Goal: Transaction & Acquisition: Obtain resource

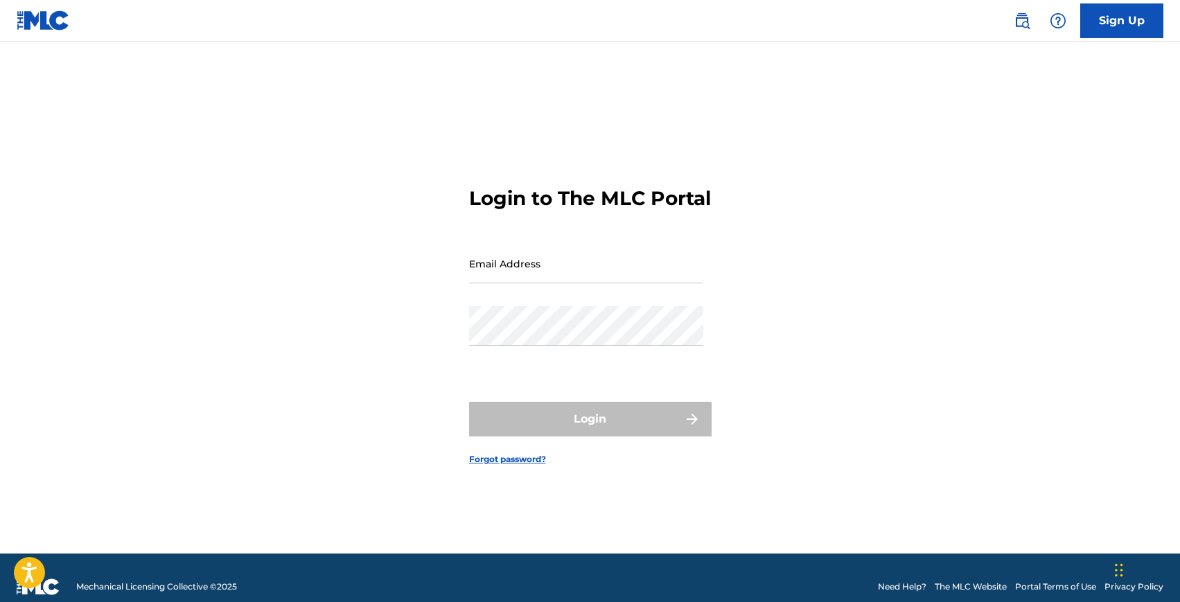
click at [496, 279] on input "Email Address" at bounding box center [586, 264] width 234 height 40
type input "[EMAIL_ADDRESS][DOMAIN_NAME]"
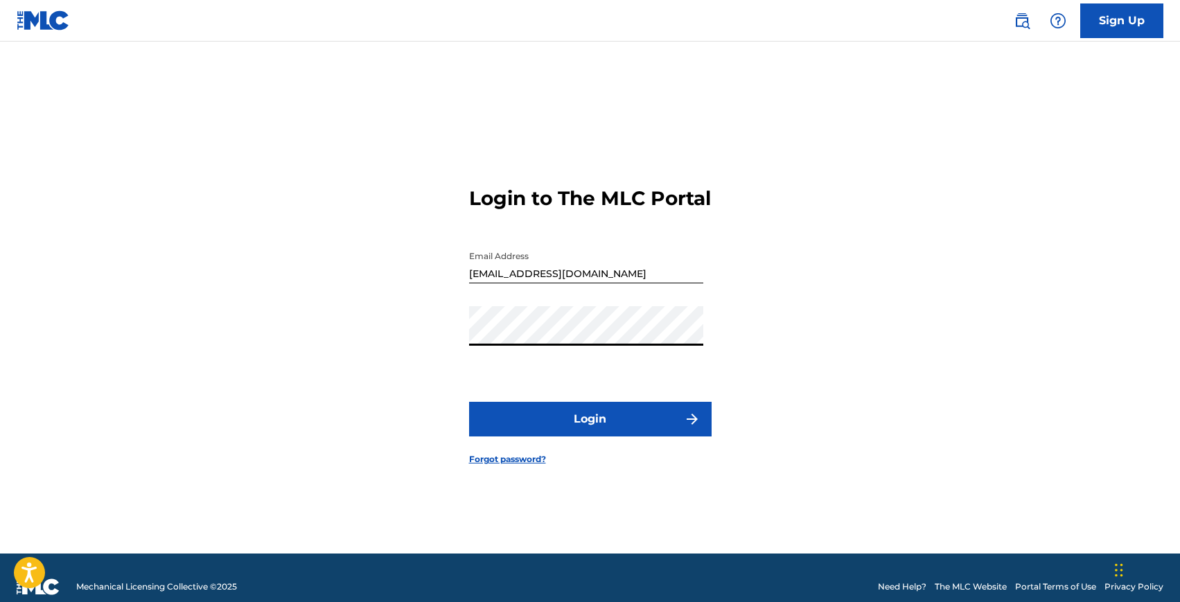
click at [606, 437] on button "Login" at bounding box center [590, 419] width 243 height 35
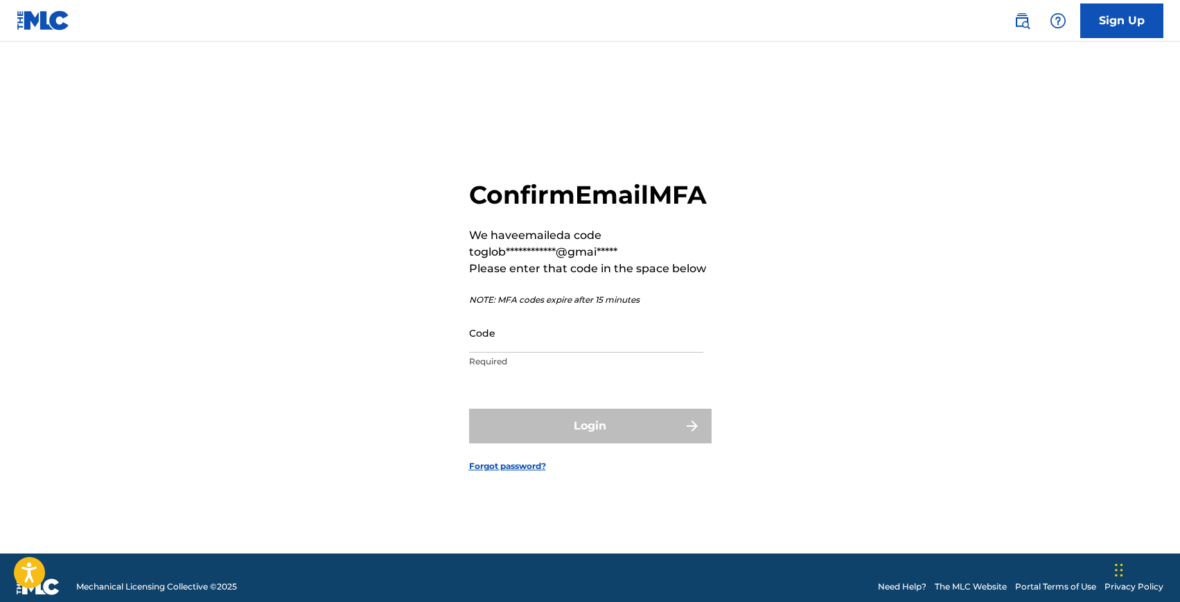
click at [516, 353] on input "Code" at bounding box center [586, 333] width 234 height 40
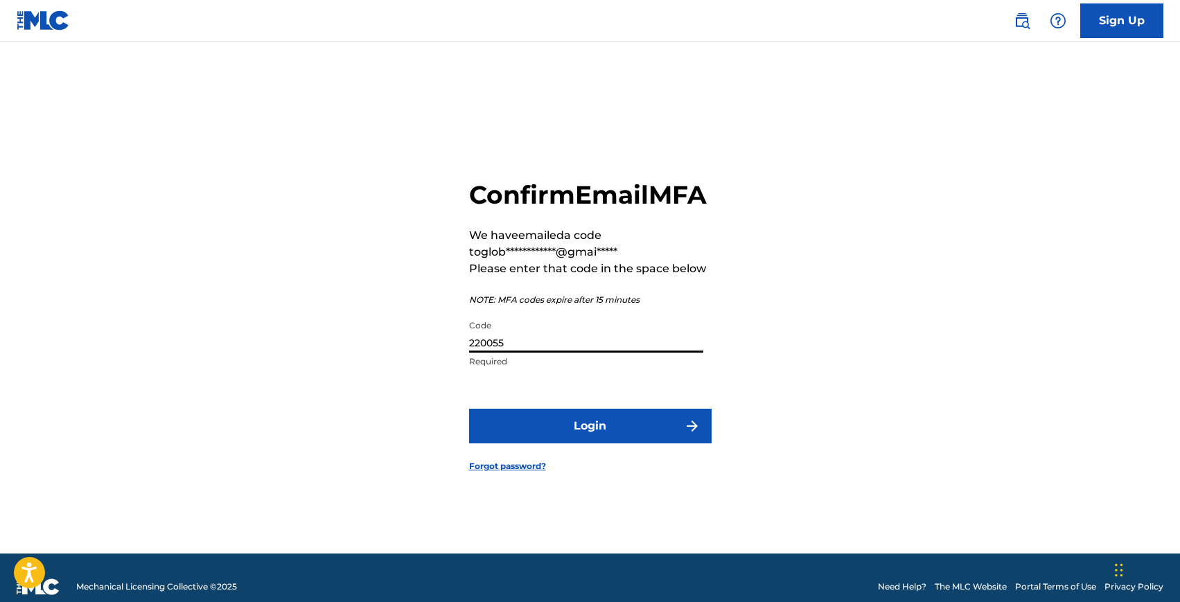
type input "220055"
click at [631, 432] on button "Login" at bounding box center [590, 426] width 243 height 35
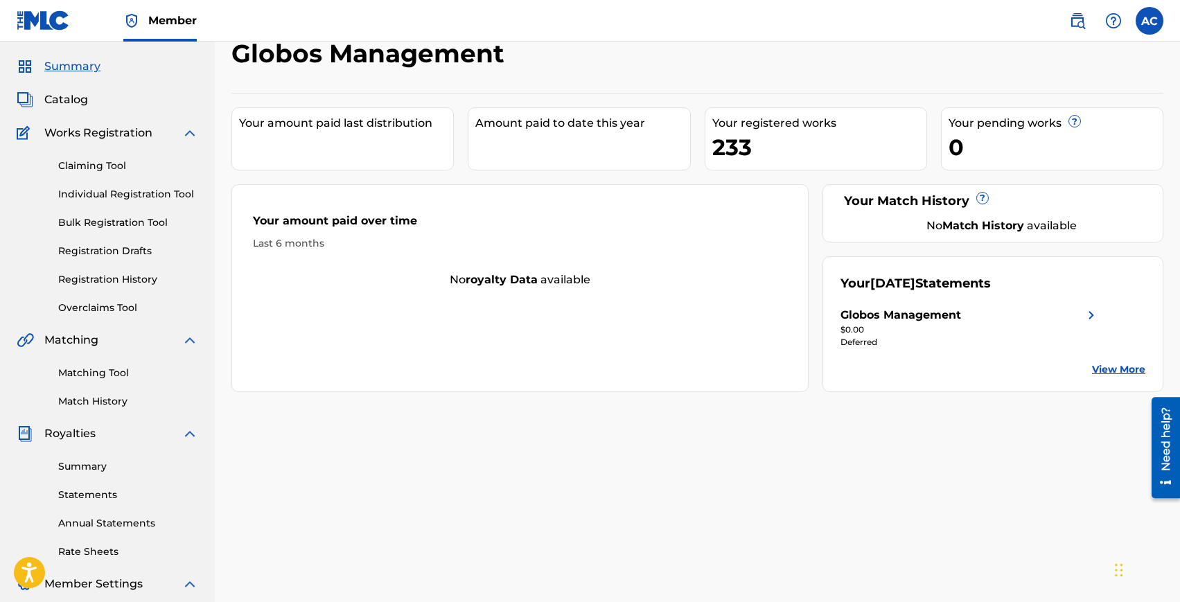
scroll to position [37, 0]
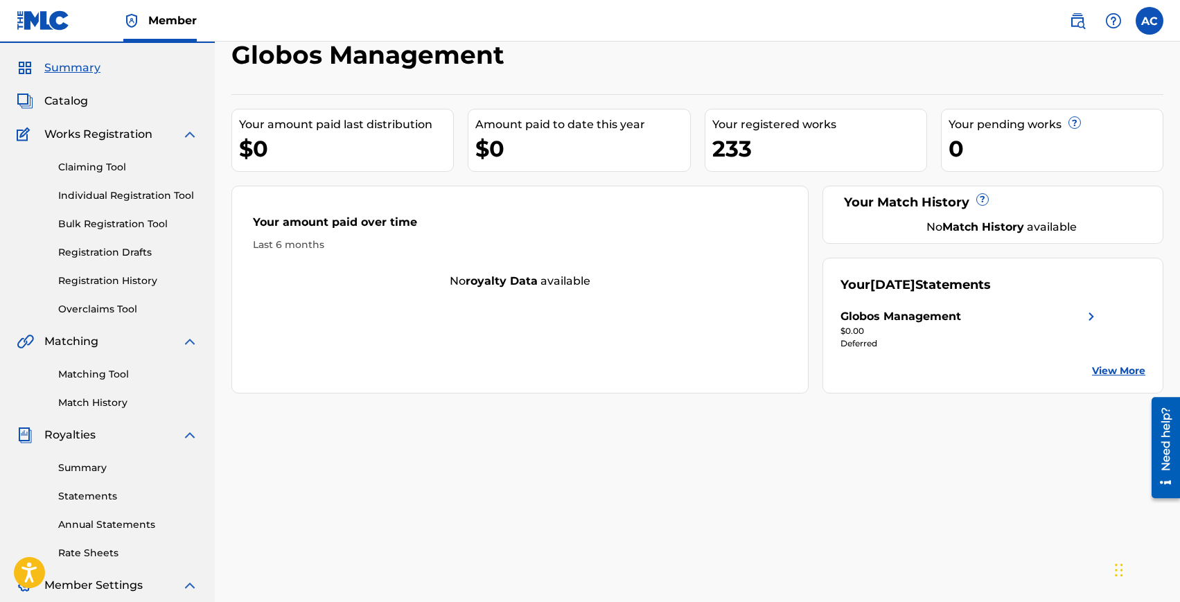
click at [1088, 311] on img at bounding box center [1091, 316] width 17 height 17
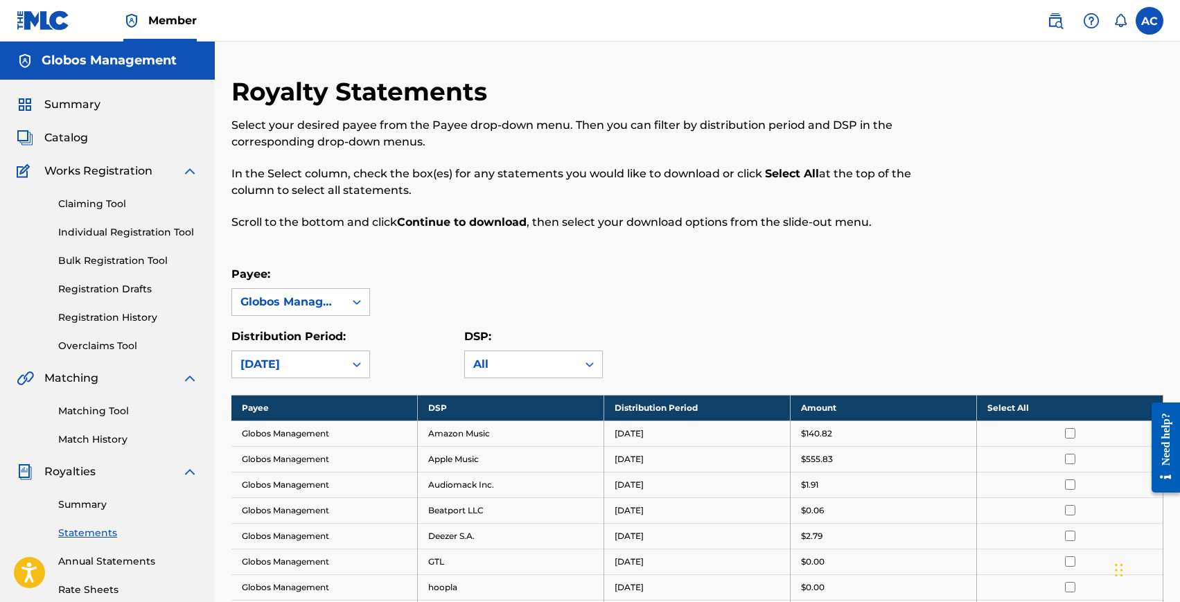
click at [94, 507] on link "Summary" at bounding box center [128, 505] width 140 height 15
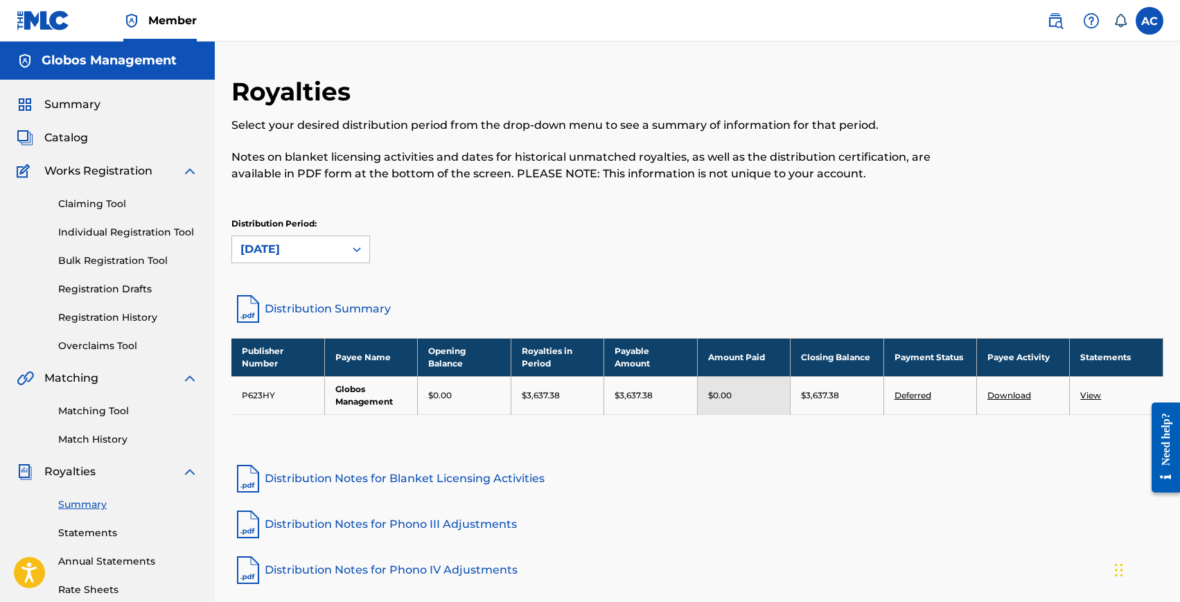
click at [909, 396] on link "Deferred" at bounding box center [913, 395] width 37 height 10
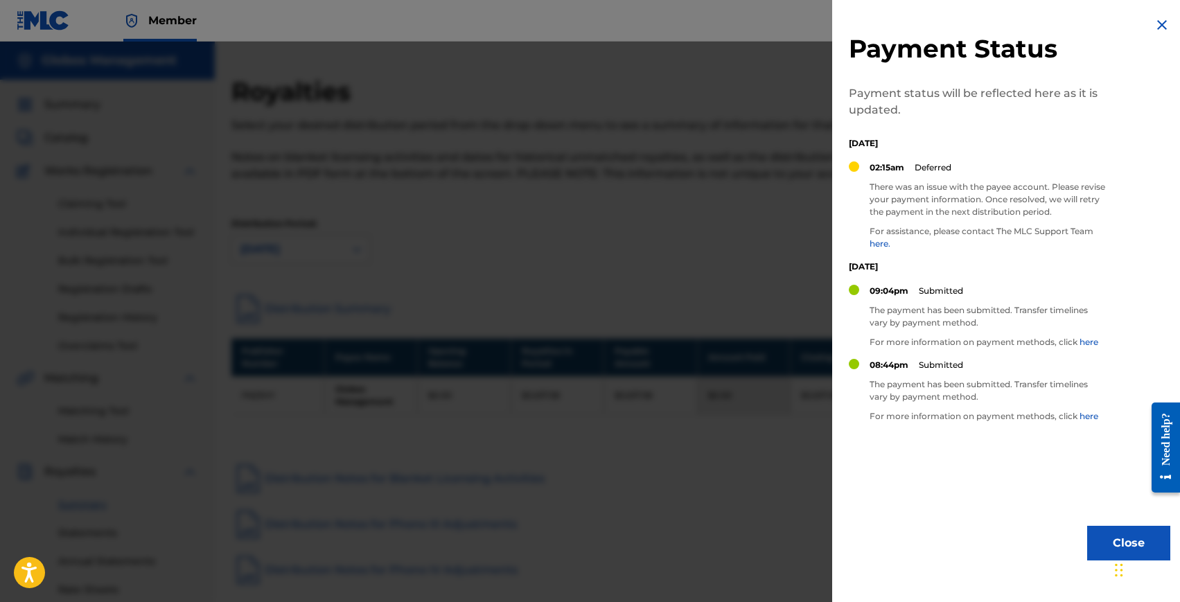
click at [969, 193] on p "There was an issue with the payee account. Please revise your payment informati…" at bounding box center [988, 199] width 236 height 37
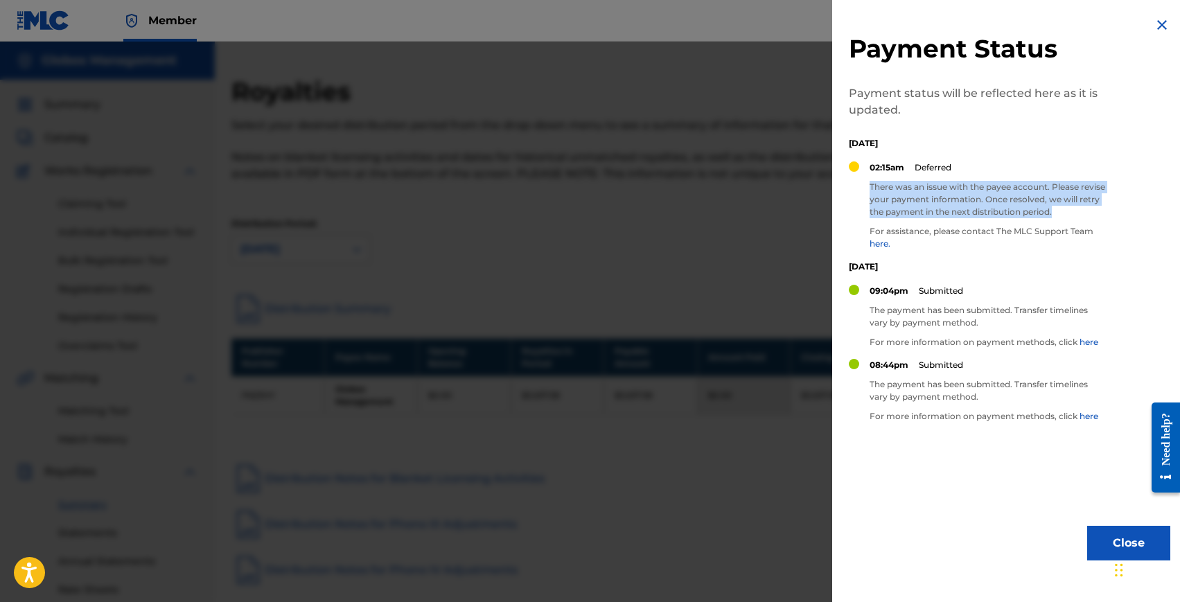
click at [969, 193] on p "There was an issue with the payee account. Please revise your payment informati…" at bounding box center [988, 199] width 236 height 37
click at [973, 200] on p "There was an issue with the payee account. Please revise your payment informati…" at bounding box center [988, 199] width 236 height 37
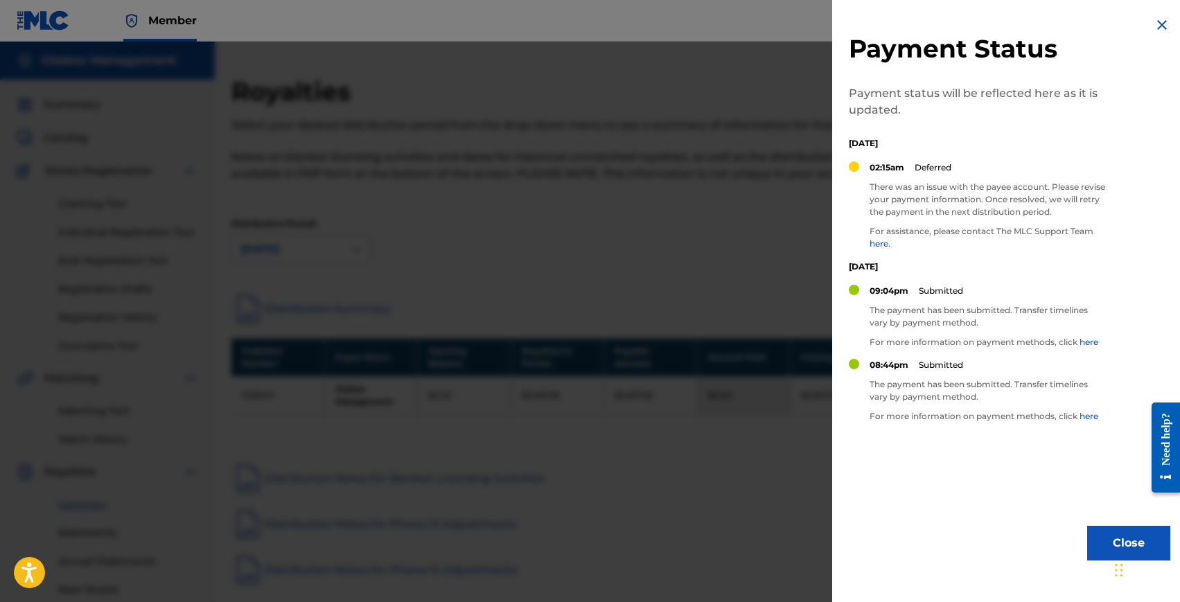
click at [882, 243] on link "here." at bounding box center [880, 243] width 21 height 10
click at [368, 244] on div at bounding box center [590, 343] width 1180 height 602
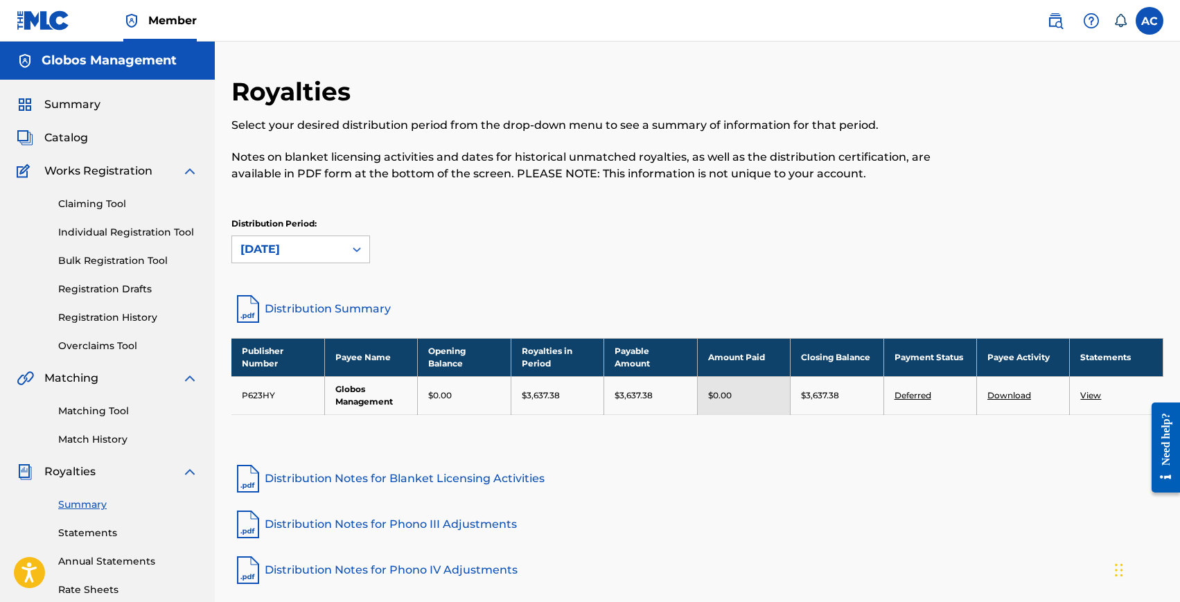
click at [79, 227] on link "Individual Registration Tool" at bounding box center [128, 232] width 140 height 15
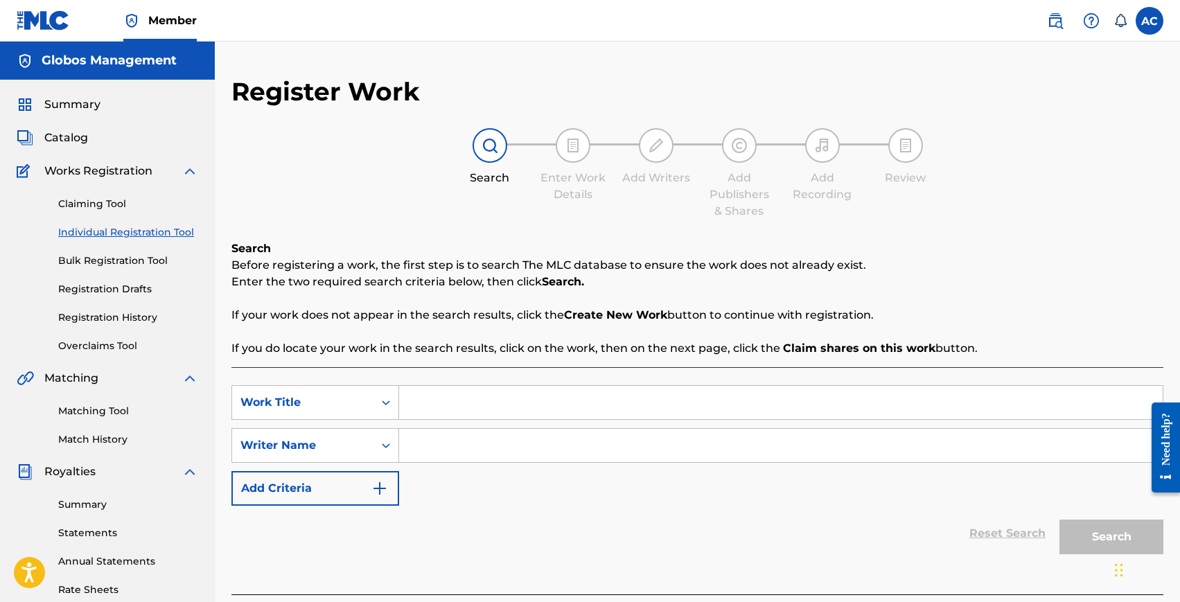
click at [575, 147] on img at bounding box center [573, 145] width 17 height 17
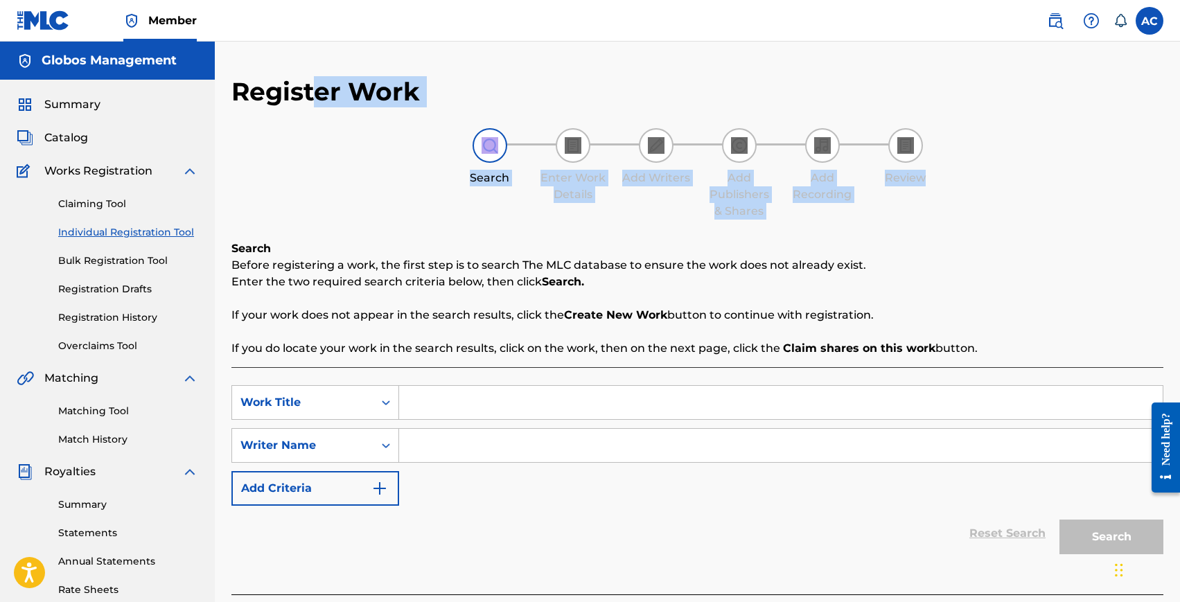
drag, startPoint x: 939, startPoint y: 209, endPoint x: 312, endPoint y: 103, distance: 636.1
click at [311, 104] on div "Register Work Search Enter Work Details Add Writers Add Publishers & Shares Add…" at bounding box center [698, 342] width 932 height 533
drag, startPoint x: 232, startPoint y: 92, endPoint x: 1074, endPoint y: 166, distance: 845.4
click at [1076, 165] on div "Register Work Search Enter Work Details Add Writers Add Publishers & Shares Add…" at bounding box center [698, 342] width 932 height 533
click at [371, 209] on div "Search Enter Work Details Add Writers Add Publishers & Shares Add Recording Rev…" at bounding box center [698, 173] width 932 height 91
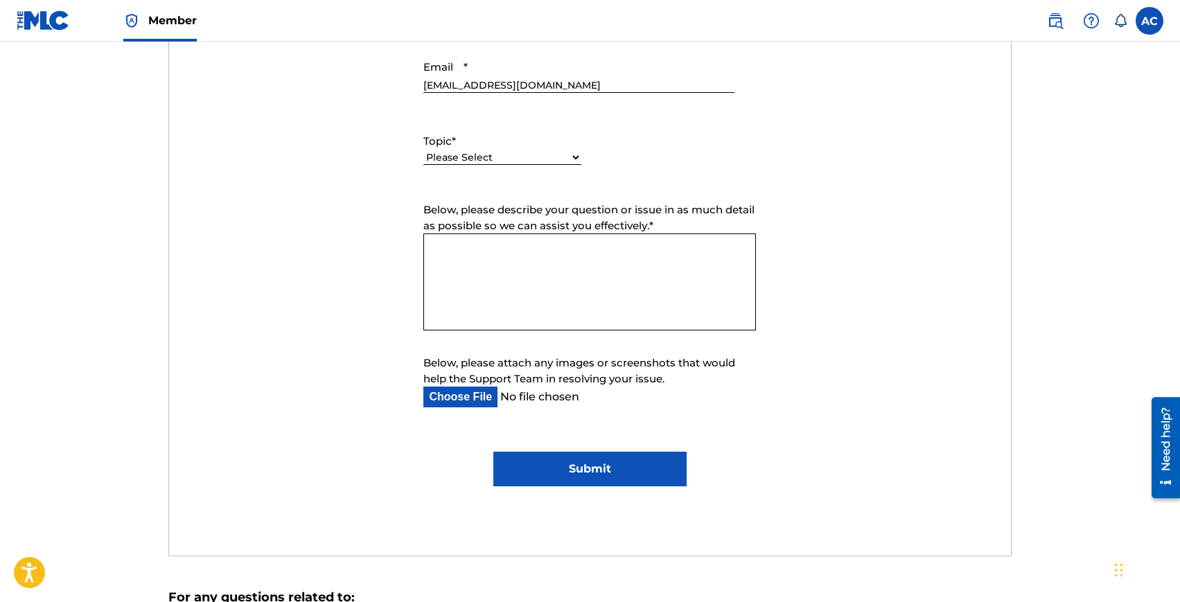
scroll to position [674, 0]
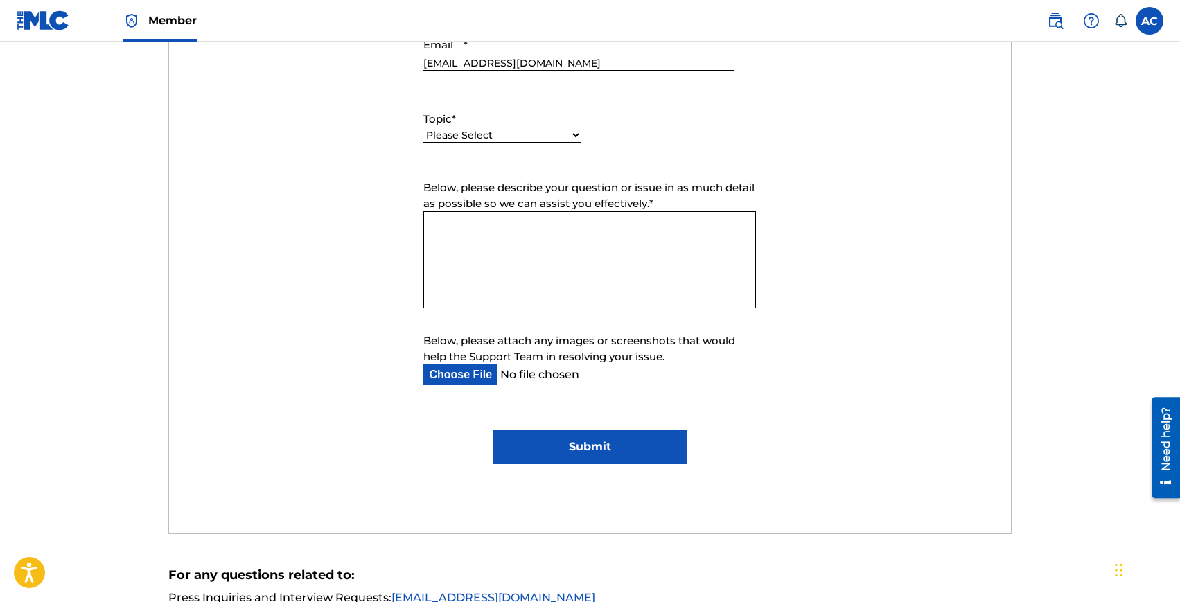
click at [491, 137] on select "Please Select I need help with my account I need help with managing my catalog …" at bounding box center [502, 135] width 158 height 15
select select "I need help with payment"
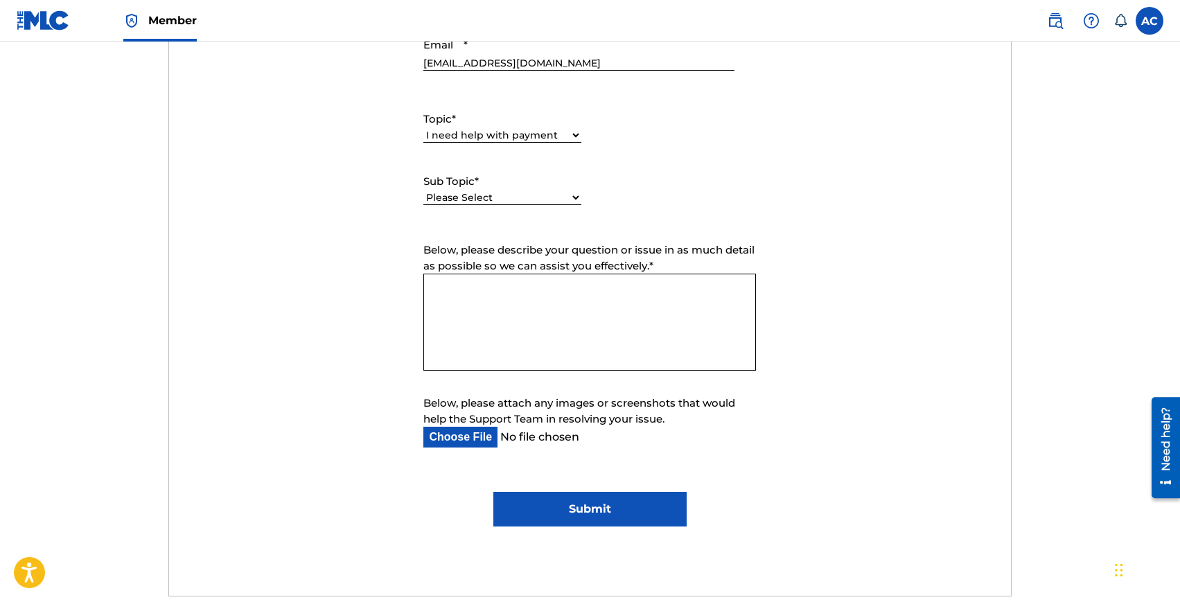
click at [472, 235] on form "Submit a request Typical reply time: within hours via email First Name Alberto …" at bounding box center [590, 206] width 842 height 642
click at [500, 301] on textarea "Below, please describe your question or issue in as much detail as possible so …" at bounding box center [589, 322] width 333 height 97
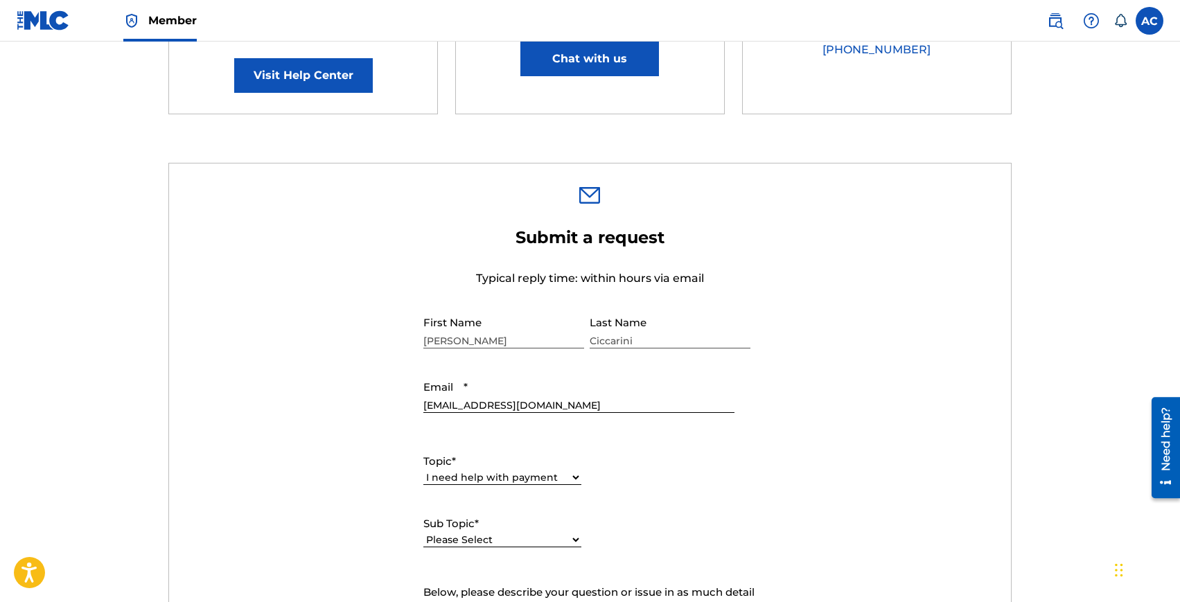
scroll to position [456, 0]
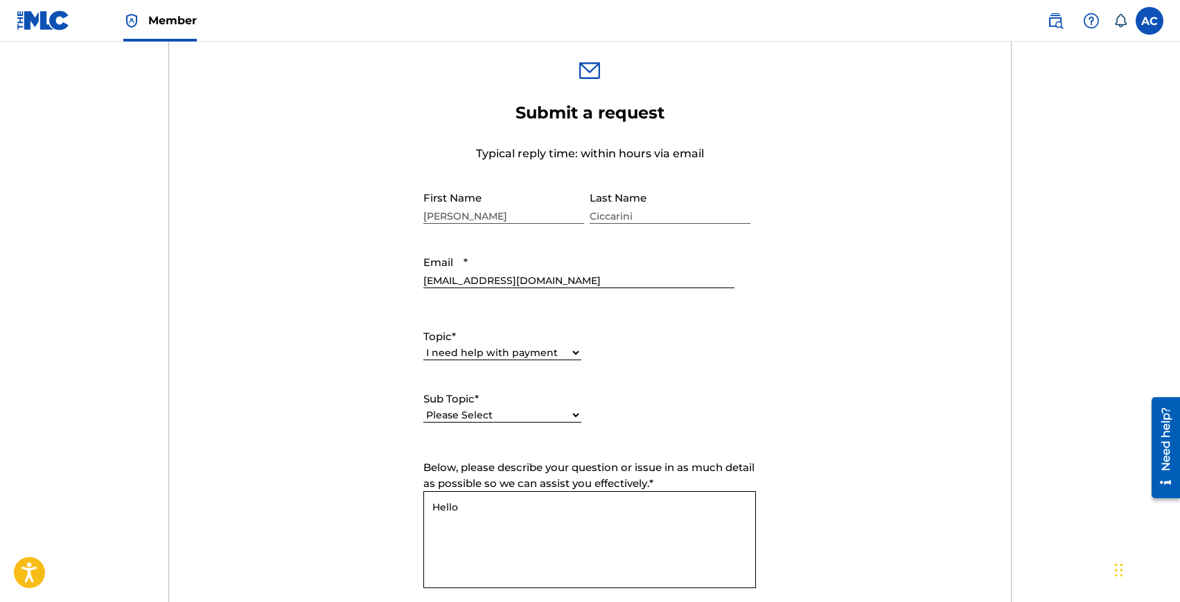
click at [507, 510] on textarea "Hello" at bounding box center [589, 539] width 333 height 97
click at [567, 511] on textarea "Hello, it seems that the pauyment has been deferred" at bounding box center [589, 539] width 333 height 97
click at [727, 512] on textarea "Hello, it seems that the payment has been deferred" at bounding box center [589, 539] width 333 height 97
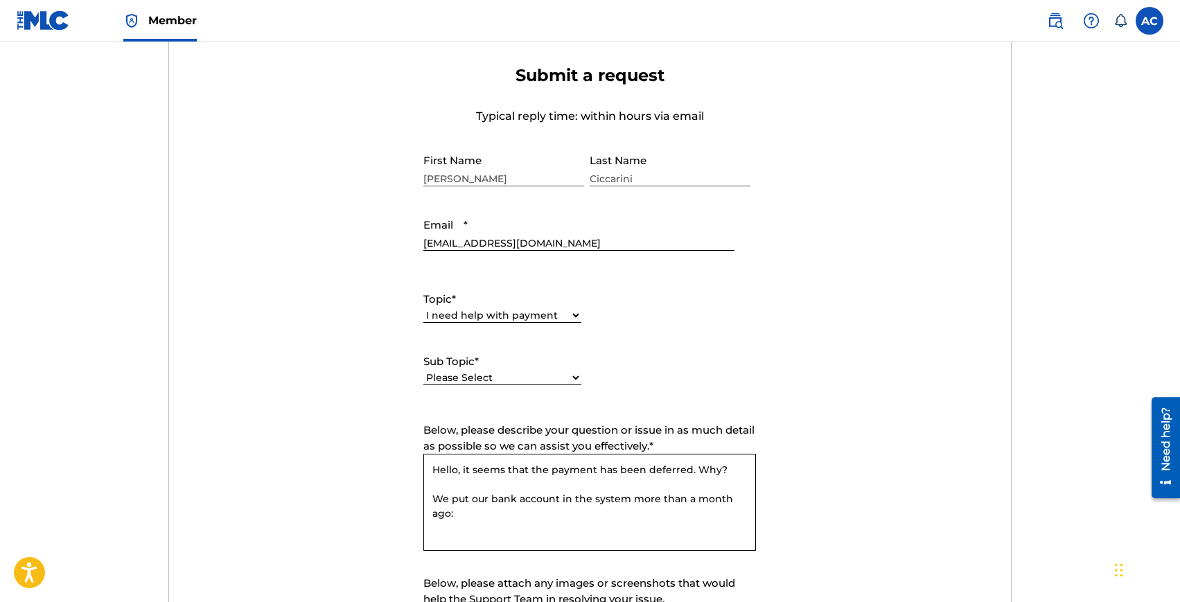
paste textarea "Bank US: Wise US Inc Globos LLC Account Number: 822000786251 Routing Number (AC…"
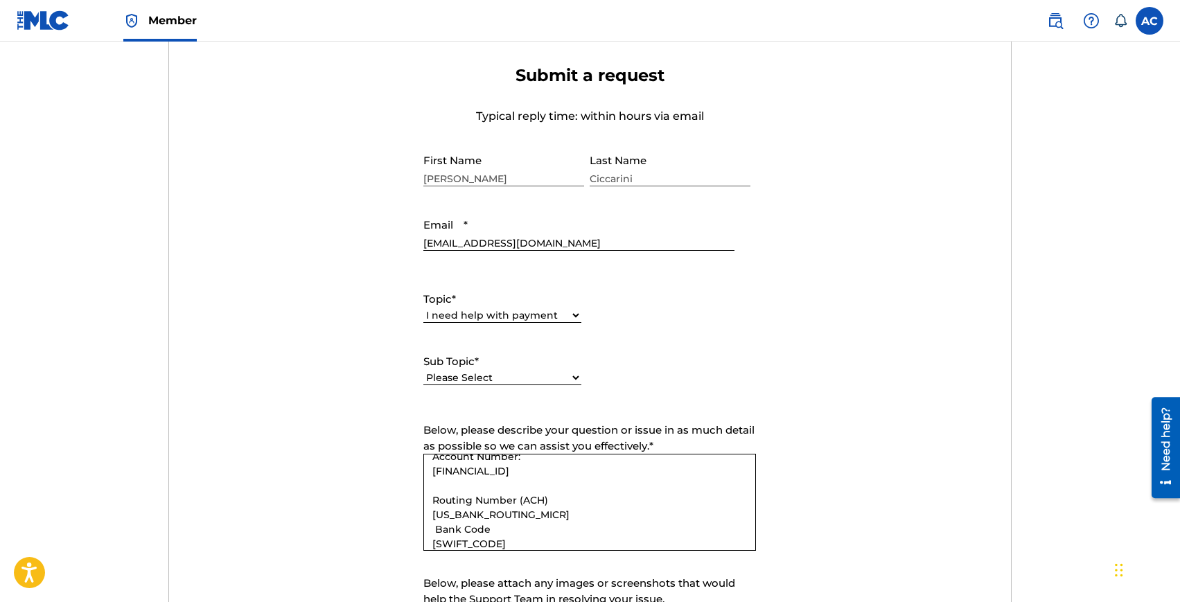
scroll to position [73, 0]
click at [437, 471] on textarea "Hello, it seems that the payment has been deferred. Why? We put our bank accoun…" at bounding box center [589, 502] width 333 height 97
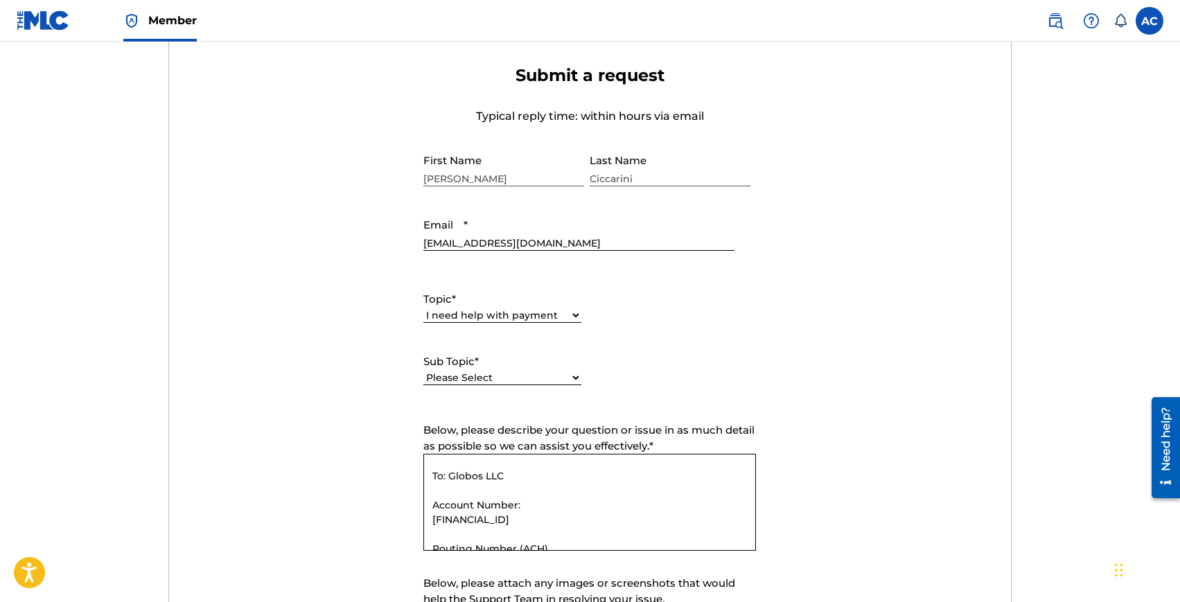
click at [516, 480] on textarea "Hello, it seems that the payment has been deferred. Why? We put our bank accoun…" at bounding box center [589, 502] width 333 height 97
paste textarea "Bank US: Wise US Inc"
click at [476, 500] on textarea "Hello, it seems that the payment has been deferred. Why? We put our bank accoun…" at bounding box center [589, 502] width 333 height 97
click at [452, 521] on textarea "Hello, it seems that the payment has been deferred. Why? We put our bank accoun…" at bounding box center [589, 502] width 333 height 97
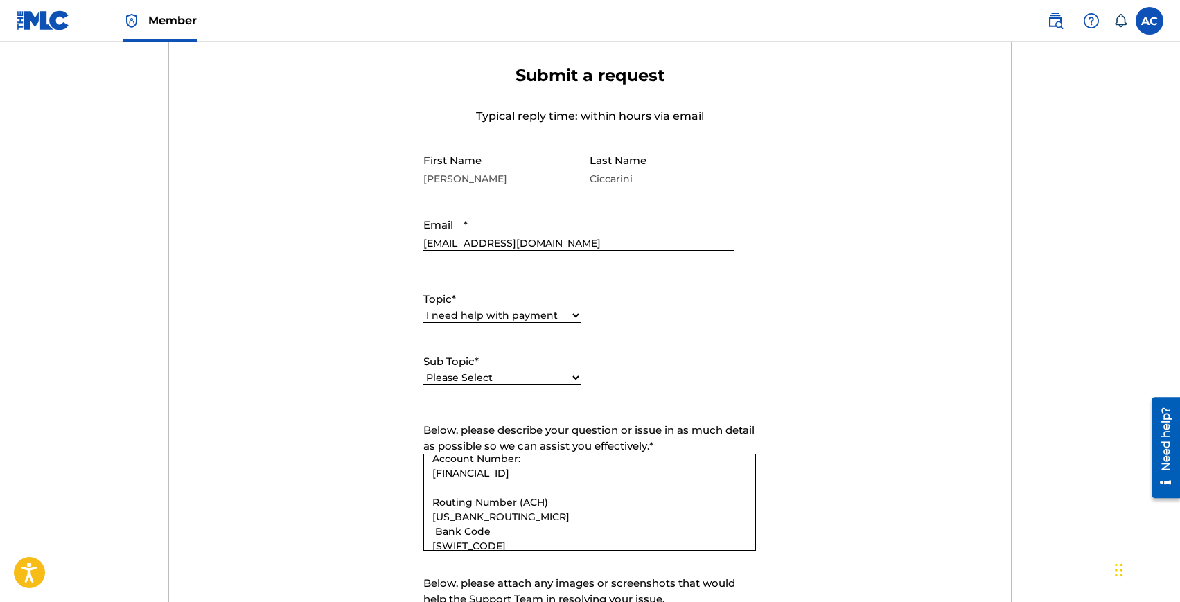
scroll to position [139, 0]
click at [437, 518] on textarea "Hello, it seems that the payment has been deferred. Why? We put our bank accoun…" at bounding box center [589, 502] width 333 height 97
drag, startPoint x: 498, startPoint y: 533, endPoint x: 426, endPoint y: 523, distance: 73.4
click at [425, 523] on textarea "Hello, it seems that the payment has been deferred. Why? We put our bank accoun…" at bounding box center [589, 502] width 333 height 97
click at [431, 521] on textarea "Hello, it seems that the payment has been deferred. Why? We put our bank accoun…" at bounding box center [589, 502] width 333 height 97
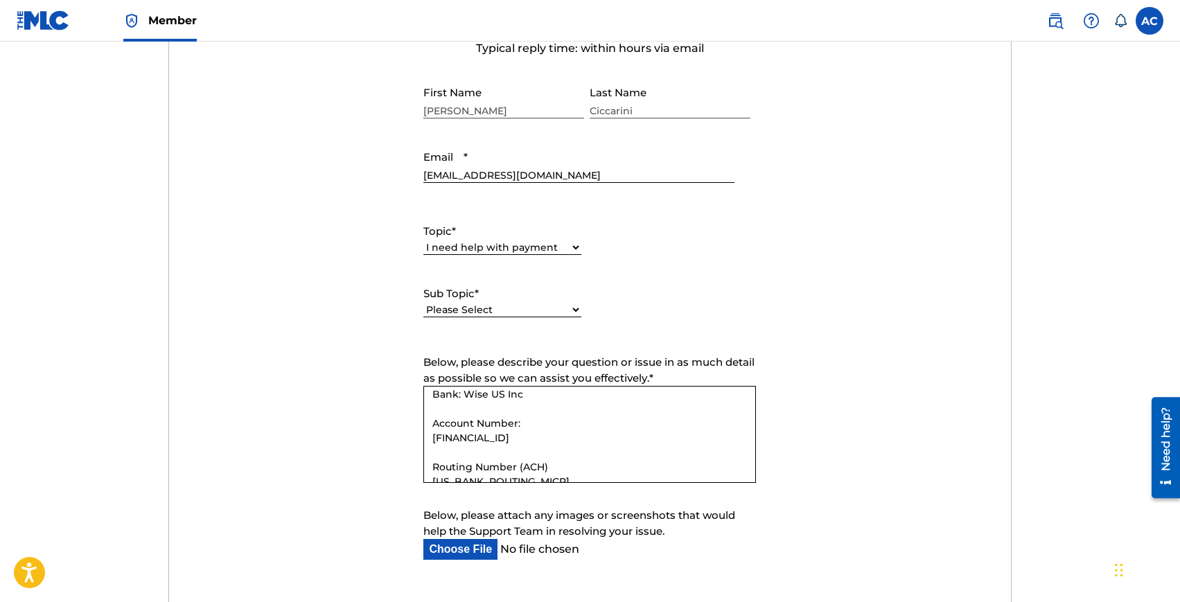
scroll to position [36, 0]
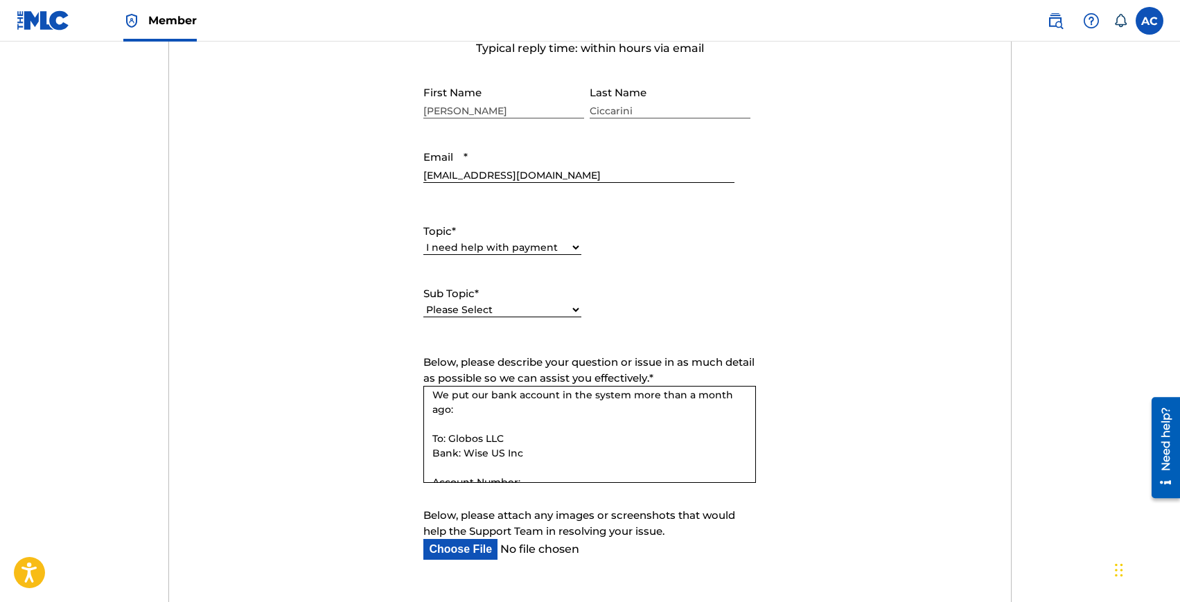
click at [528, 448] on textarea "Hello, it seems that the payment has been deferred. Why? We put our bank accoun…" at bounding box center [589, 434] width 333 height 97
type textarea "Hello, it seems that the payment has been deferred. Why? We put our bank accoun…"
click at [525, 294] on label "Sub Topic *" at bounding box center [502, 294] width 158 height 16
click at [525, 303] on select "Please Select I need help setting up my payment information in The MLC Portal I…" at bounding box center [502, 310] width 158 height 15
click at [525, 307] on select "Please Select I need help setting up my payment information in The MLC Portal I…" at bounding box center [502, 310] width 158 height 15
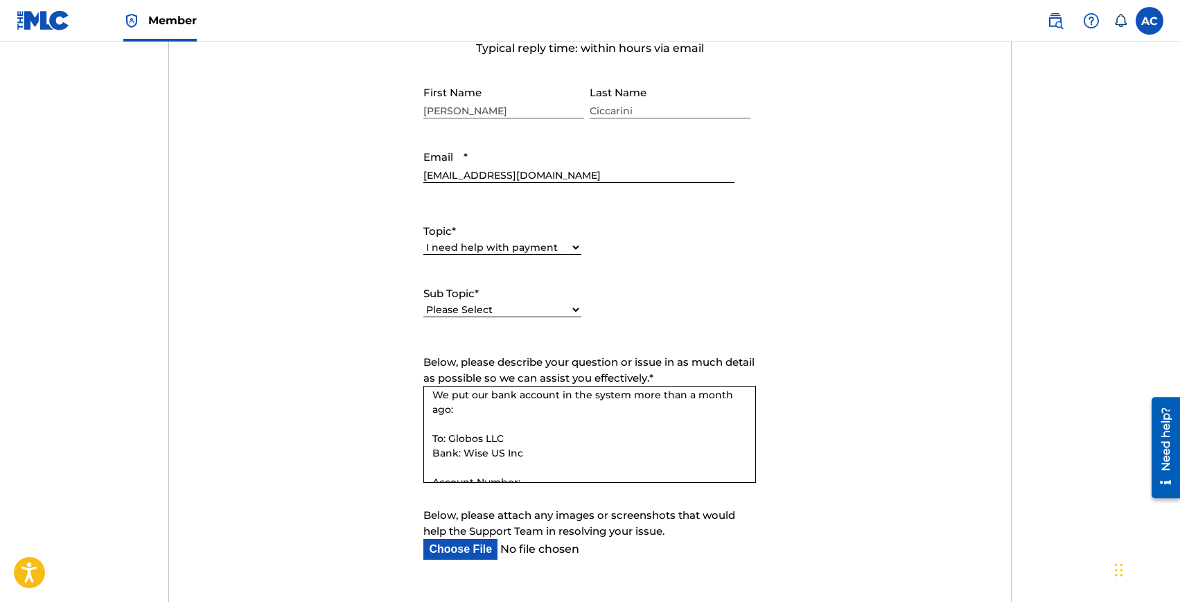
select select "I need help setting up my payment information in The MLC Portal"
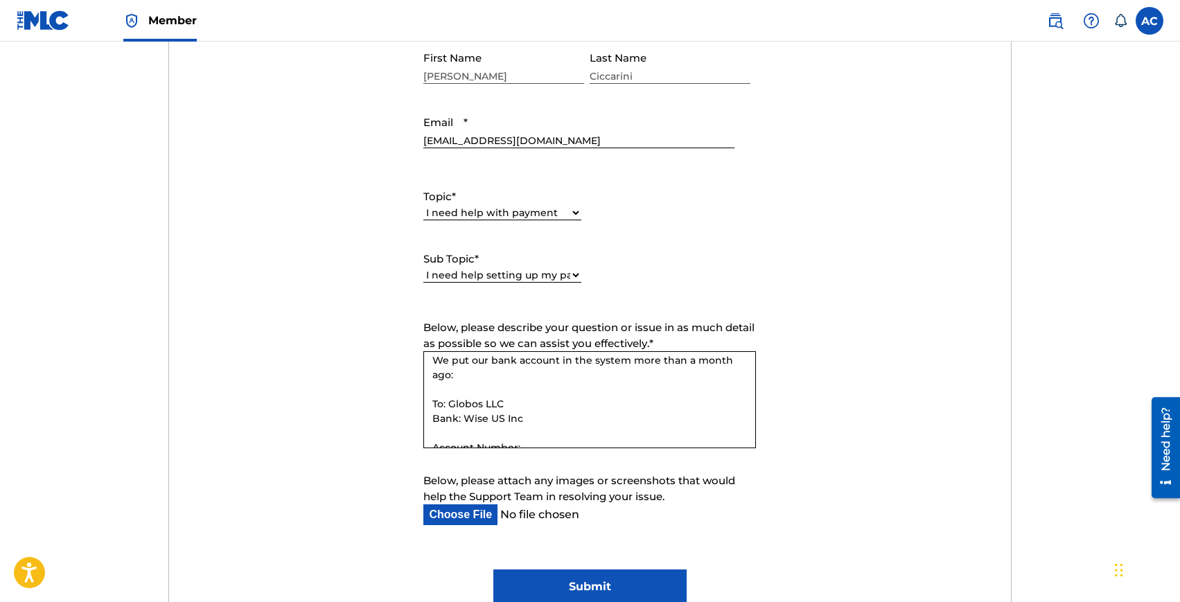
scroll to position [0, 0]
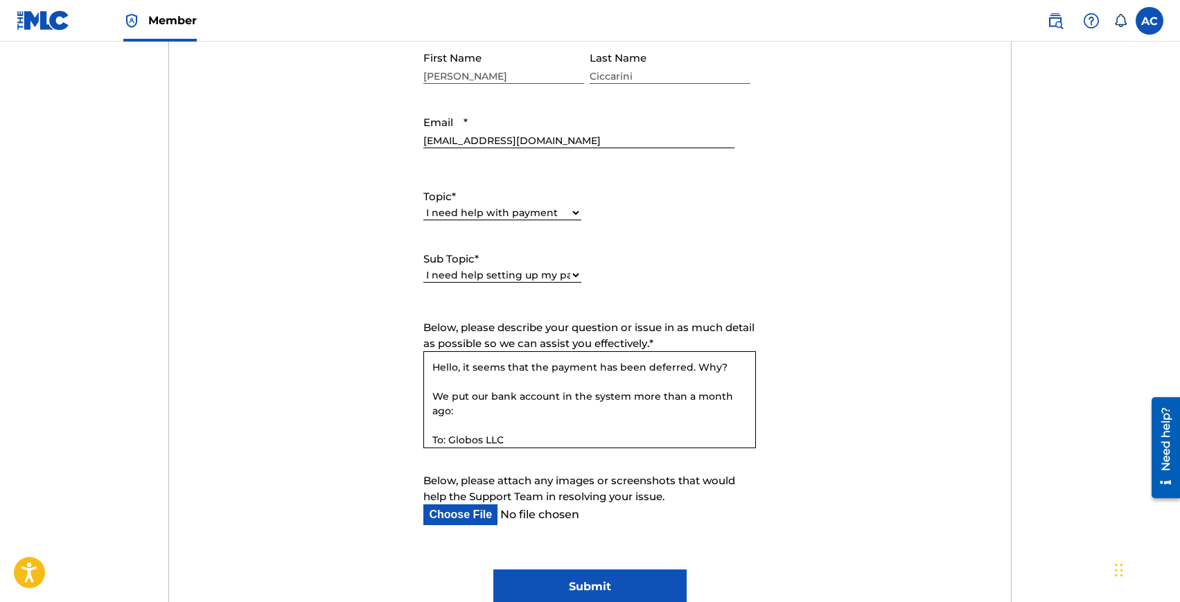
click at [473, 381] on textarea "Hello, it seems that the payment has been deferred. Why? We put our bank accoun…" at bounding box center [589, 399] width 333 height 97
click at [597, 367] on textarea "Hello, it seems that the payment has been deferred. Why? We put our bank accoun…" at bounding box center [589, 399] width 333 height 97
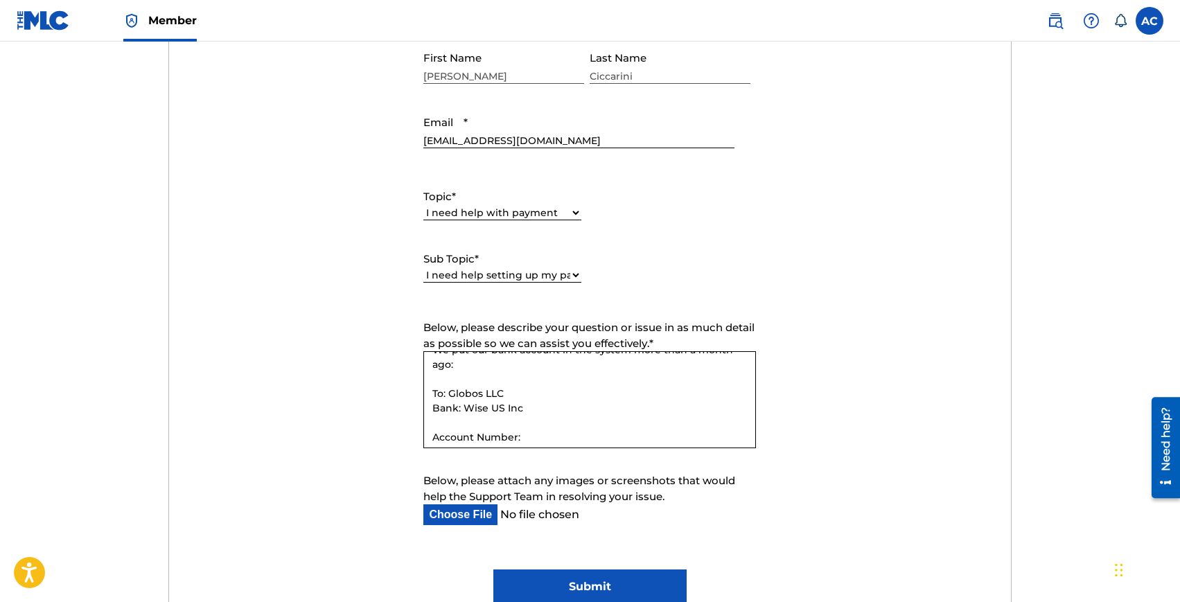
scroll to position [76, 0]
click at [445, 406] on textarea "Hello, it seems that the payment of the month has been deferred. Why? We put ou…" at bounding box center [589, 399] width 333 height 97
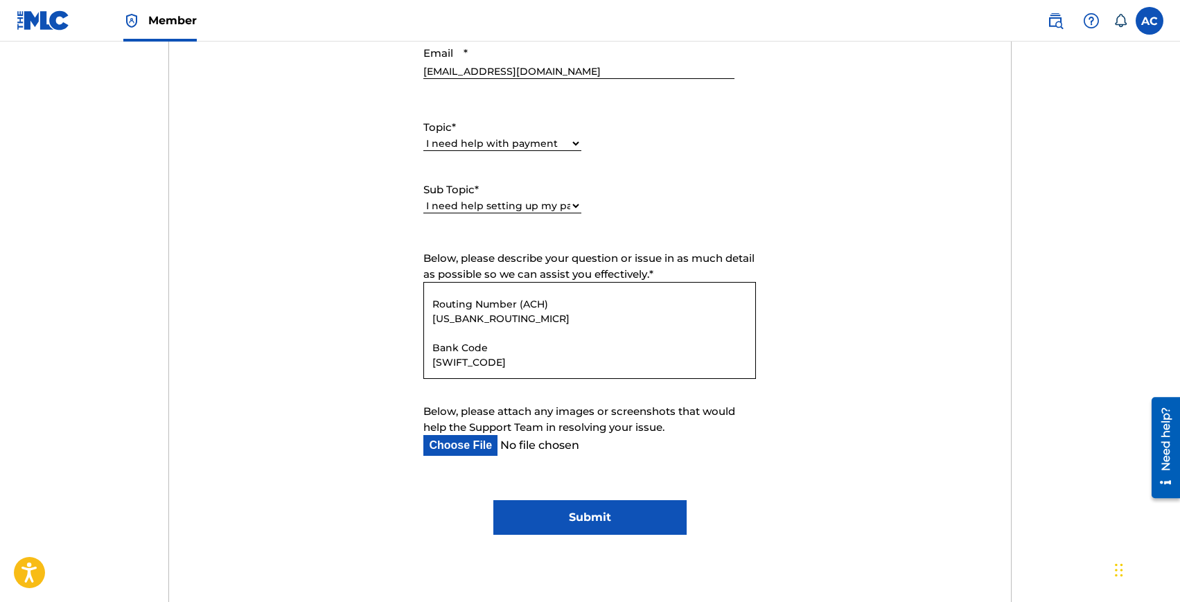
scroll to position [679, 0]
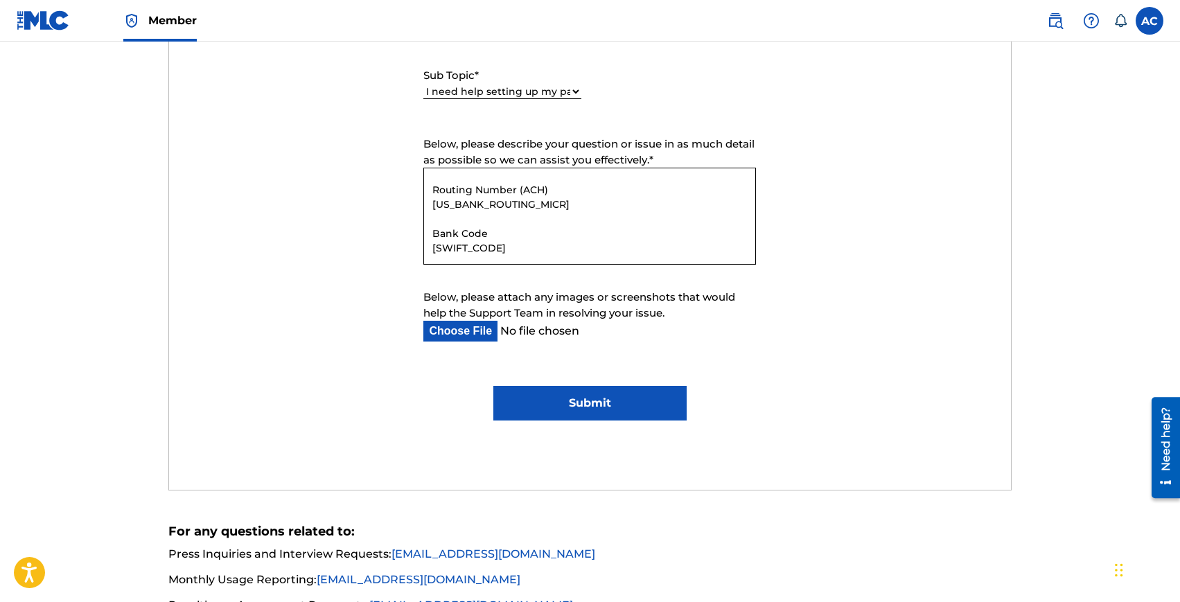
type textarea "Hello, it seems that the payment of the month has been deferred. Why? We put ou…"
click at [582, 398] on input "Submit" at bounding box center [590, 403] width 193 height 35
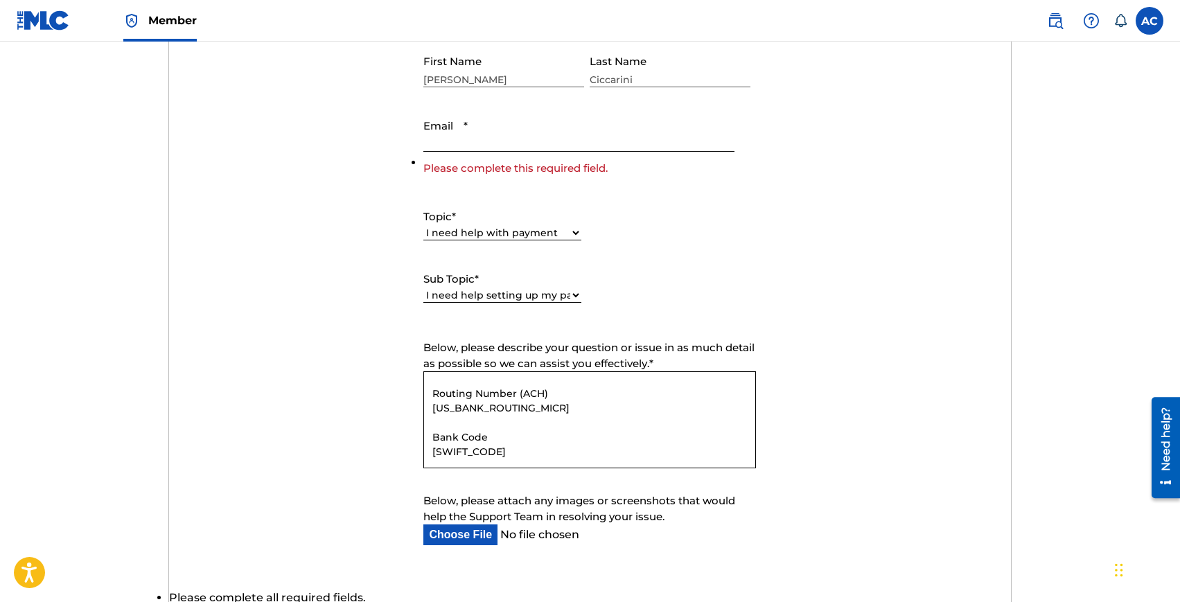
scroll to position [582, 0]
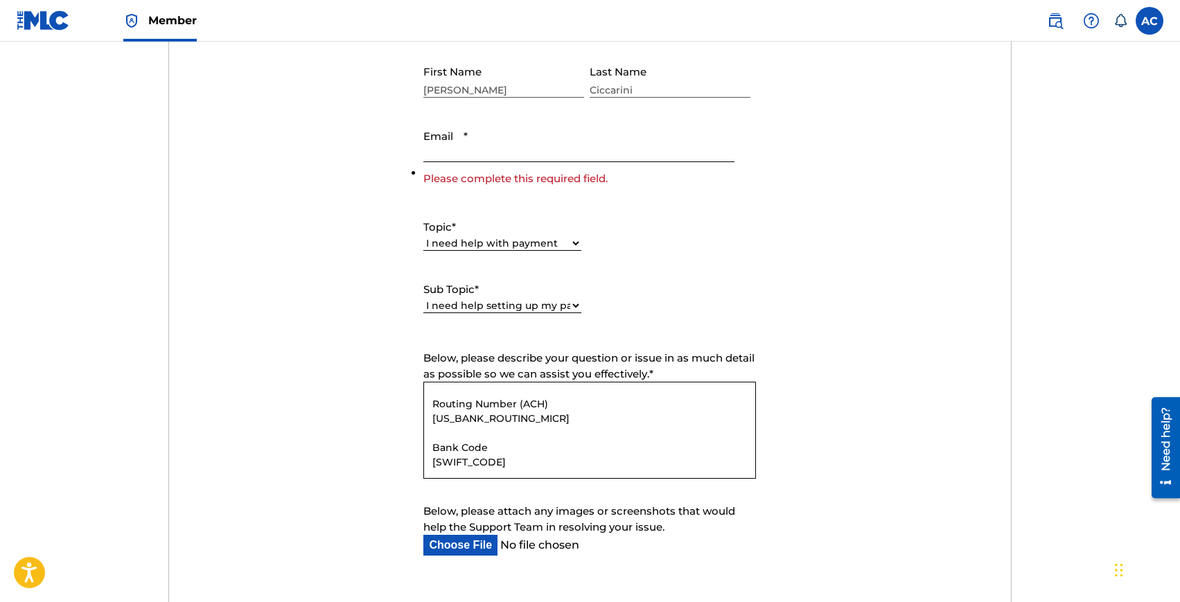
click at [448, 155] on input "Email *" at bounding box center [578, 143] width 311 height 40
type input "info@globosmanagement.com"
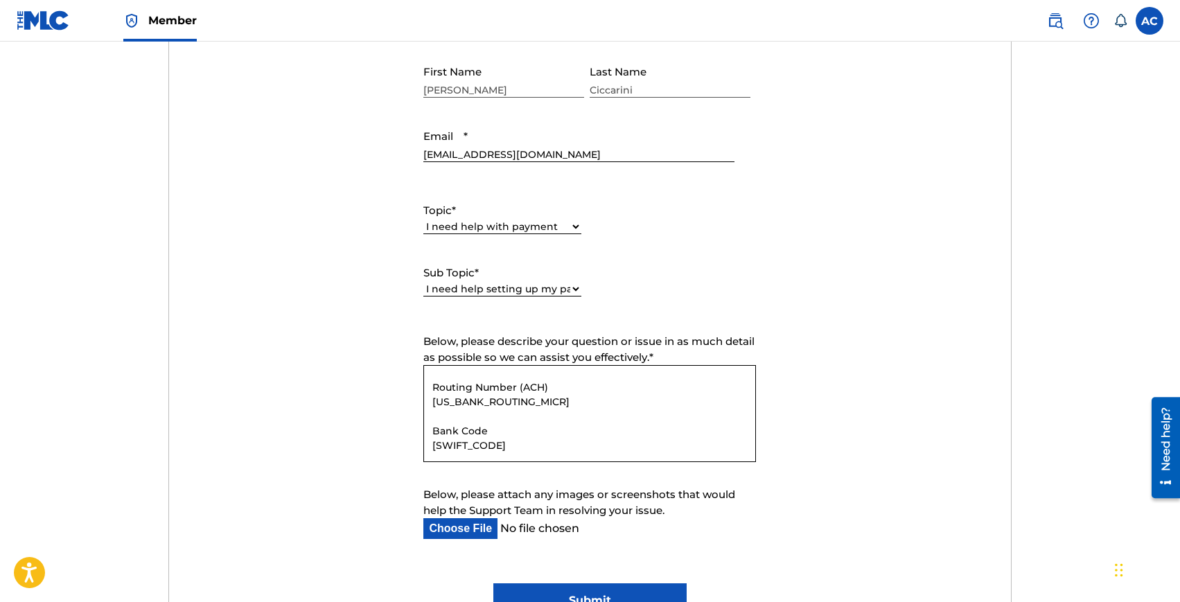
scroll to position [624, 0]
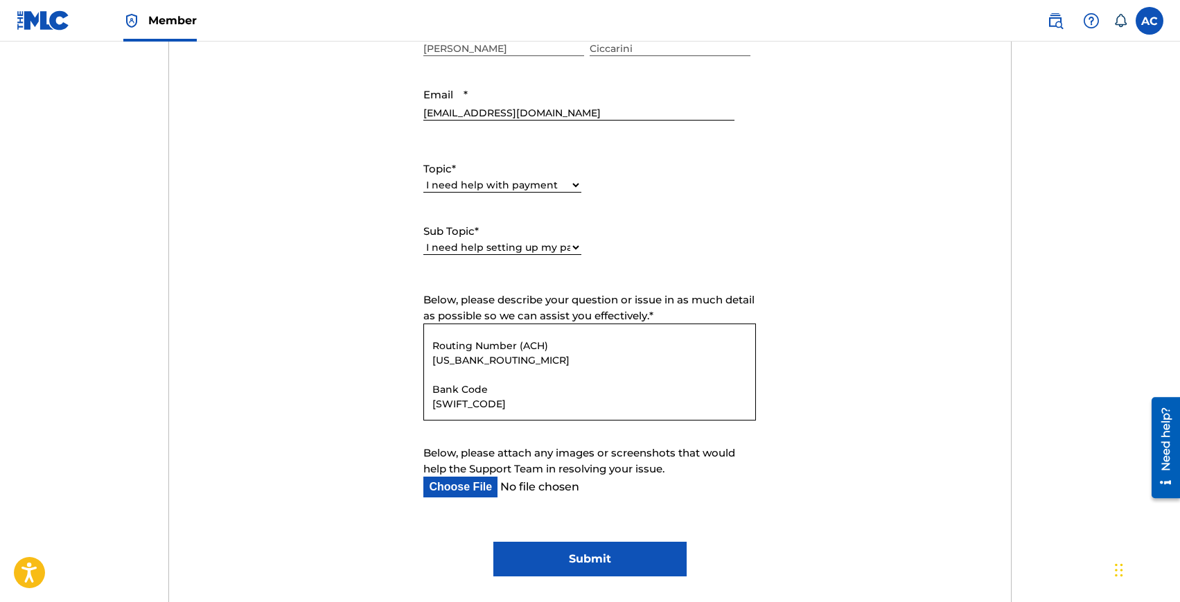
click at [555, 548] on input "Submit" at bounding box center [590, 559] width 193 height 35
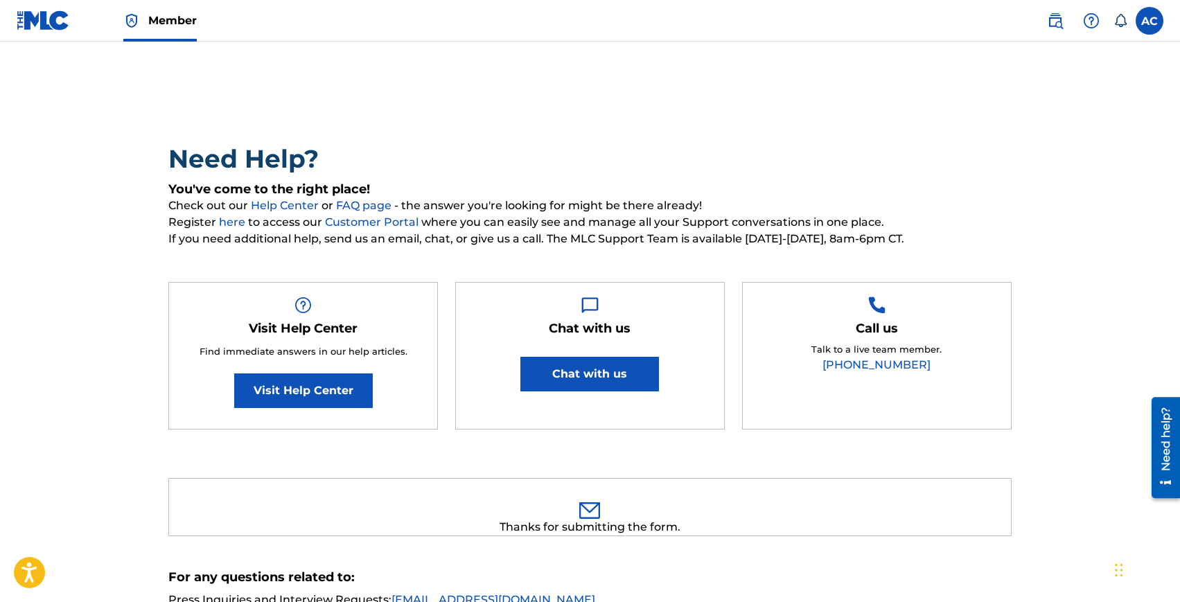
scroll to position [0, 0]
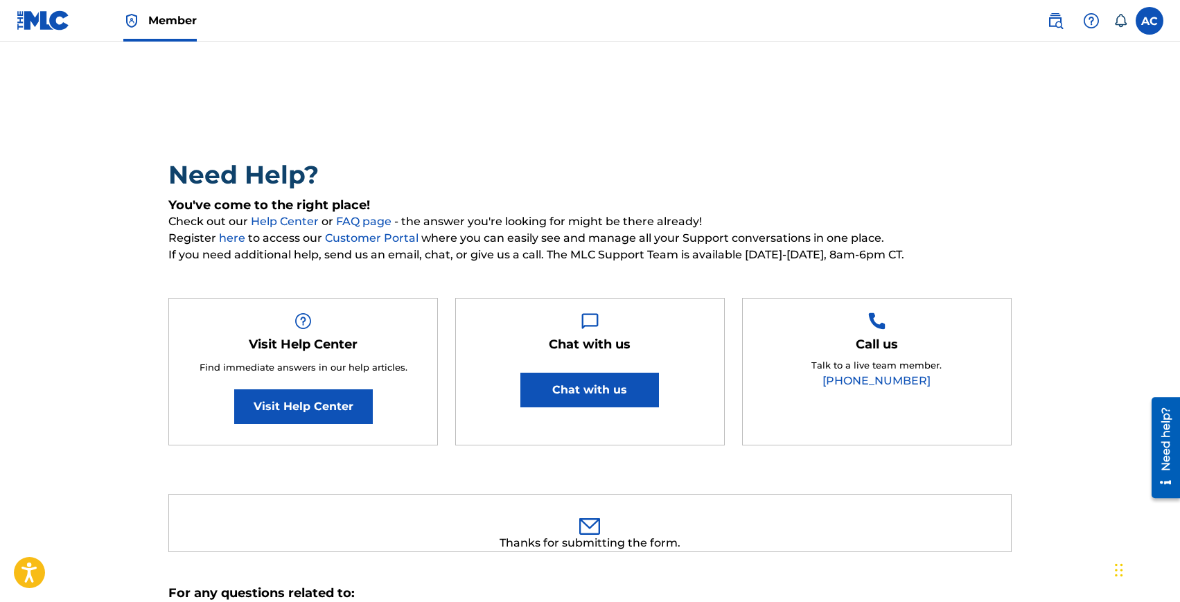
click at [1152, 24] on label at bounding box center [1150, 21] width 28 height 28
click at [1150, 21] on input "AC Alberto Ciccarini globosmanagement@gmail.com Notification Preferences Profil…" at bounding box center [1150, 21] width 0 height 0
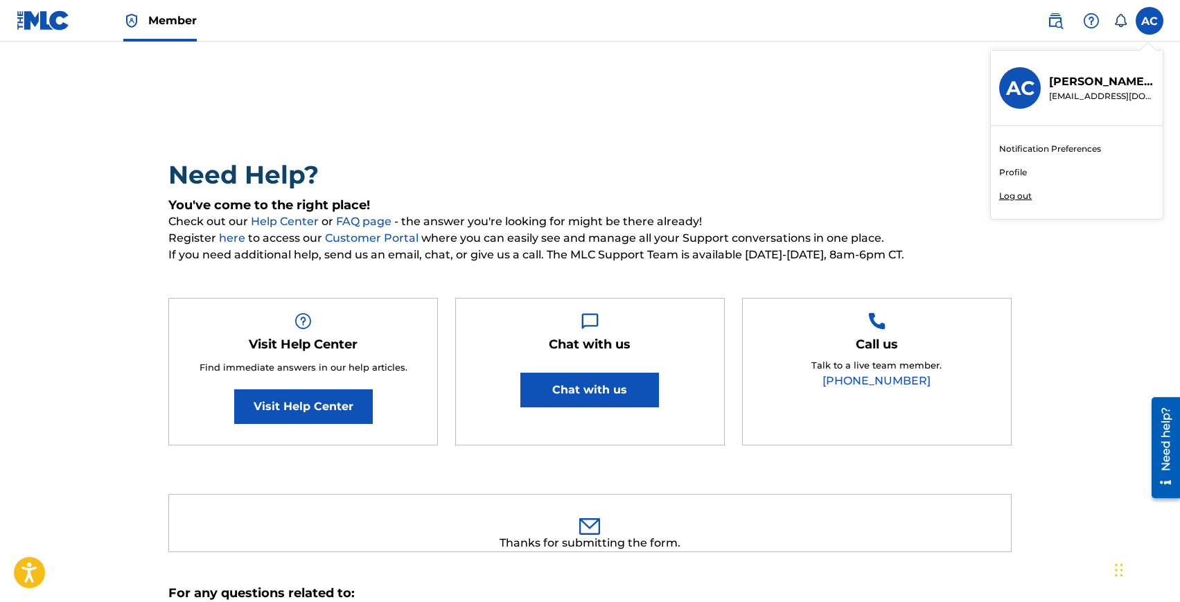
click at [1080, 86] on p "Alberto Ciccarini" at bounding box center [1101, 81] width 105 height 17
click at [1150, 21] on input "AC Alberto Ciccarini globosmanagement@gmail.com Notification Preferences Profil…" at bounding box center [1150, 21] width 0 height 0
click at [38, 30] on img at bounding box center [43, 20] width 53 height 20
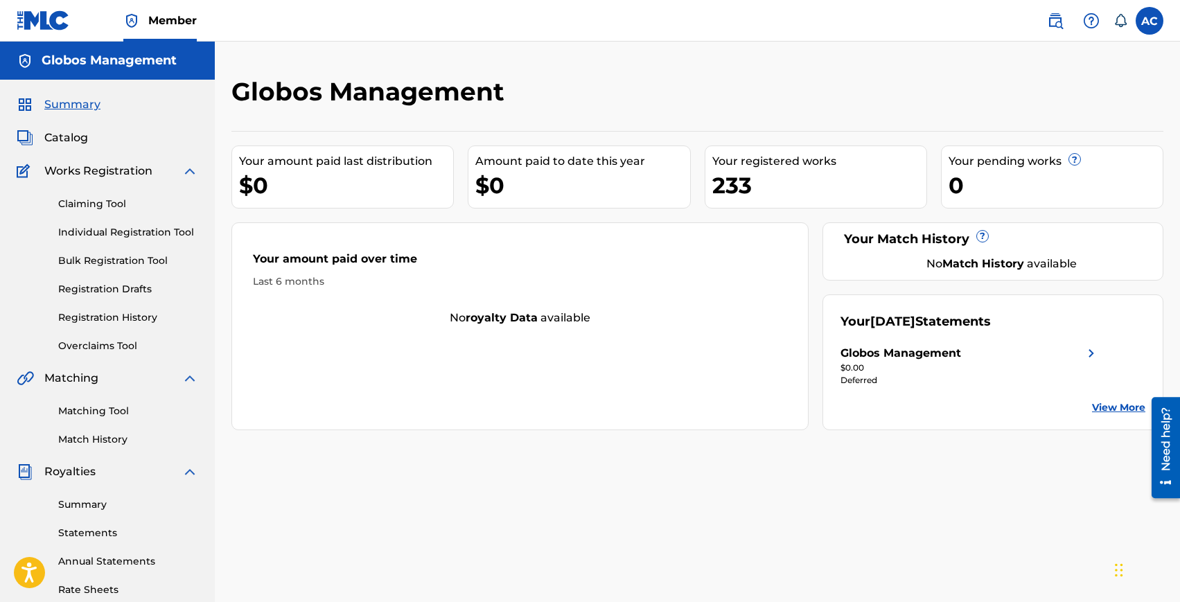
click at [100, 227] on link "Individual Registration Tool" at bounding box center [128, 232] width 140 height 15
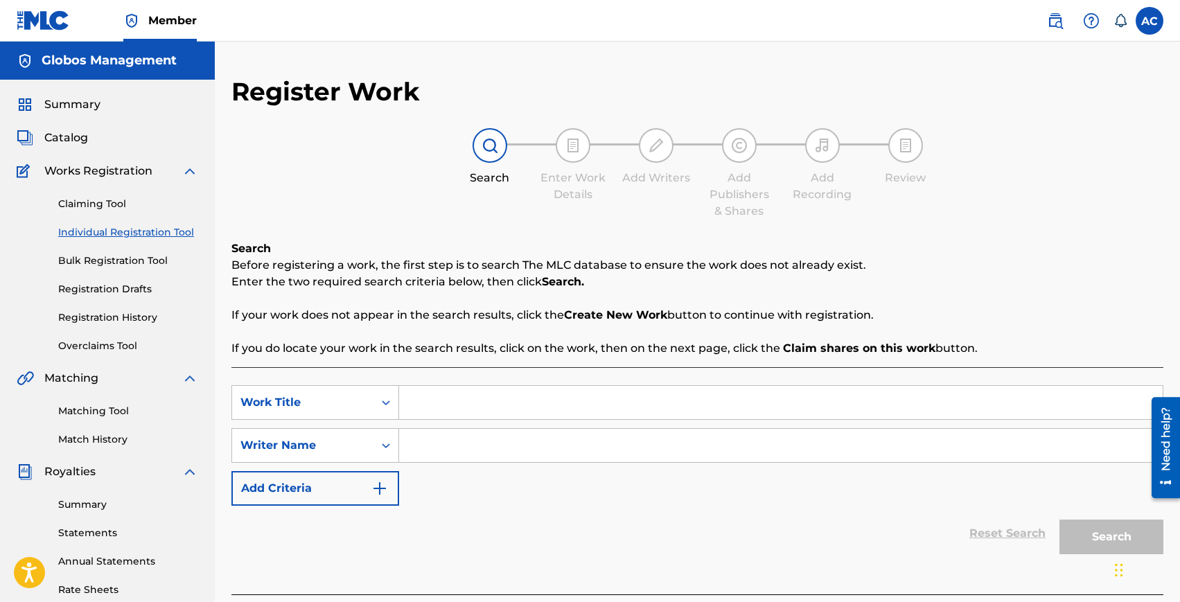
click at [343, 94] on h2 "Register Work" at bounding box center [326, 91] width 189 height 31
click at [343, 114] on div "Register Work Search Enter Work Details Add Writers Add Publishers & Shares Add…" at bounding box center [698, 342] width 932 height 533
click at [86, 320] on link "Registration History" at bounding box center [128, 318] width 140 height 15
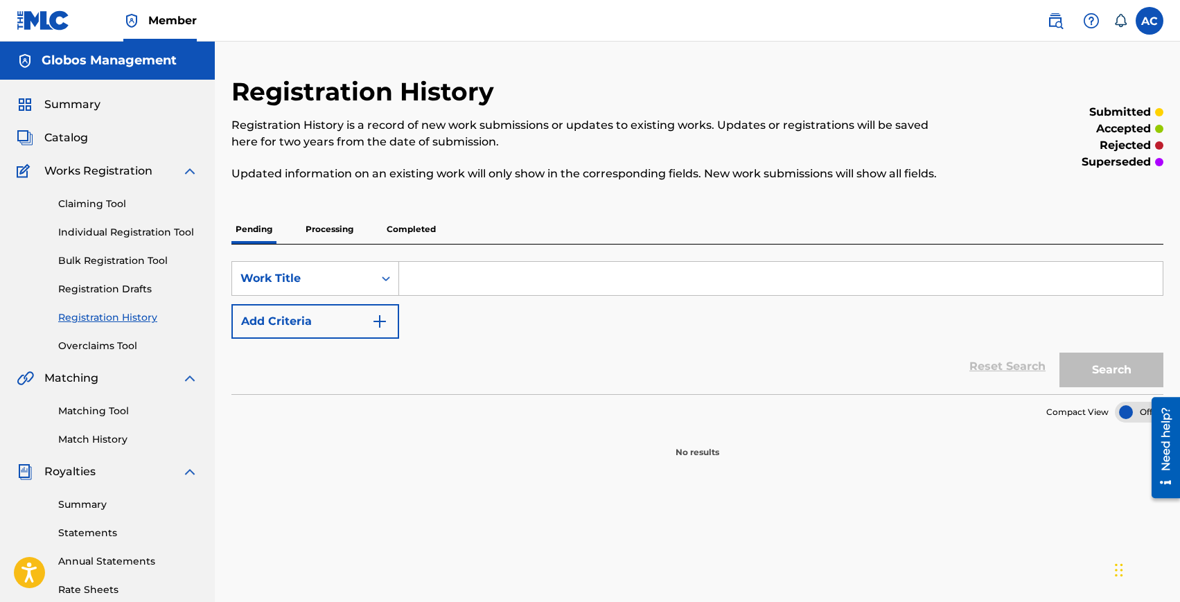
click at [309, 316] on button "Add Criteria" at bounding box center [316, 321] width 168 height 35
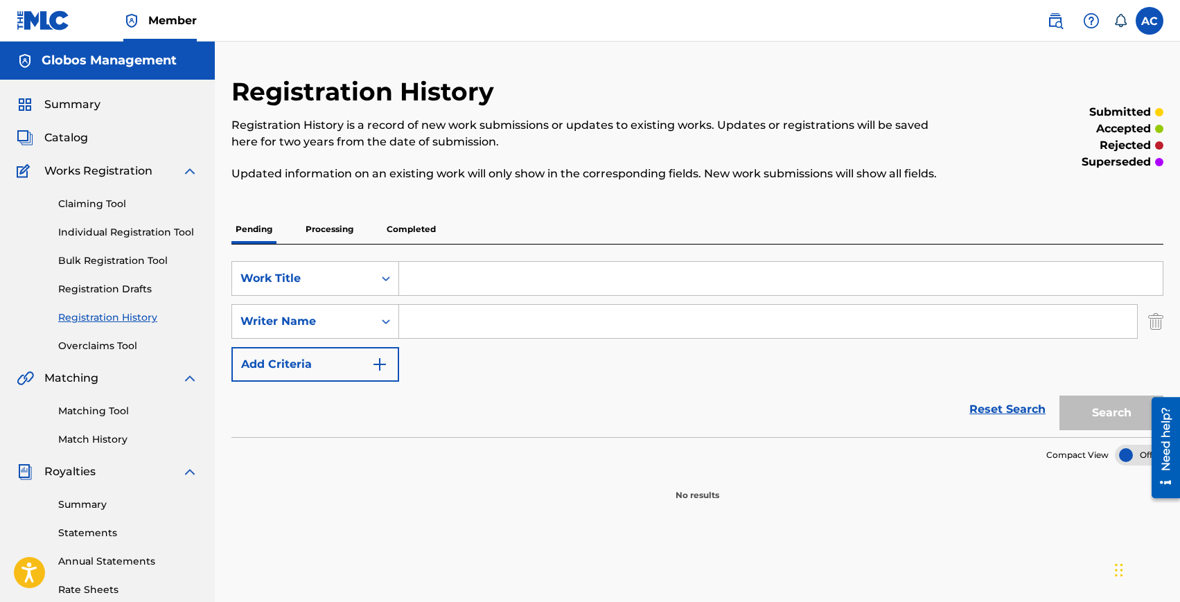
click at [455, 326] on input "Search Form" at bounding box center [768, 321] width 738 height 33
type input "alvaro manuel gonzalez sanchez"
click at [494, 288] on input "Search Form" at bounding box center [781, 278] width 764 height 33
click at [409, 222] on p "Completed" at bounding box center [412, 229] width 58 height 29
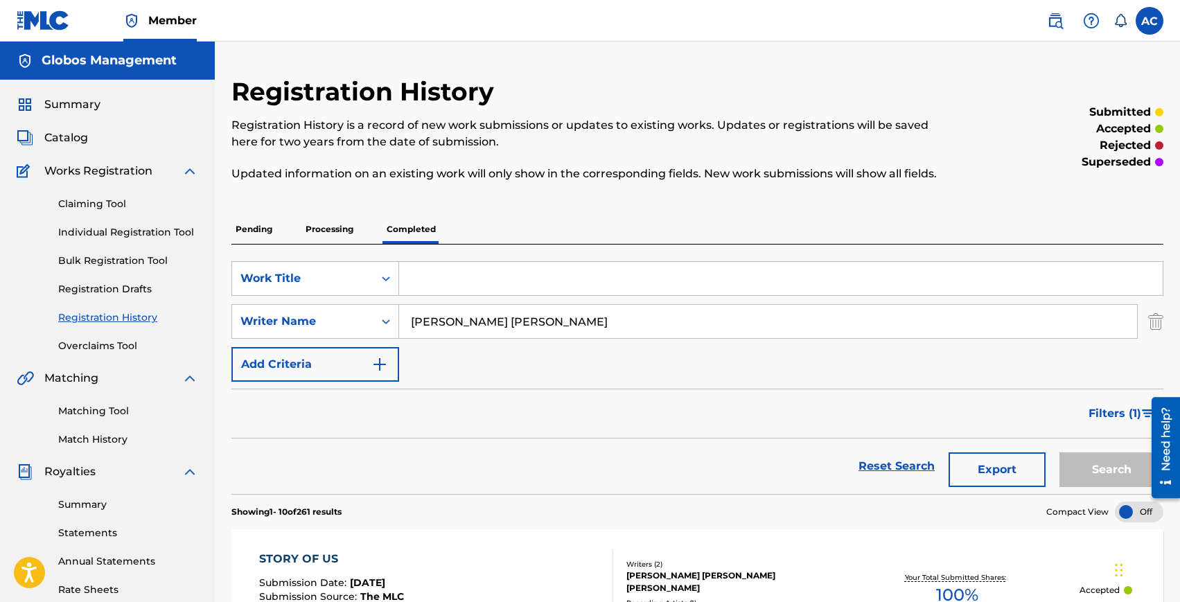
click at [341, 239] on p "Processing" at bounding box center [330, 229] width 56 height 29
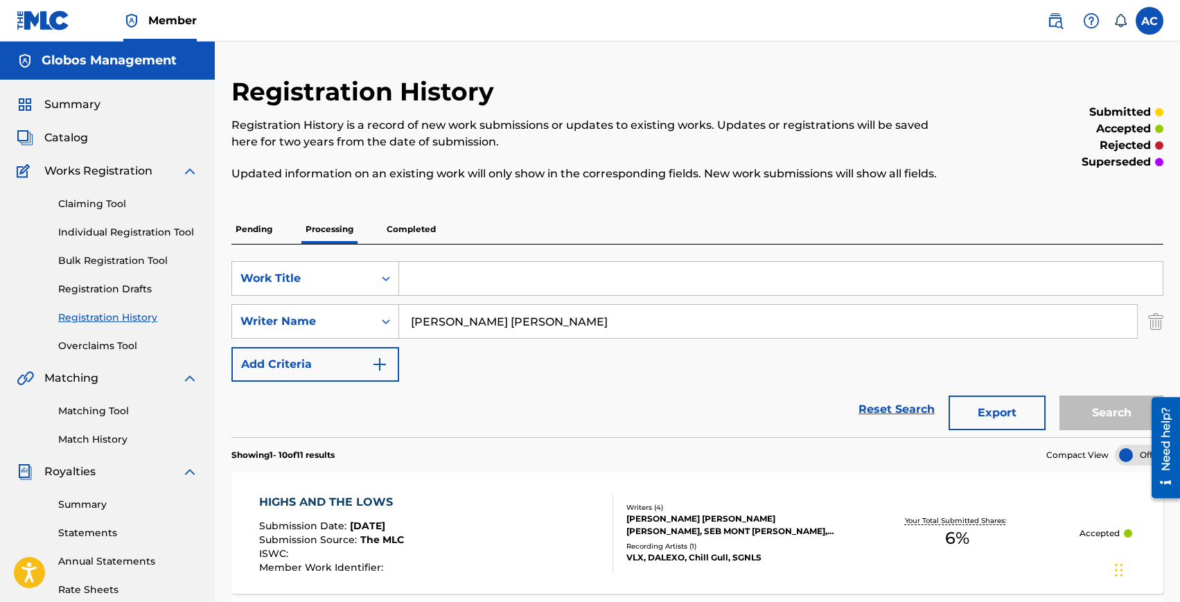
click at [70, 105] on span "Summary" at bounding box center [72, 104] width 56 height 17
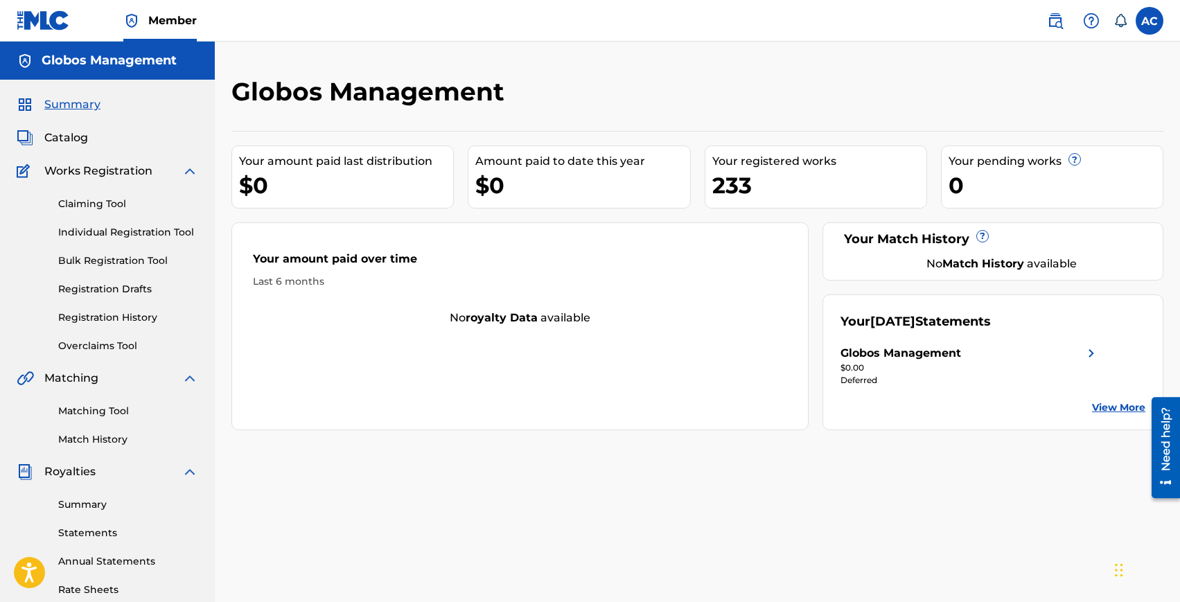
click at [85, 211] on div "Claiming Tool Individual Registration Tool Bulk Registration Tool Registration …" at bounding box center [108, 267] width 182 height 174
click at [69, 136] on span "Catalog" at bounding box center [66, 138] width 44 height 17
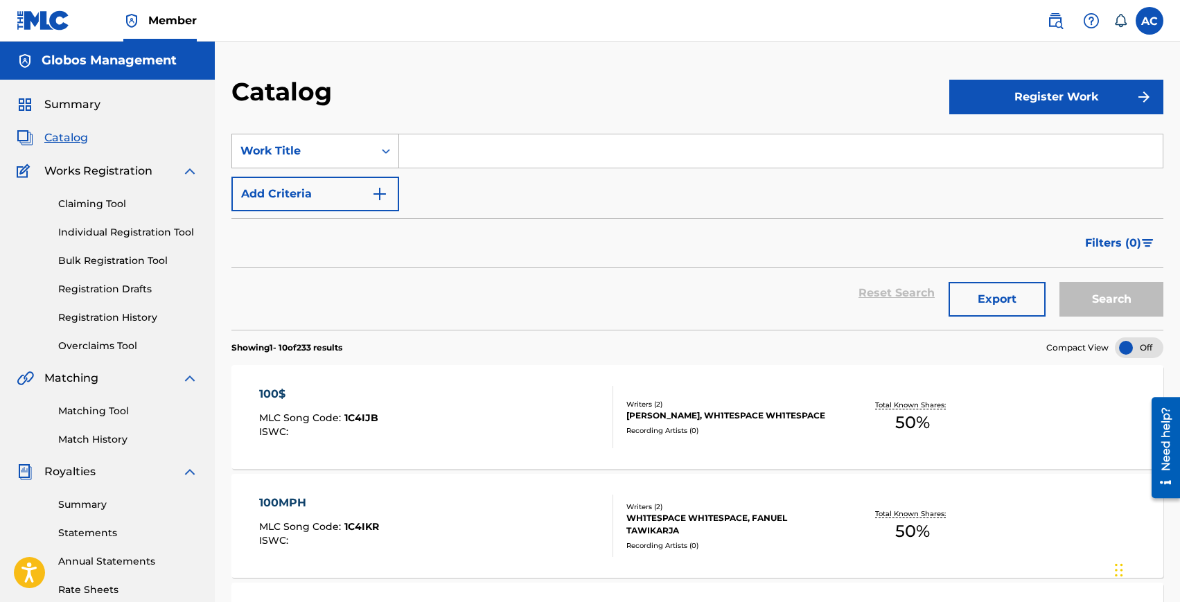
click at [333, 159] on div "Work Title" at bounding box center [303, 151] width 125 height 17
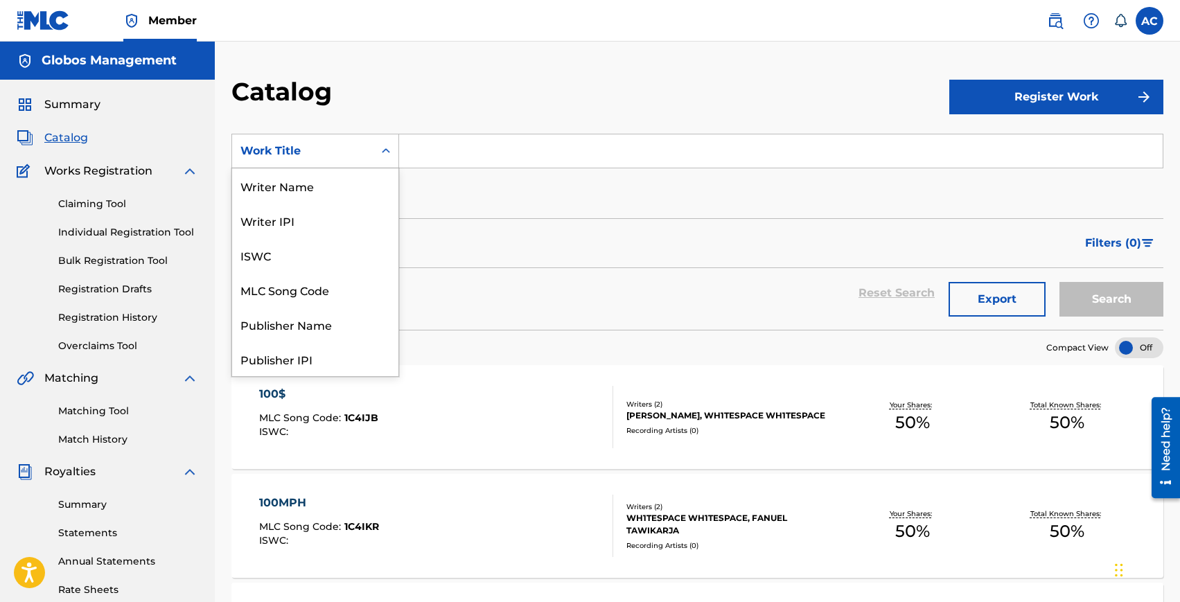
scroll to position [208, 0]
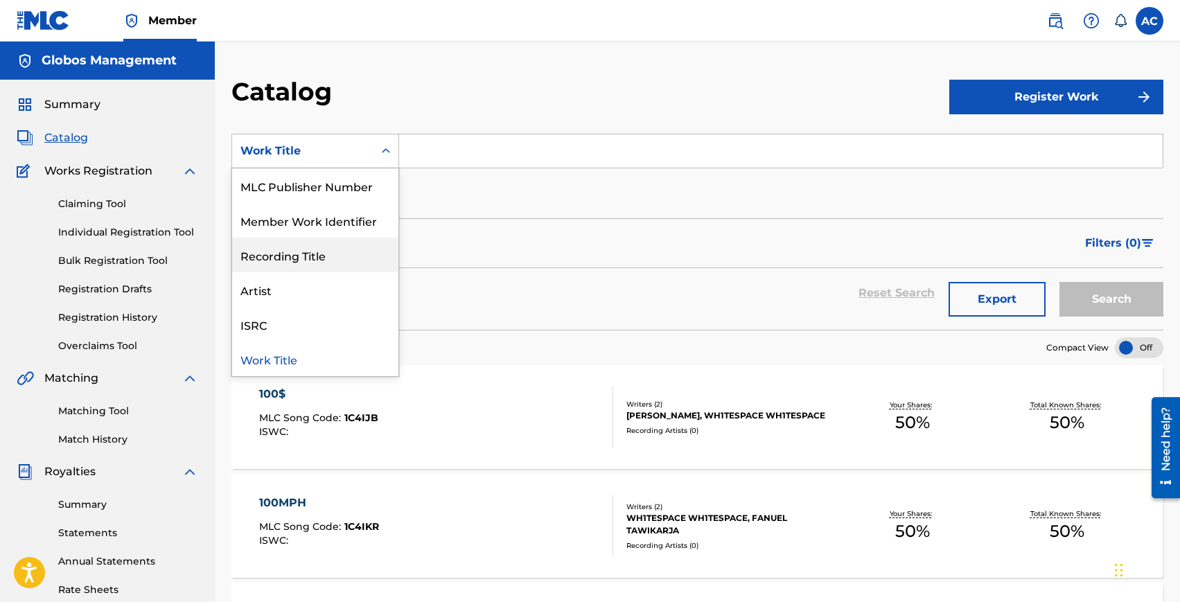
click at [498, 244] on div "Filters ( 0 )" at bounding box center [698, 243] width 932 height 50
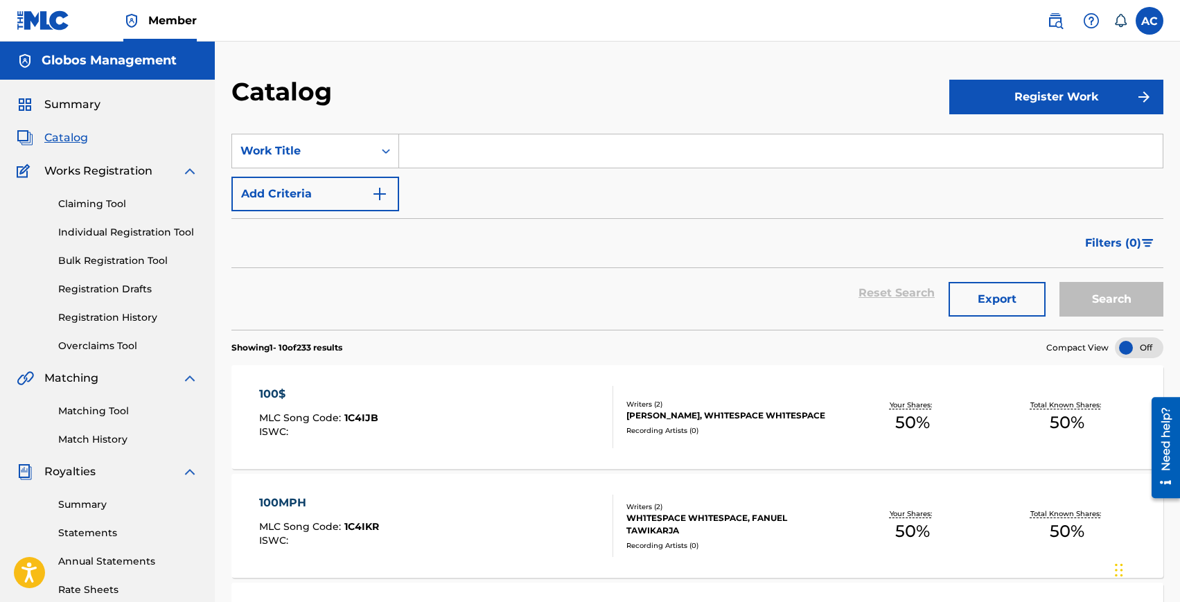
click at [122, 232] on link "Individual Registration Tool" at bounding box center [128, 232] width 140 height 15
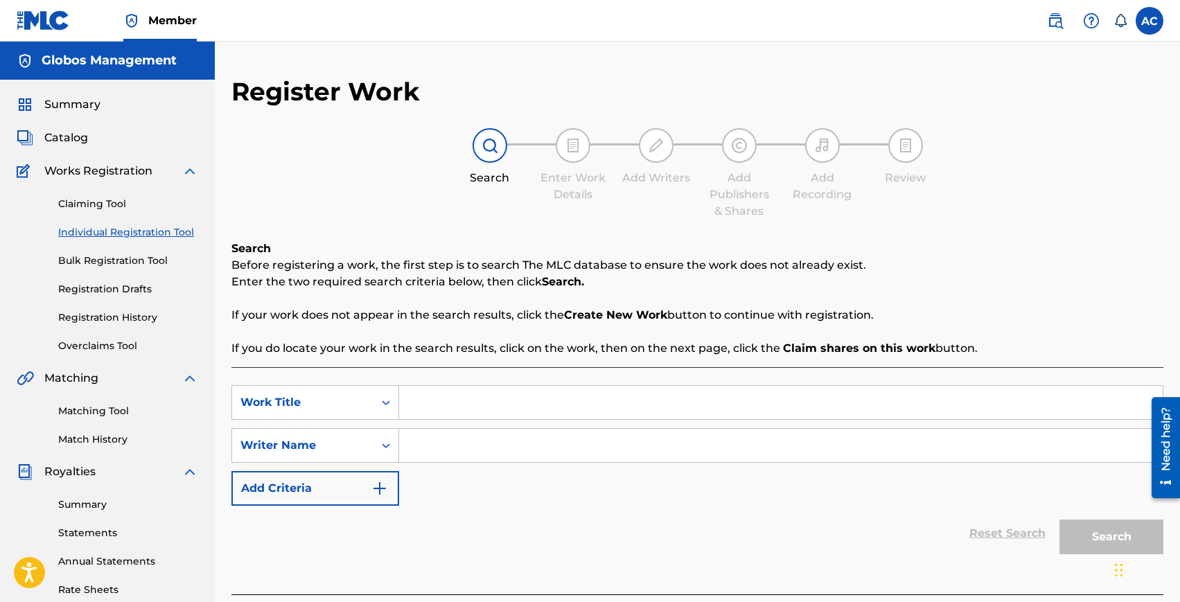
click at [421, 451] on input "Search Form" at bounding box center [781, 445] width 764 height 33
type input "alvaro manuel gonzalez sanchez"
click at [498, 404] on input "Search Form" at bounding box center [781, 402] width 764 height 33
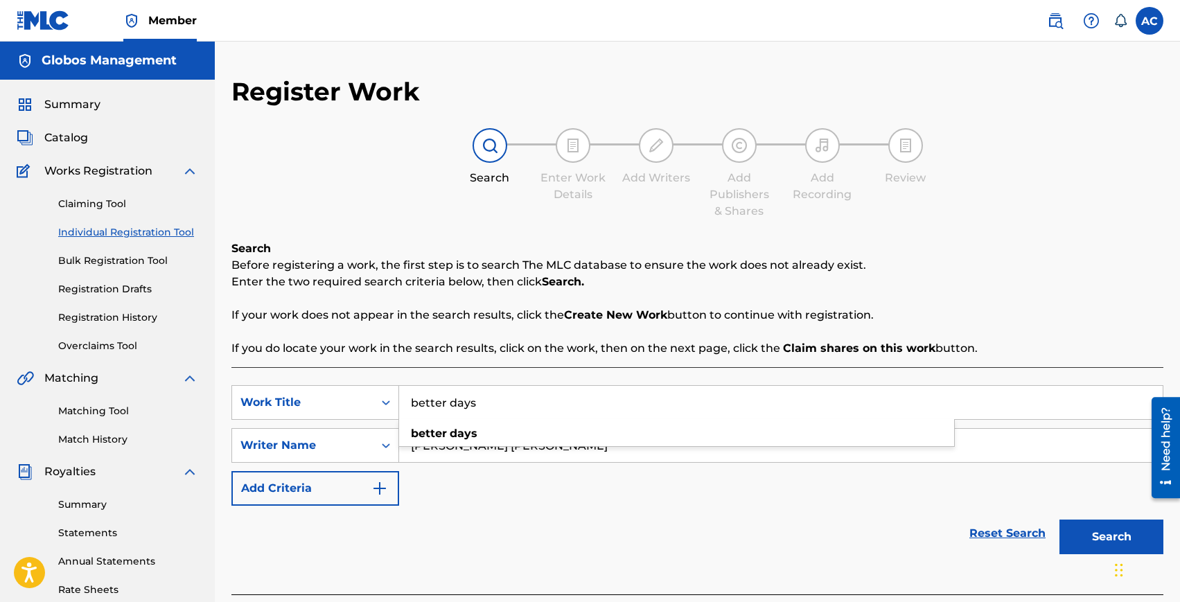
type input "better days"
click at [1060, 520] on button "Search" at bounding box center [1112, 537] width 104 height 35
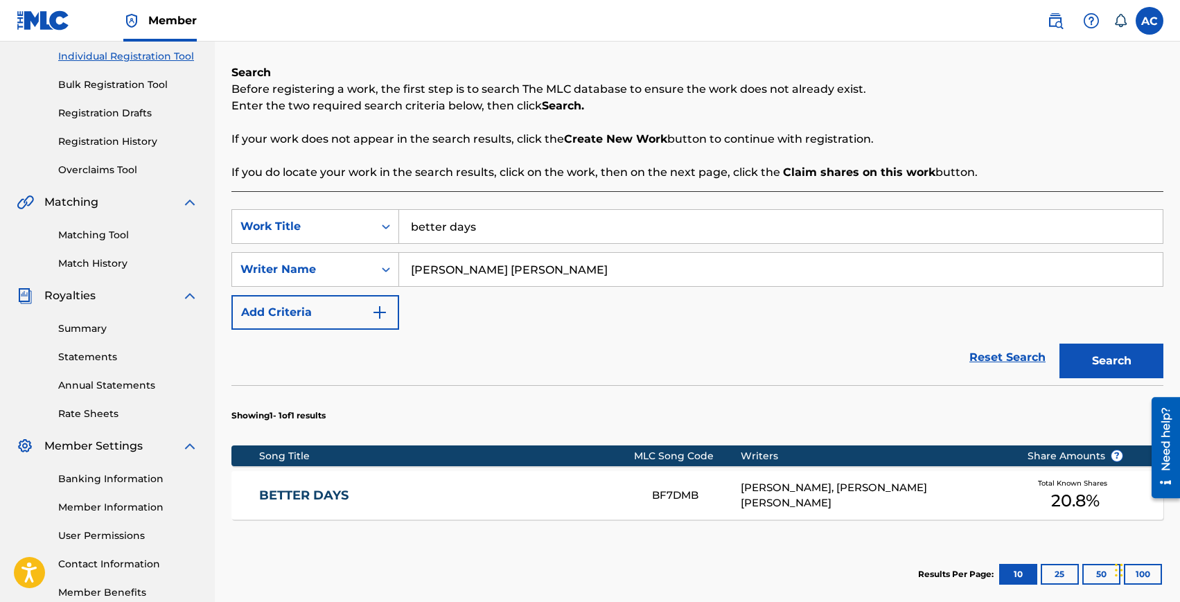
scroll to position [205, 0]
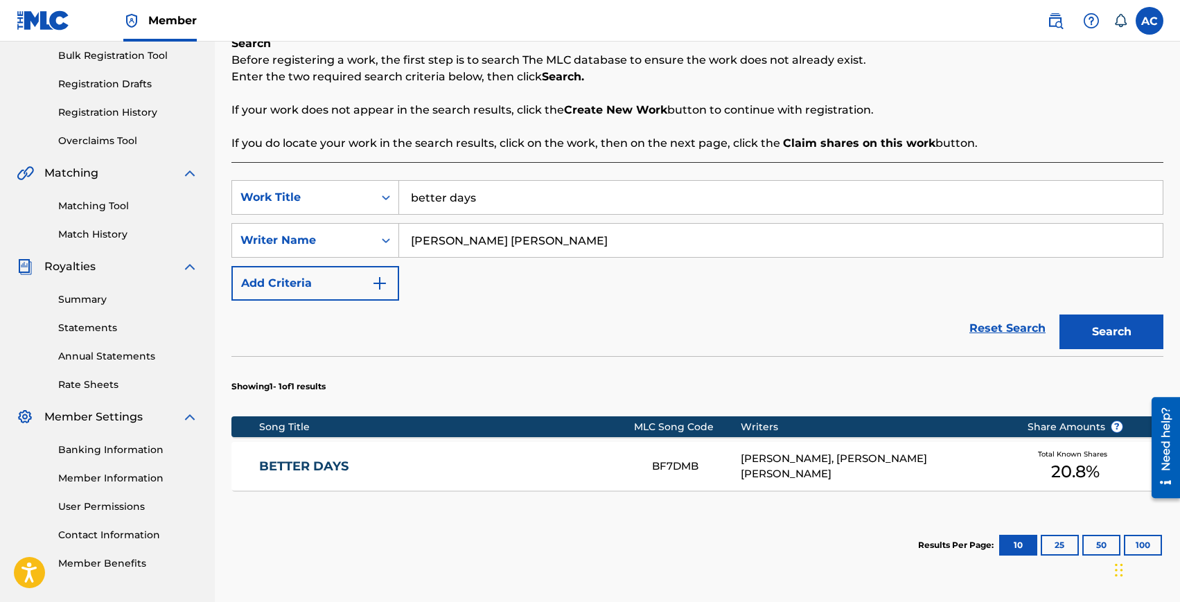
click at [286, 462] on link "BETTER DAYS" at bounding box center [446, 467] width 374 height 16
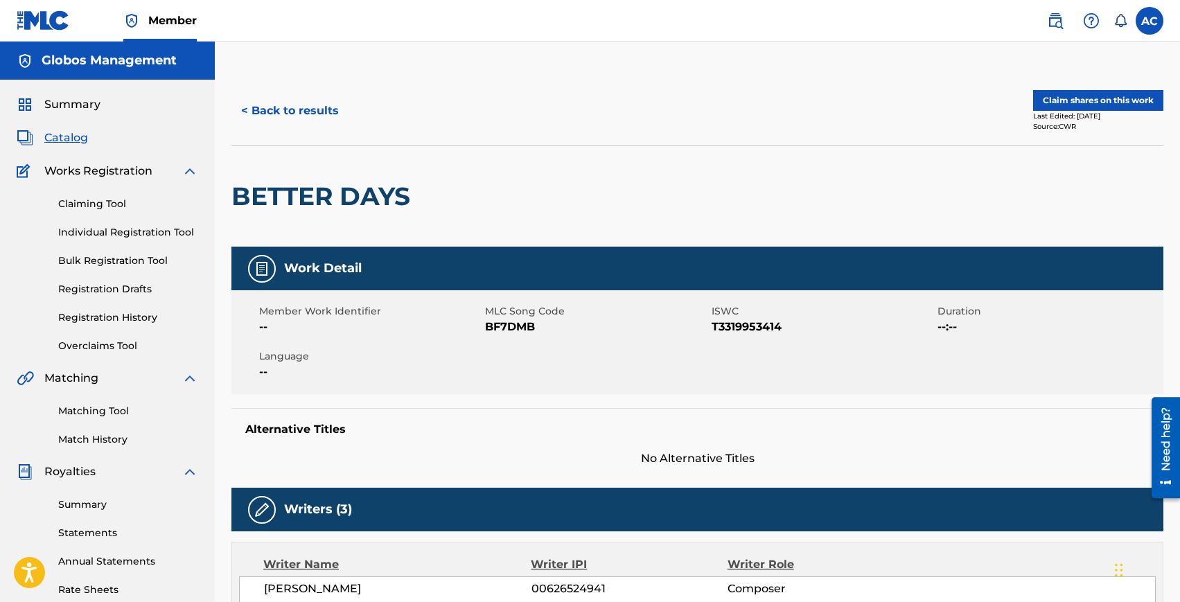
click at [1065, 107] on button "Claim shares on this work" at bounding box center [1098, 100] width 130 height 21
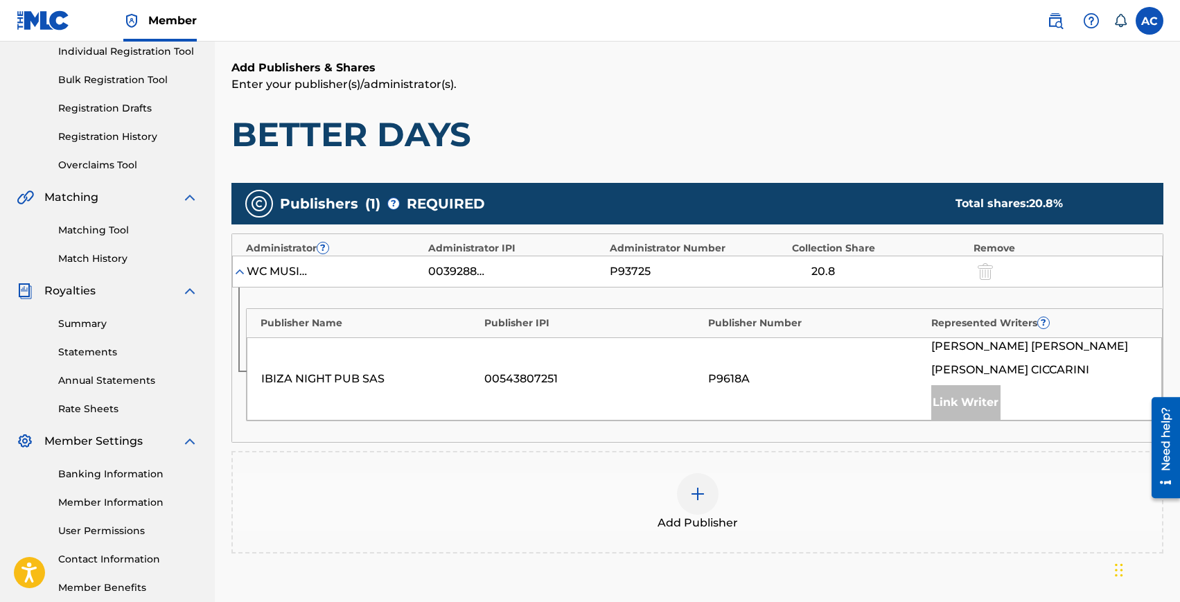
scroll to position [308, 0]
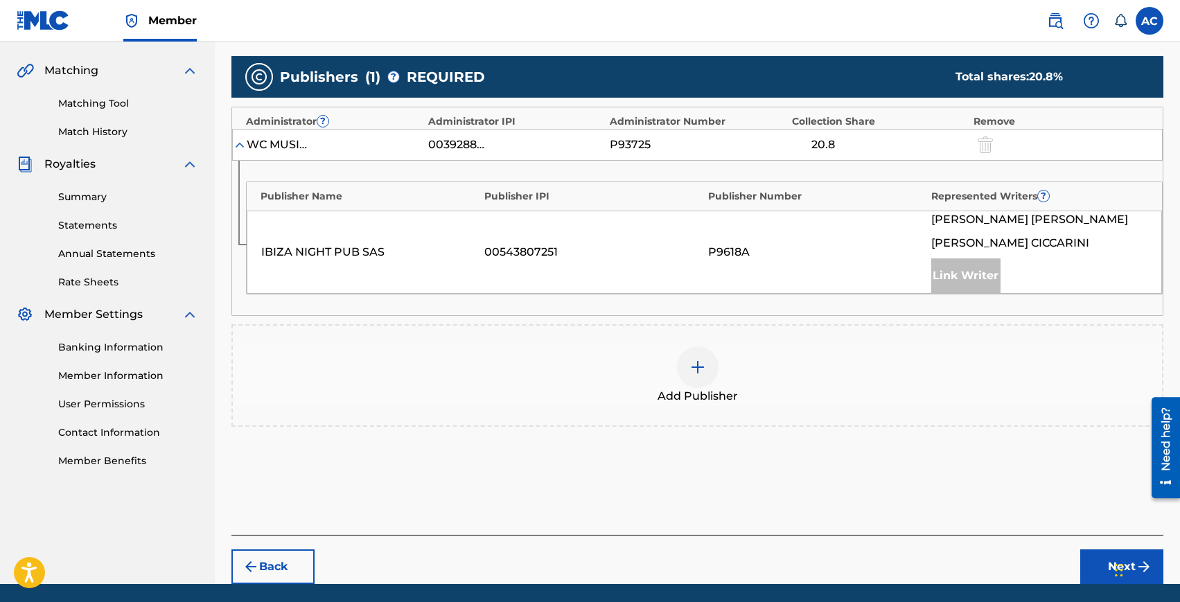
click at [690, 376] on img at bounding box center [698, 367] width 17 height 17
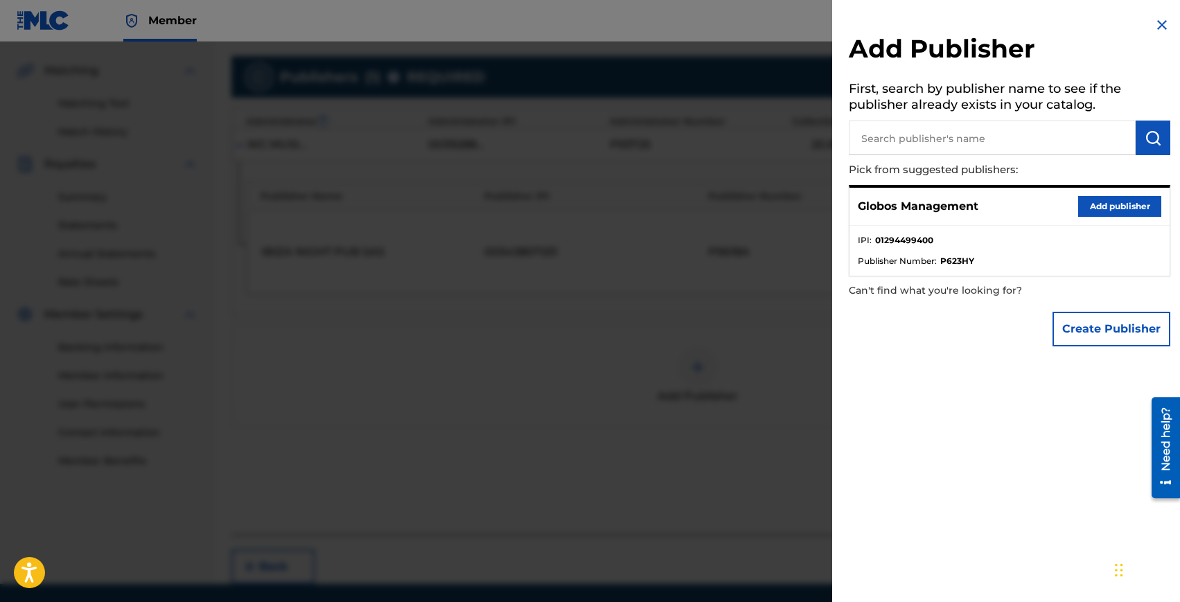
click at [1102, 205] on button "Add publisher" at bounding box center [1120, 206] width 83 height 21
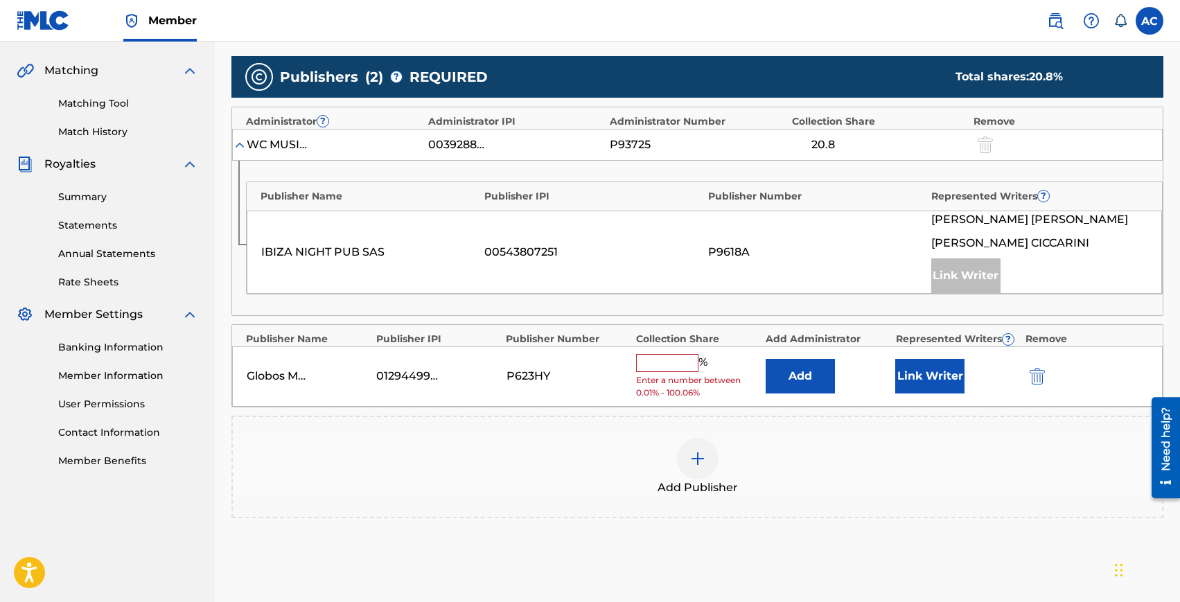
click at [680, 372] on input "text" at bounding box center [667, 363] width 62 height 18
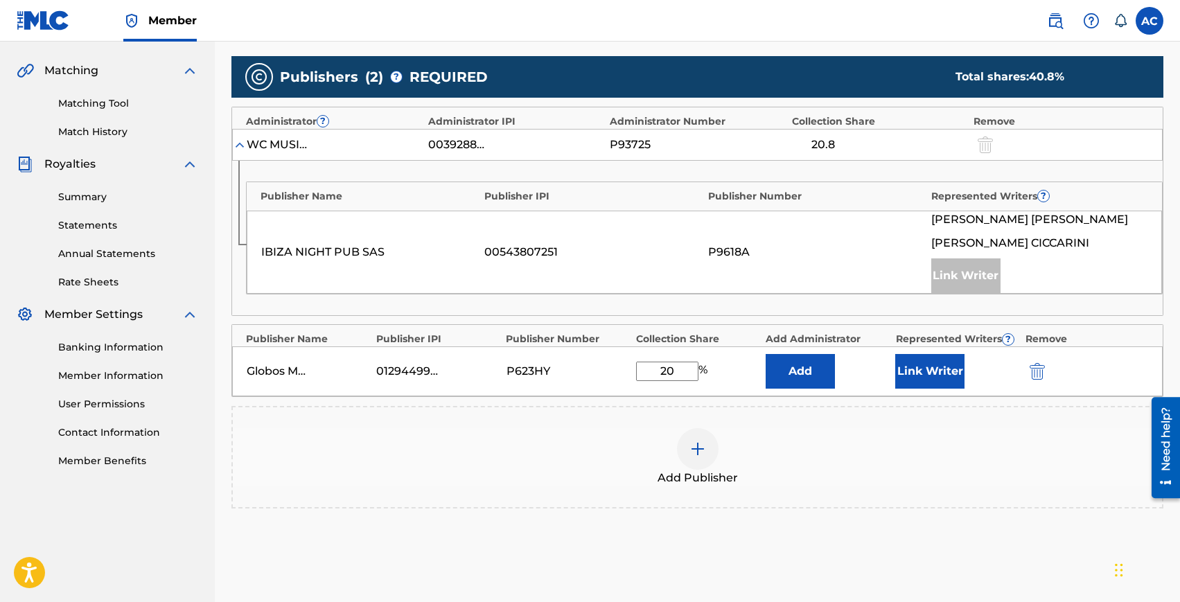
type input "20"
click at [915, 385] on button "Link Writer" at bounding box center [930, 371] width 69 height 35
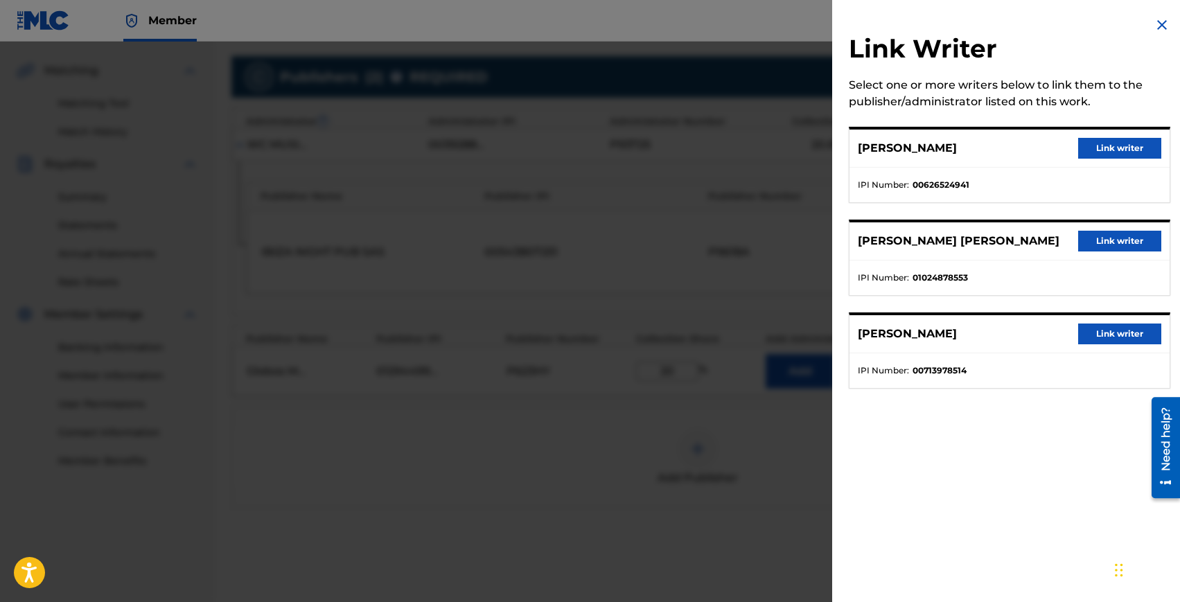
click at [1094, 246] on button "Link writer" at bounding box center [1120, 241] width 83 height 21
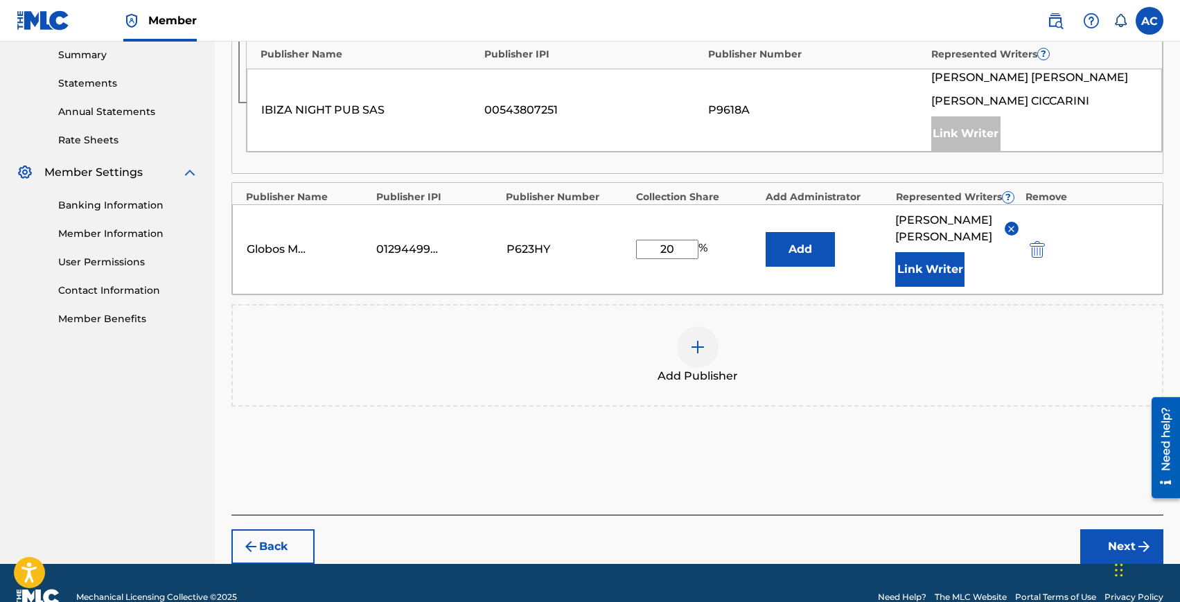
scroll to position [527, 0]
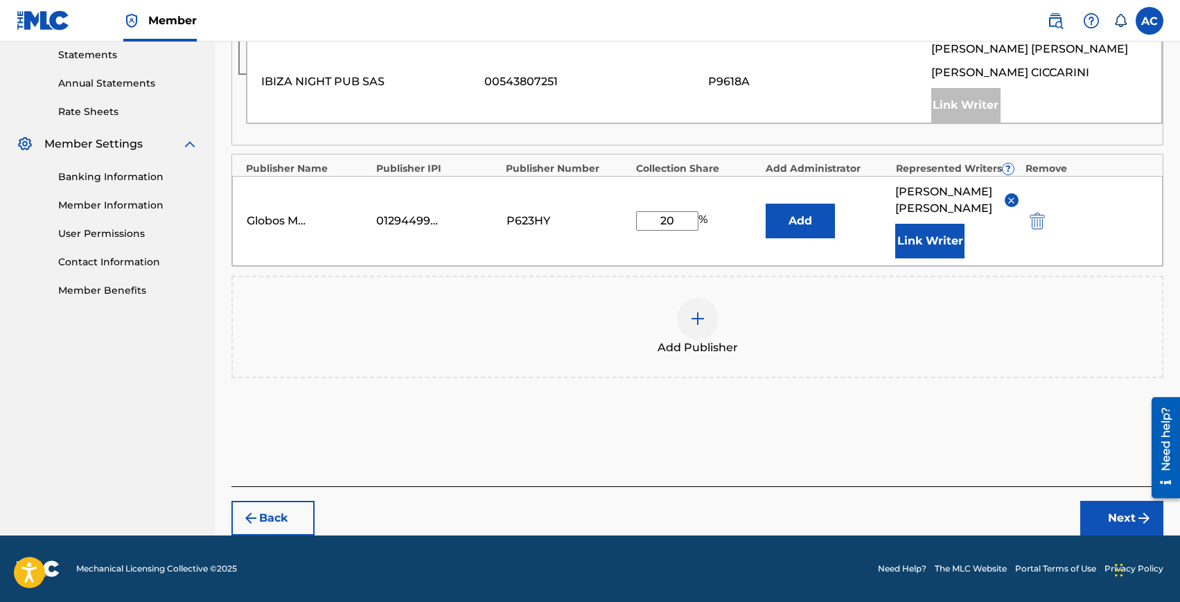
click at [1092, 512] on button "Next" at bounding box center [1122, 518] width 83 height 35
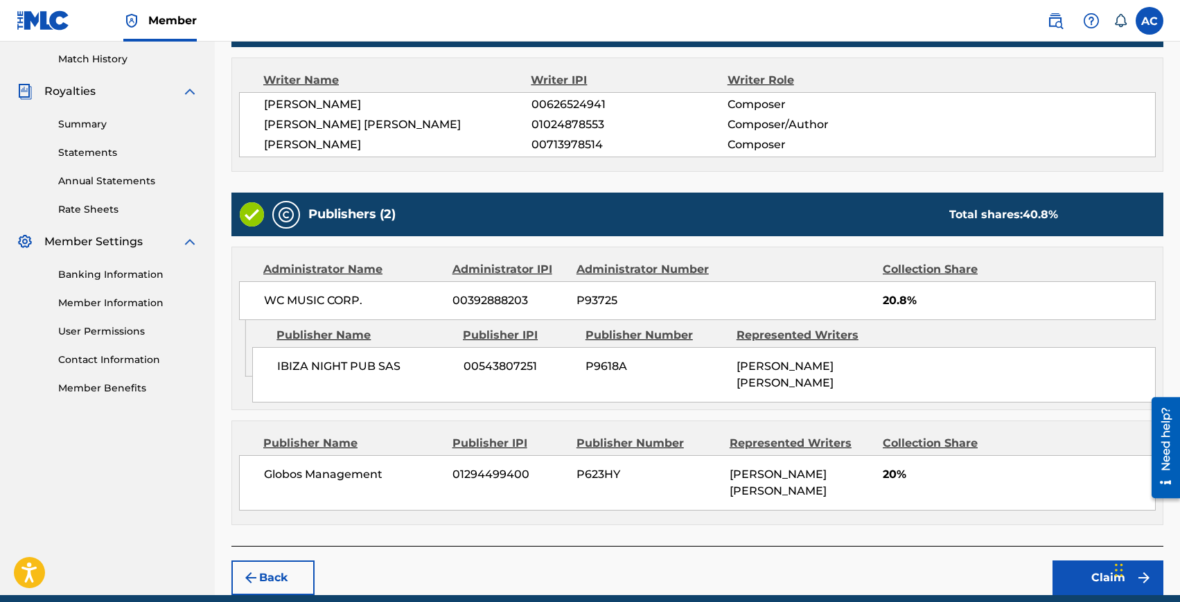
scroll to position [454, 0]
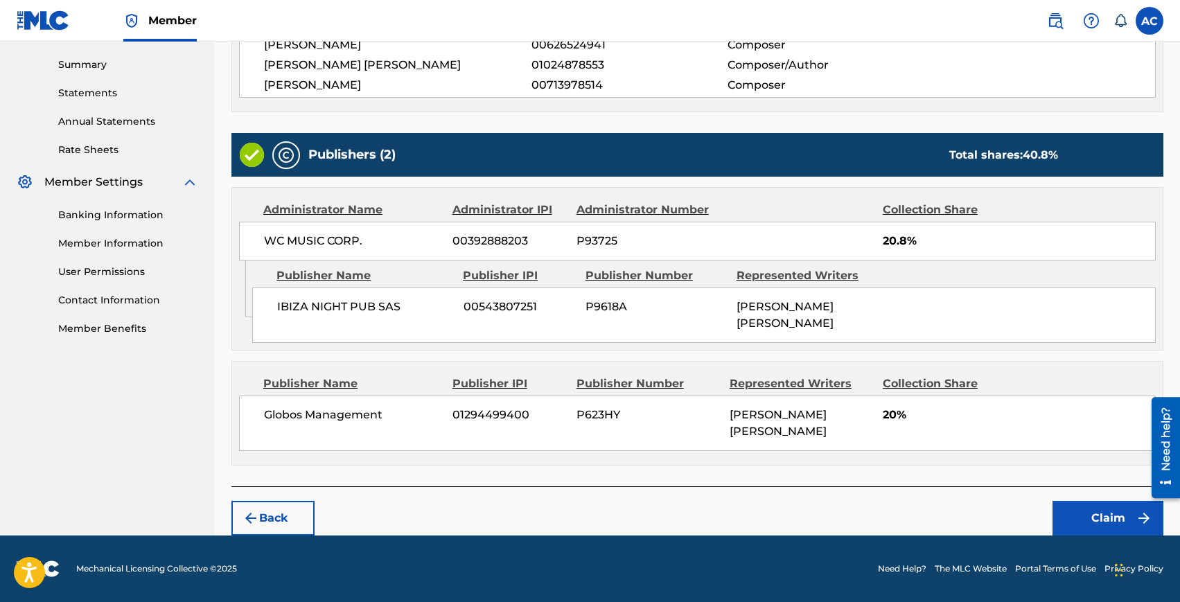
click at [1084, 510] on button "Claim" at bounding box center [1108, 518] width 111 height 35
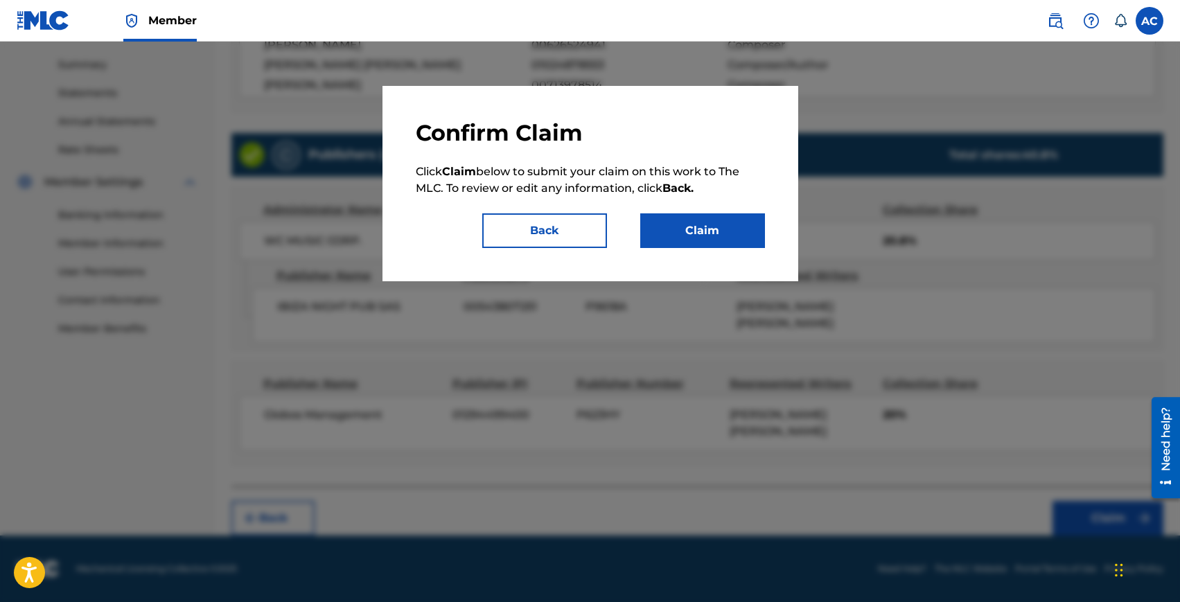
click at [692, 230] on button "Claim" at bounding box center [702, 230] width 125 height 35
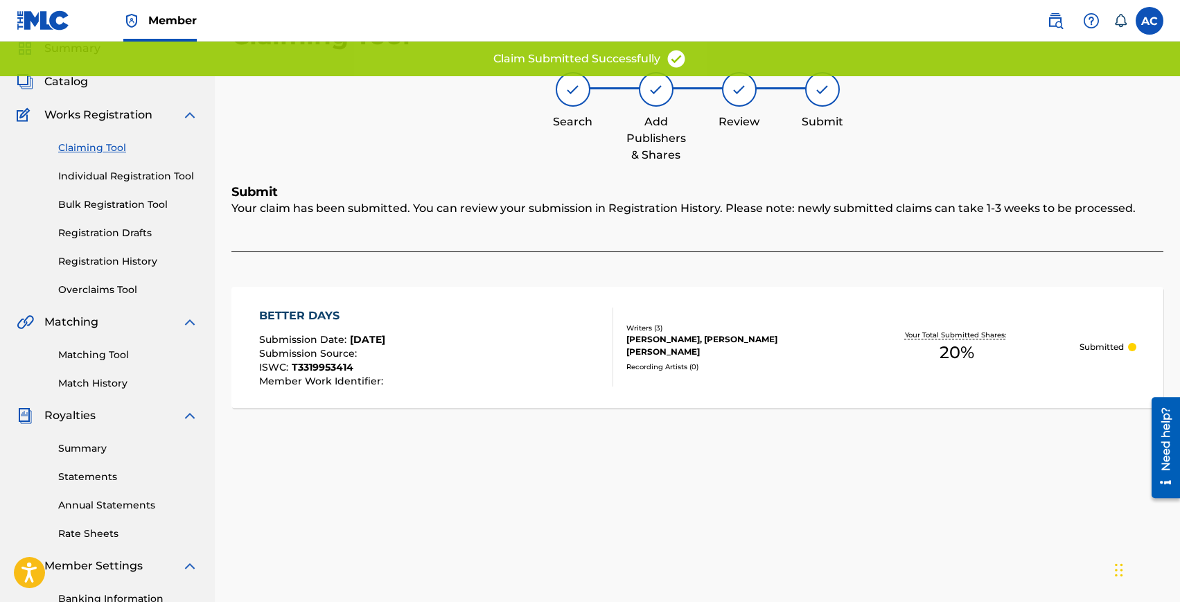
scroll to position [0, 0]
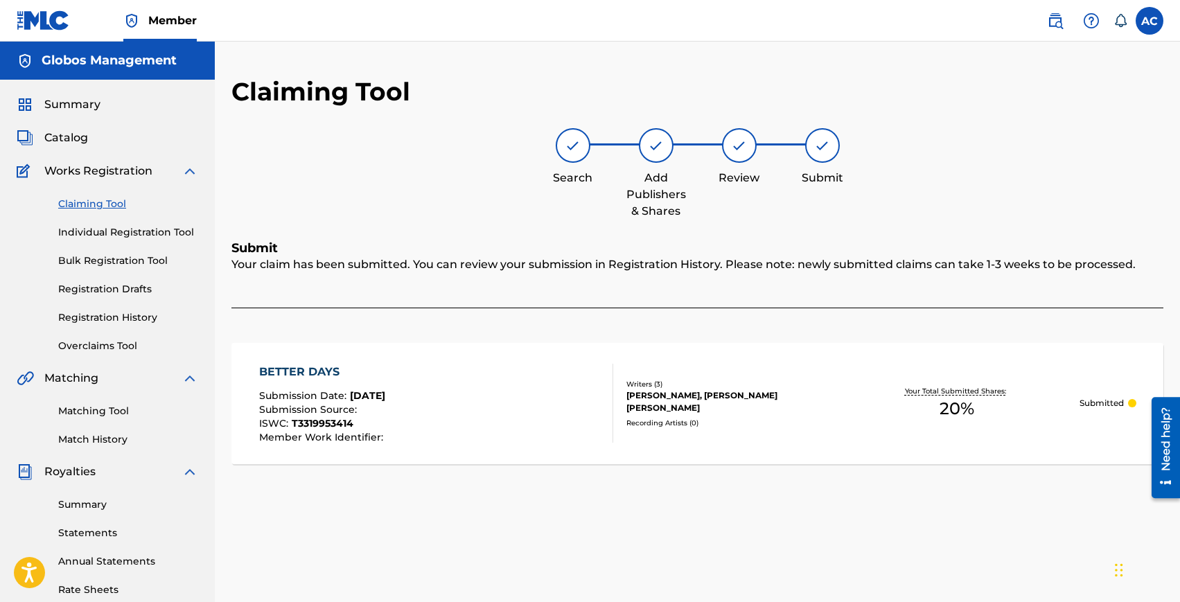
click at [76, 207] on link "Claiming Tool" at bounding box center [128, 204] width 140 height 15
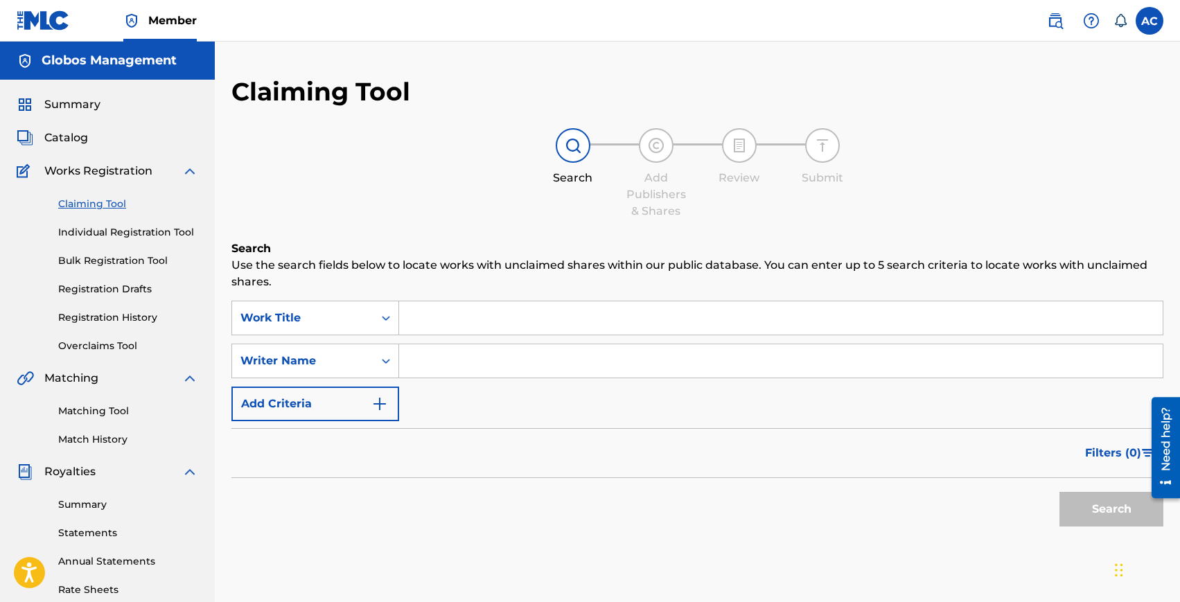
click at [455, 308] on input "Search Form" at bounding box center [781, 318] width 764 height 33
click at [437, 362] on input "Search Form" at bounding box center [781, 360] width 764 height 33
type input "alvaro manuel gonzalez sanchez"
click at [460, 304] on input "Search Form" at bounding box center [781, 318] width 764 height 33
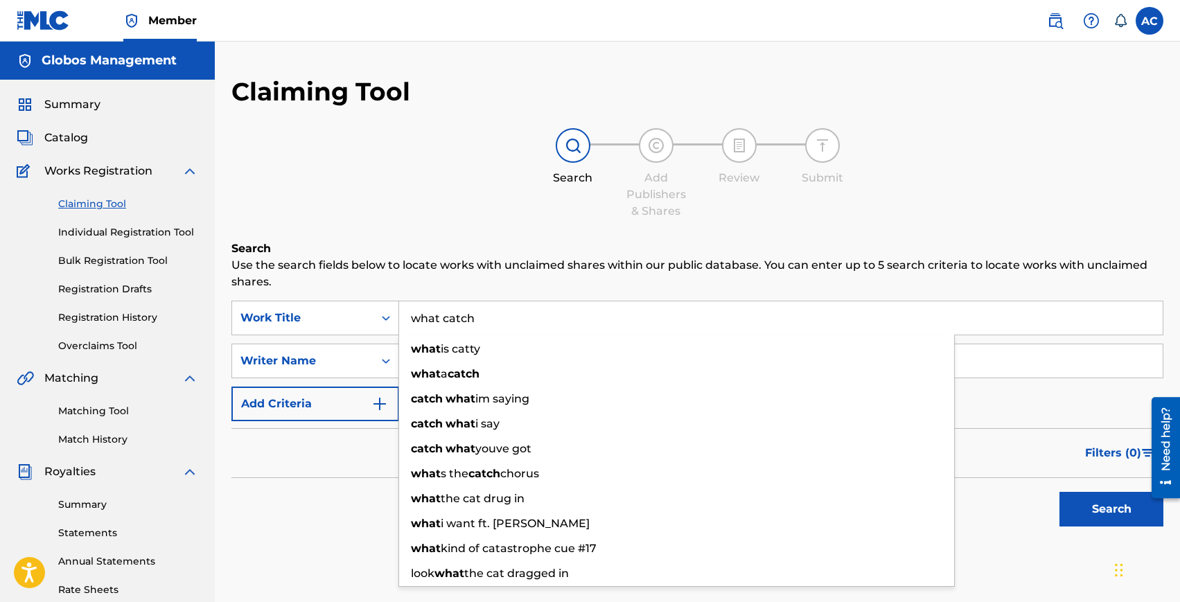
click at [1060, 492] on button "Search" at bounding box center [1112, 509] width 104 height 35
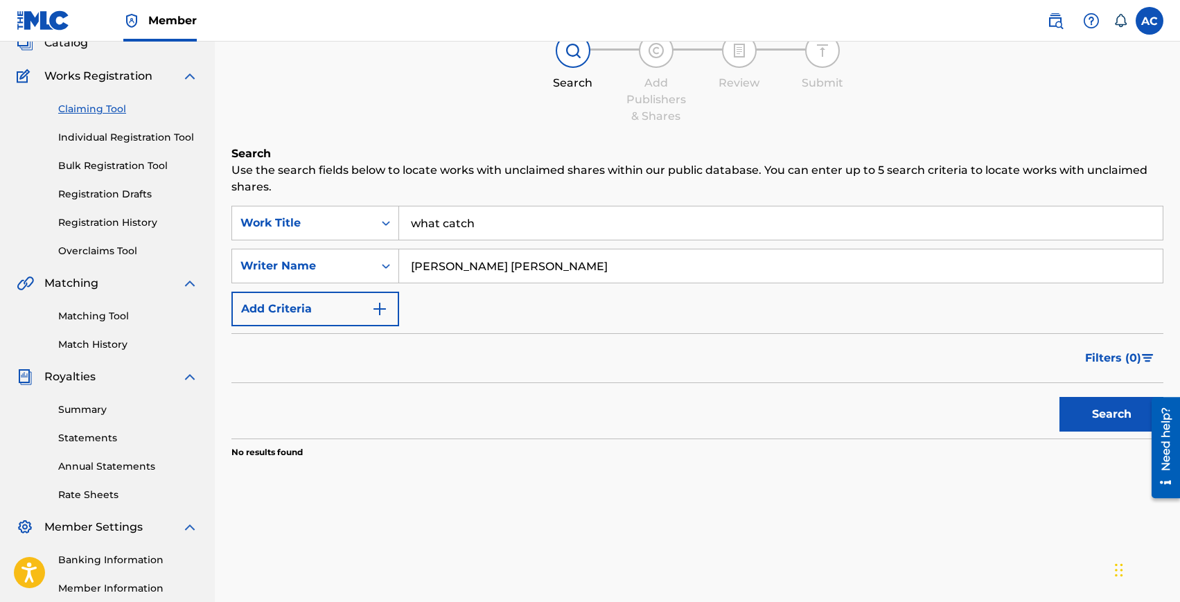
scroll to position [132, 0]
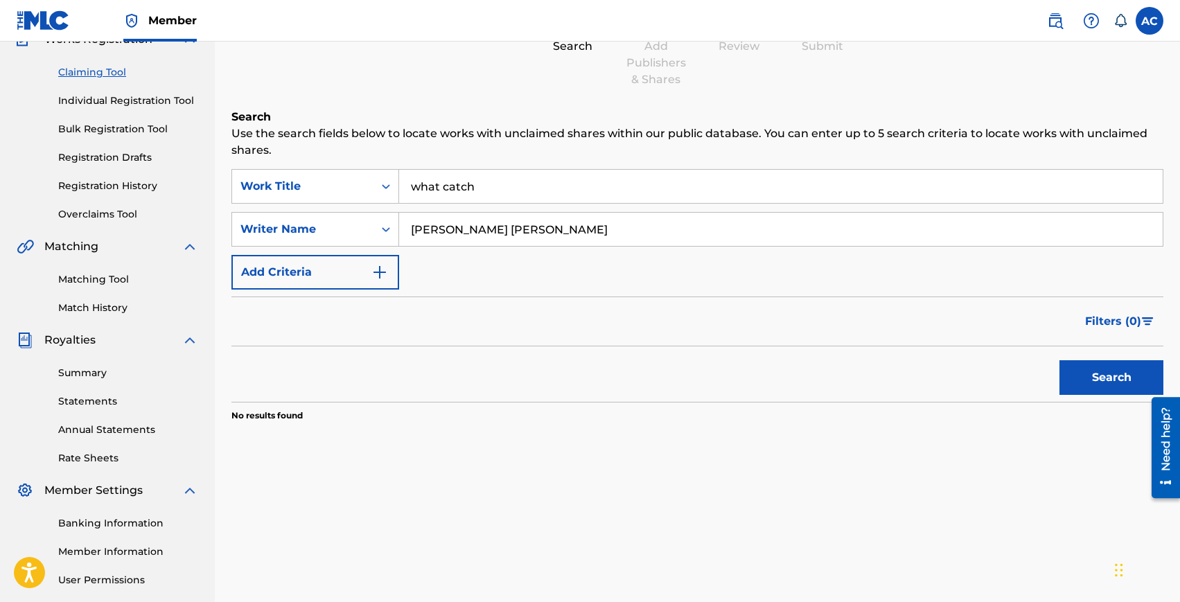
click at [438, 188] on input "what catch" at bounding box center [781, 186] width 764 height 33
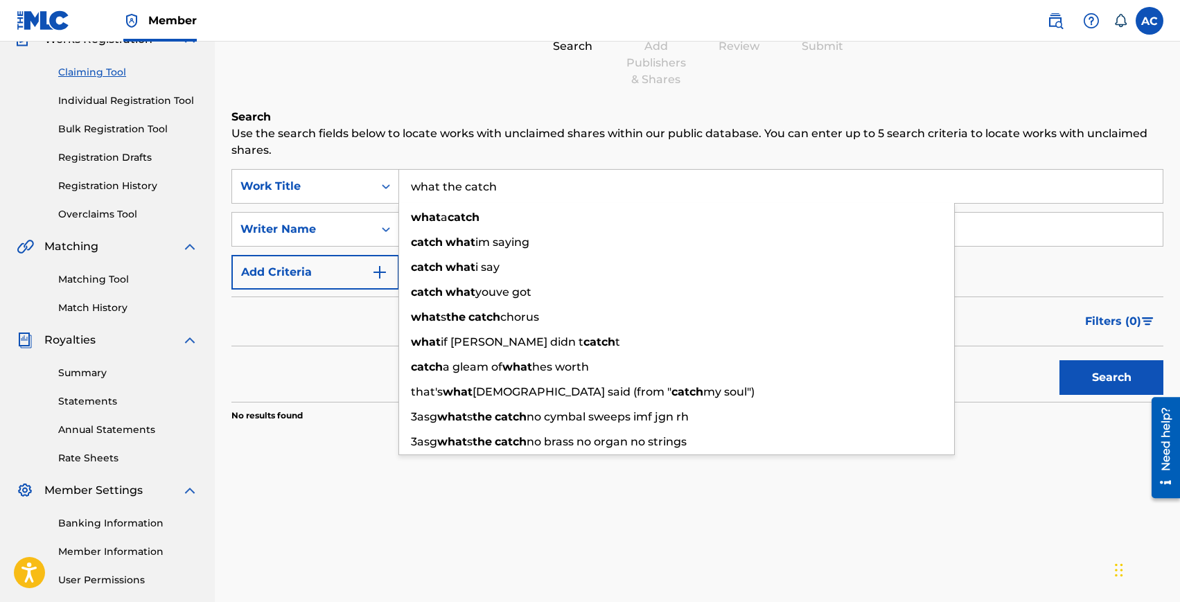
type input "what the catch"
click at [1060, 360] on button "Search" at bounding box center [1112, 377] width 104 height 35
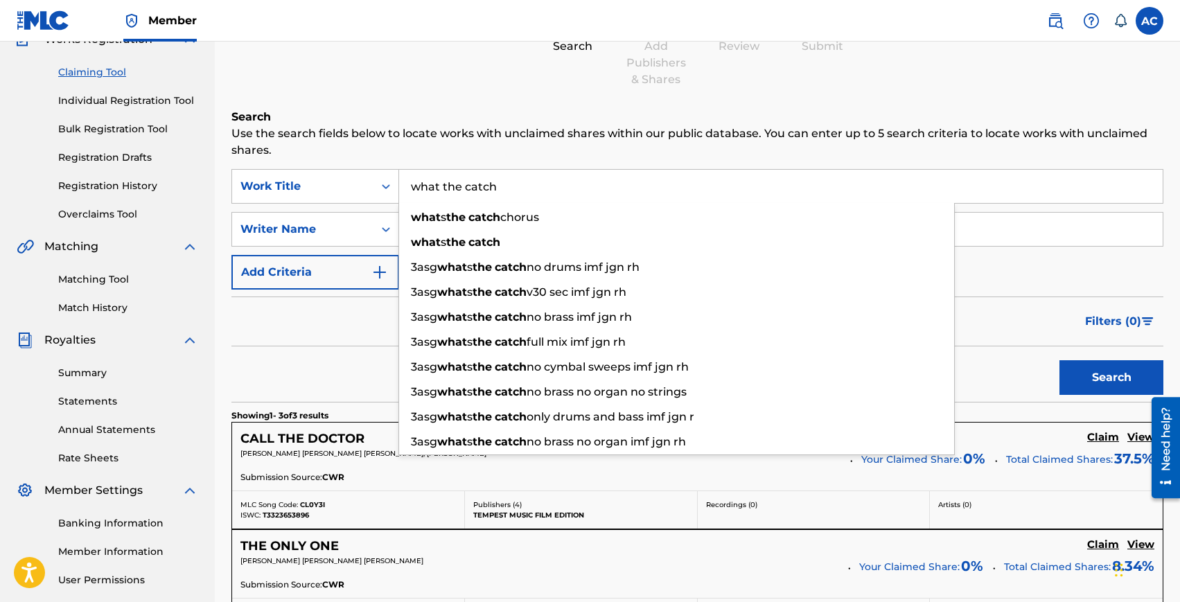
click at [316, 333] on div "Filters ( 0 )" at bounding box center [698, 322] width 932 height 50
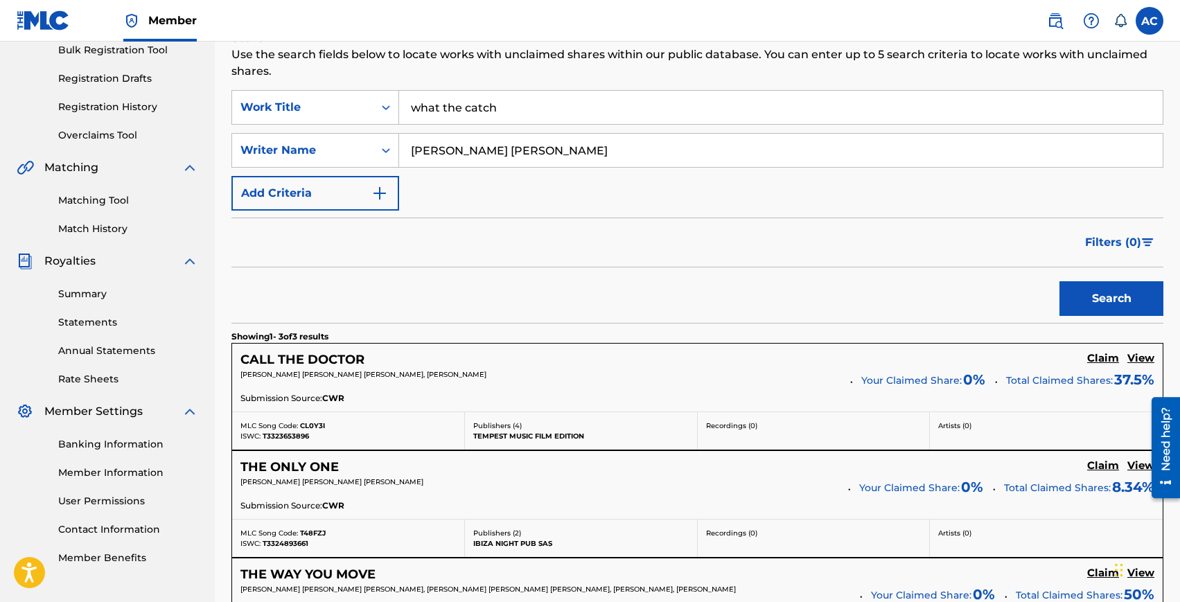
scroll to position [69, 0]
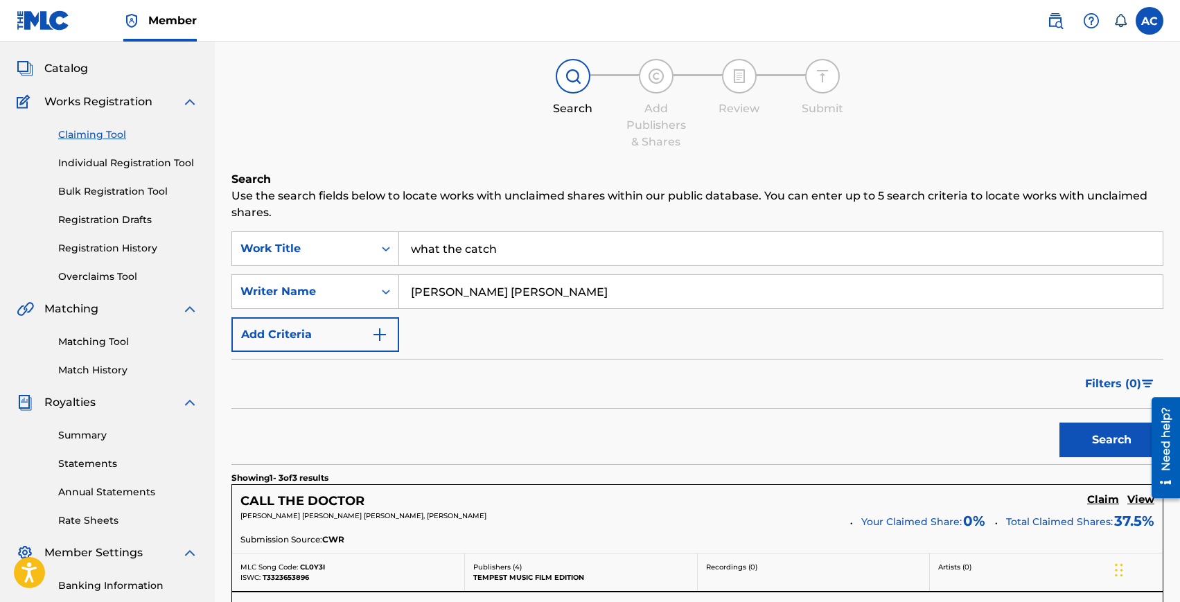
click at [457, 286] on input "alvaro manuel gonzalez sanchez" at bounding box center [781, 291] width 764 height 33
type input "noam cohen"
click at [1060, 423] on button "Search" at bounding box center [1112, 440] width 104 height 35
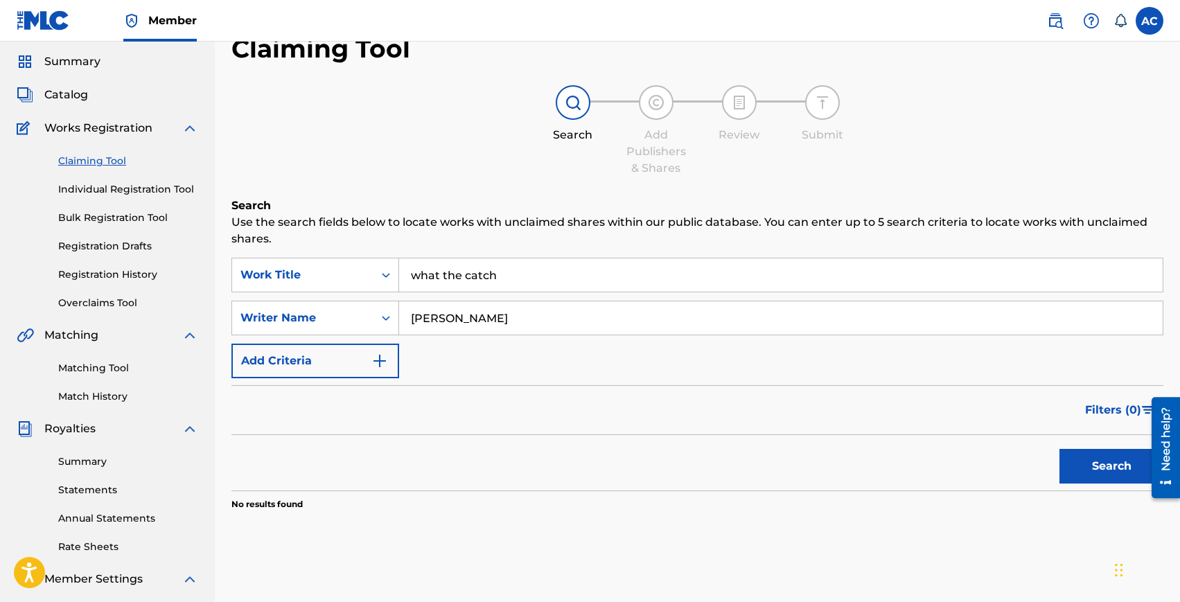
scroll to position [0, 0]
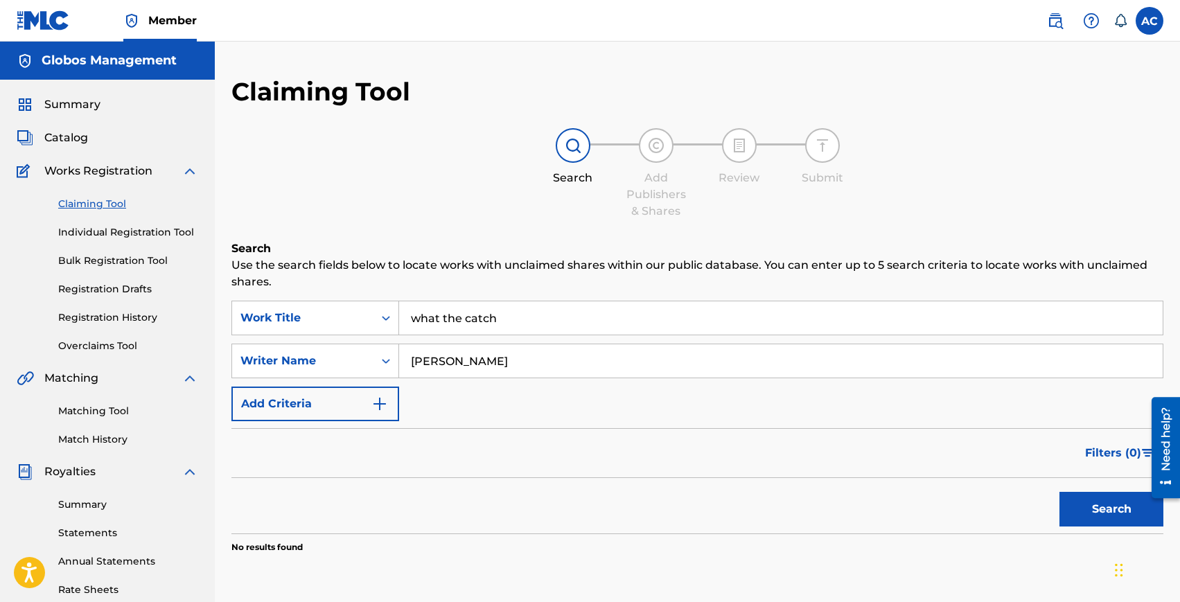
click at [109, 232] on link "Individual Registration Tool" at bounding box center [128, 232] width 140 height 15
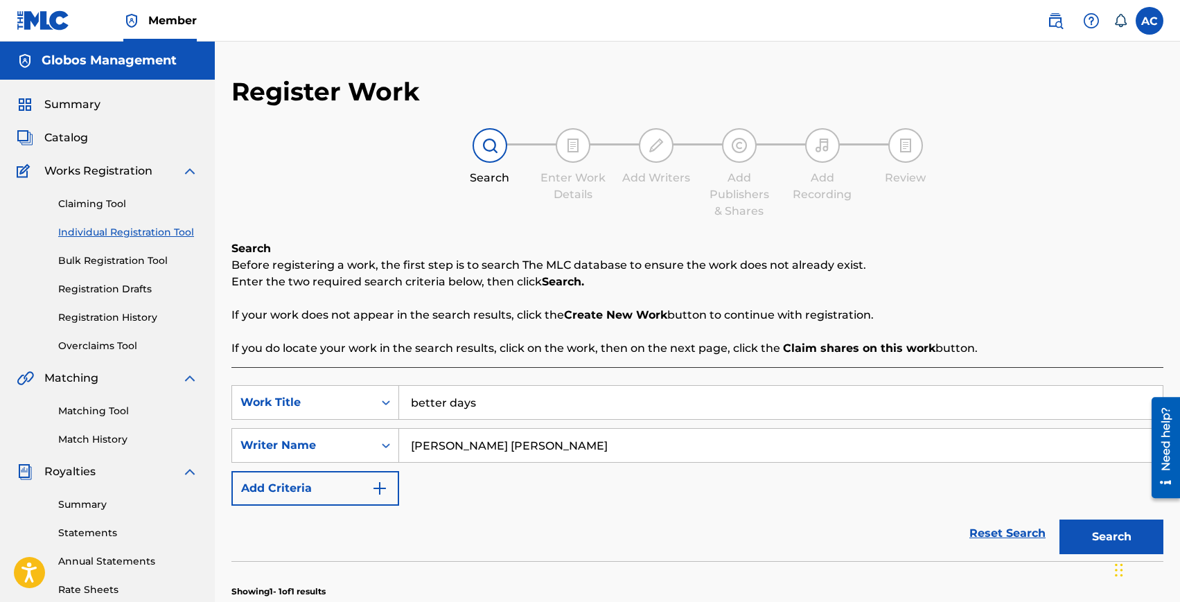
click at [438, 396] on input "better days" at bounding box center [781, 402] width 764 height 33
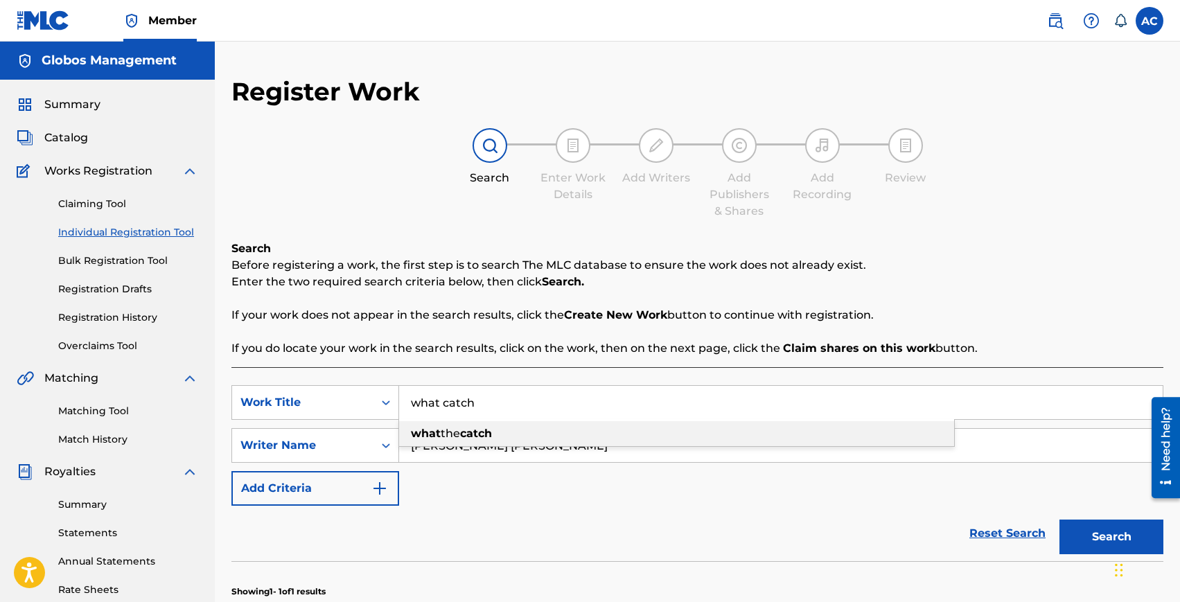
click at [480, 428] on strong "catch" at bounding box center [476, 433] width 32 height 13
type input "what the catch"
click at [1060, 520] on button "Search" at bounding box center [1112, 537] width 104 height 35
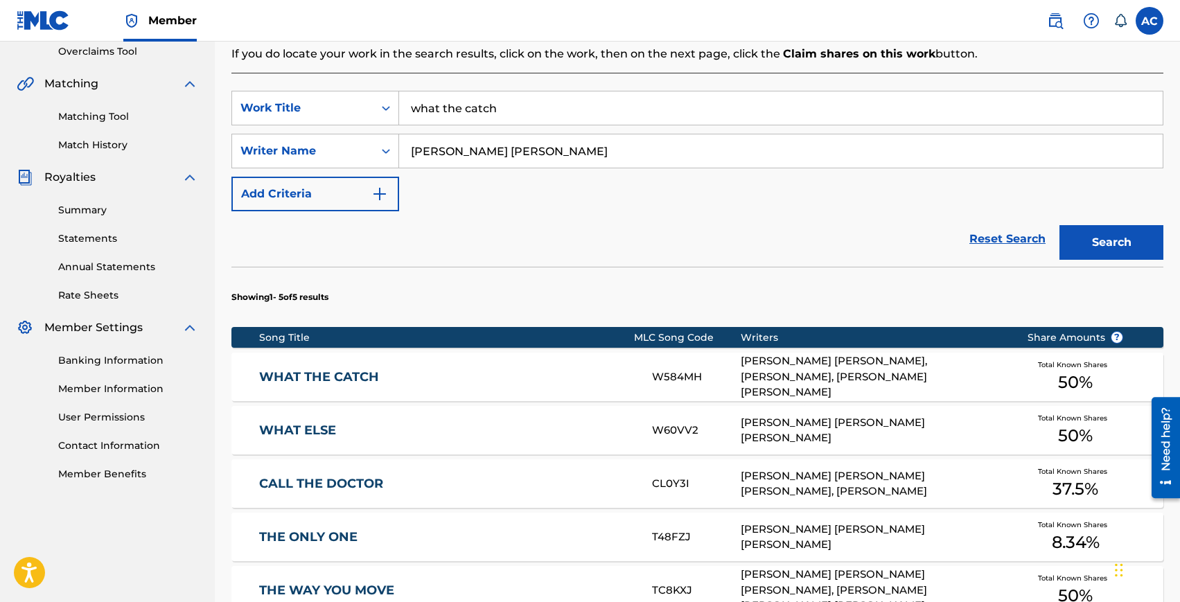
scroll to position [298, 0]
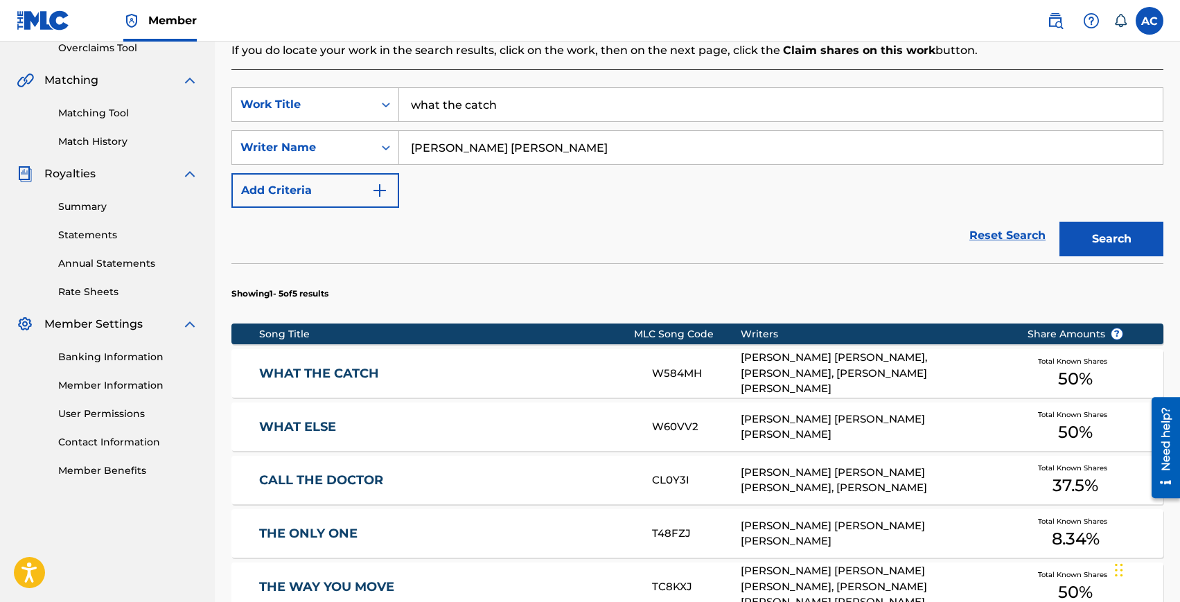
click at [326, 378] on link "WHAT THE CATCH" at bounding box center [446, 374] width 374 height 16
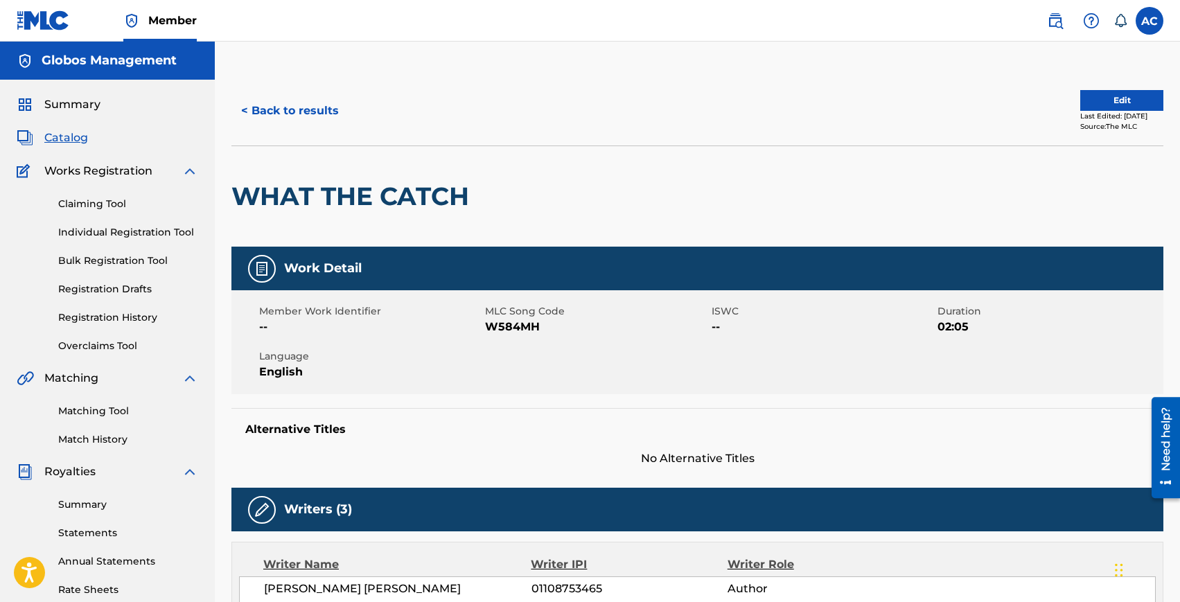
click at [270, 112] on button "< Back to results" at bounding box center [290, 111] width 117 height 35
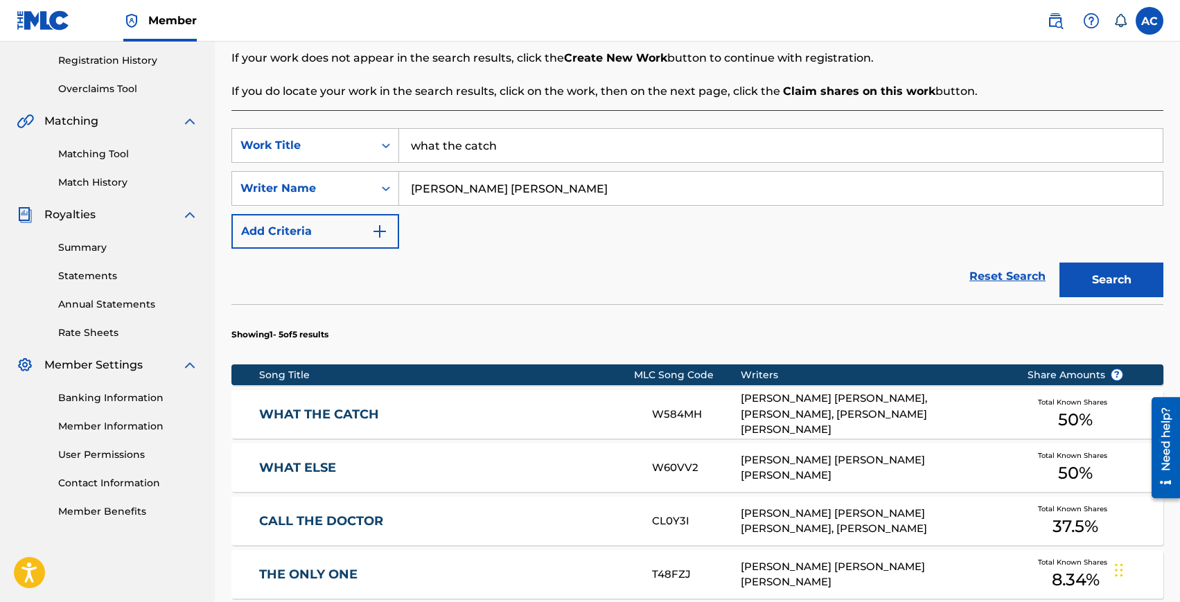
click at [455, 155] on input "what the catch" at bounding box center [781, 145] width 764 height 33
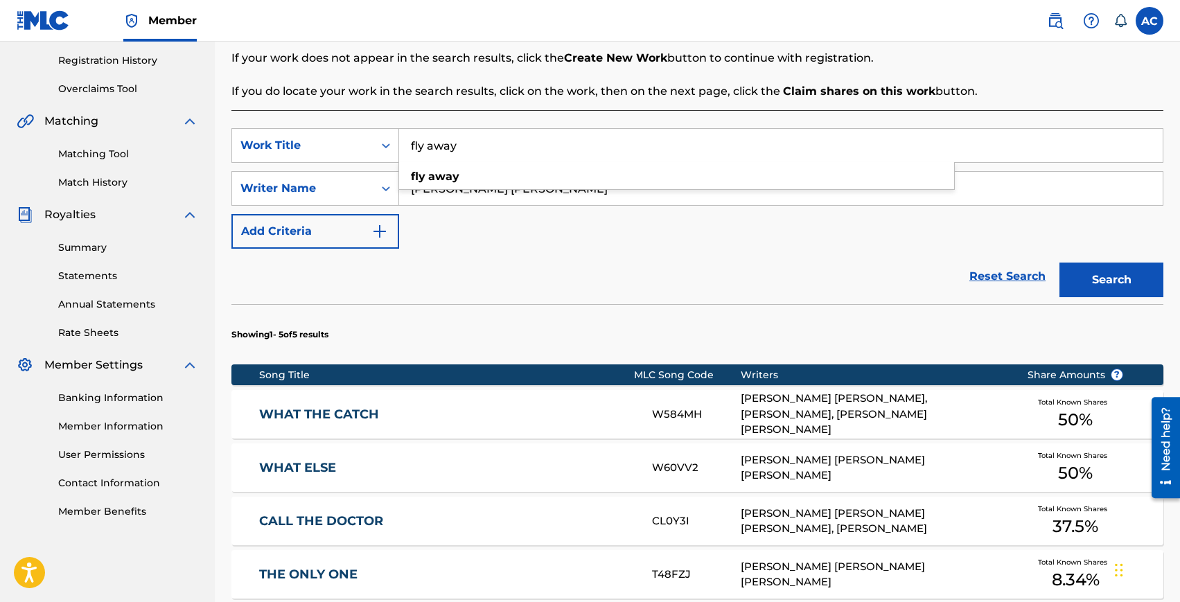
type input "fly away"
click at [1060, 263] on button "Search" at bounding box center [1112, 280] width 104 height 35
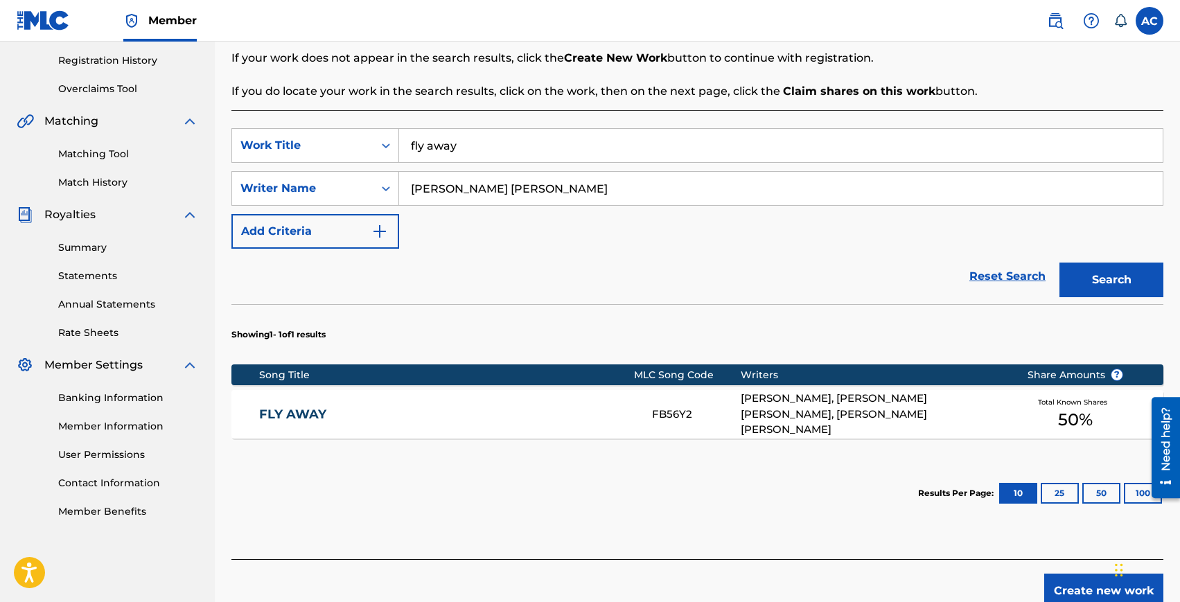
click at [308, 413] on link "FLY AWAY" at bounding box center [446, 415] width 374 height 16
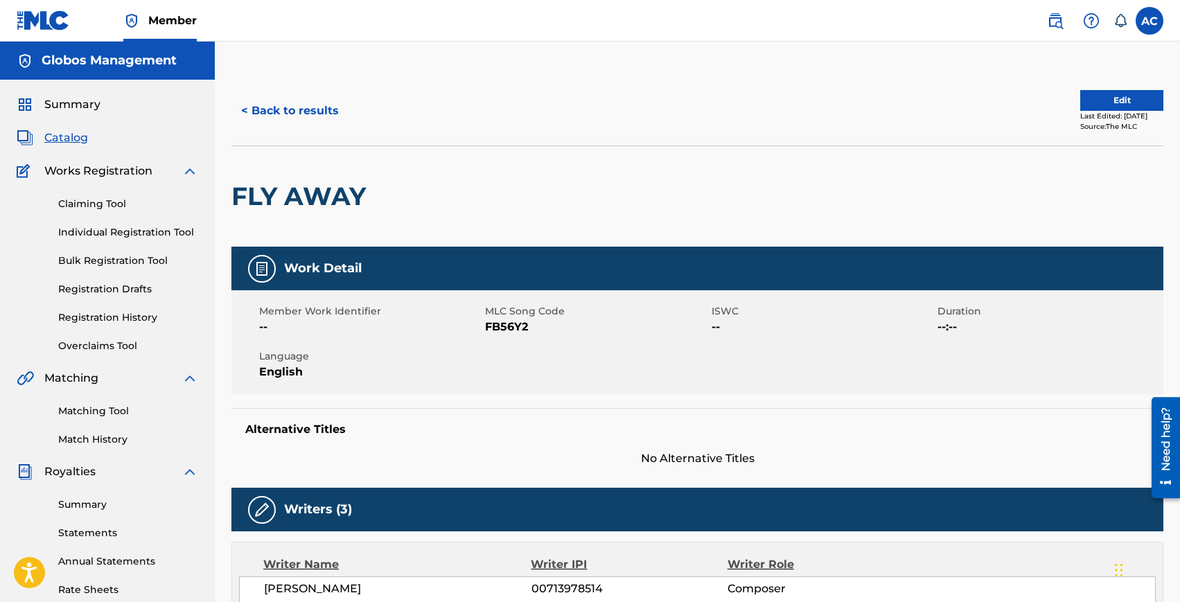
click at [309, 123] on button "< Back to results" at bounding box center [290, 111] width 117 height 35
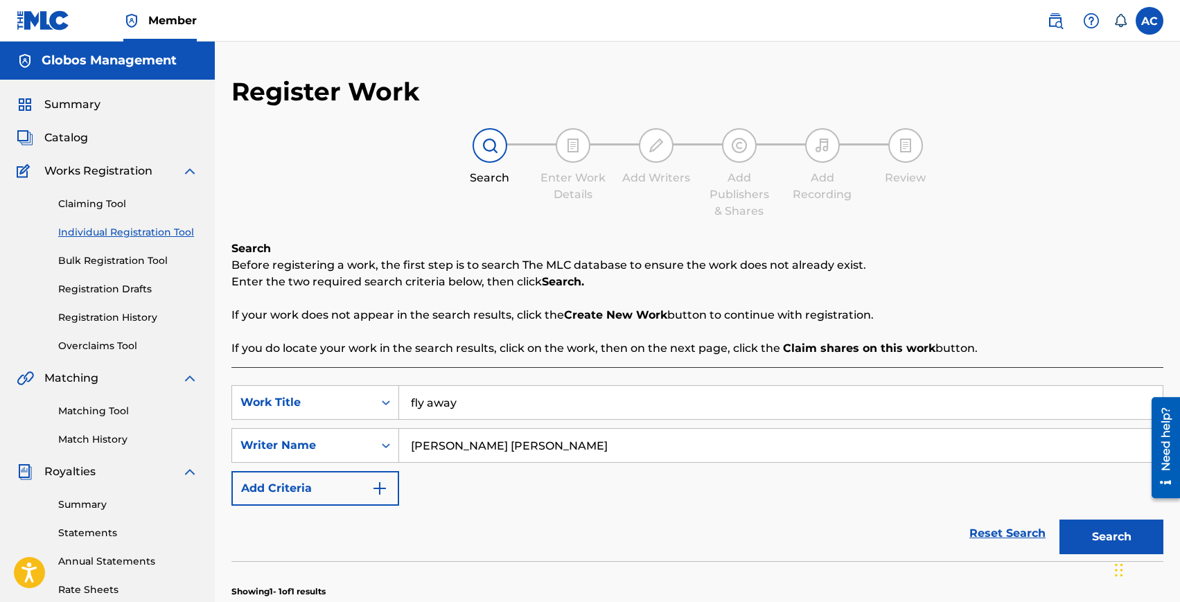
scroll to position [257, 0]
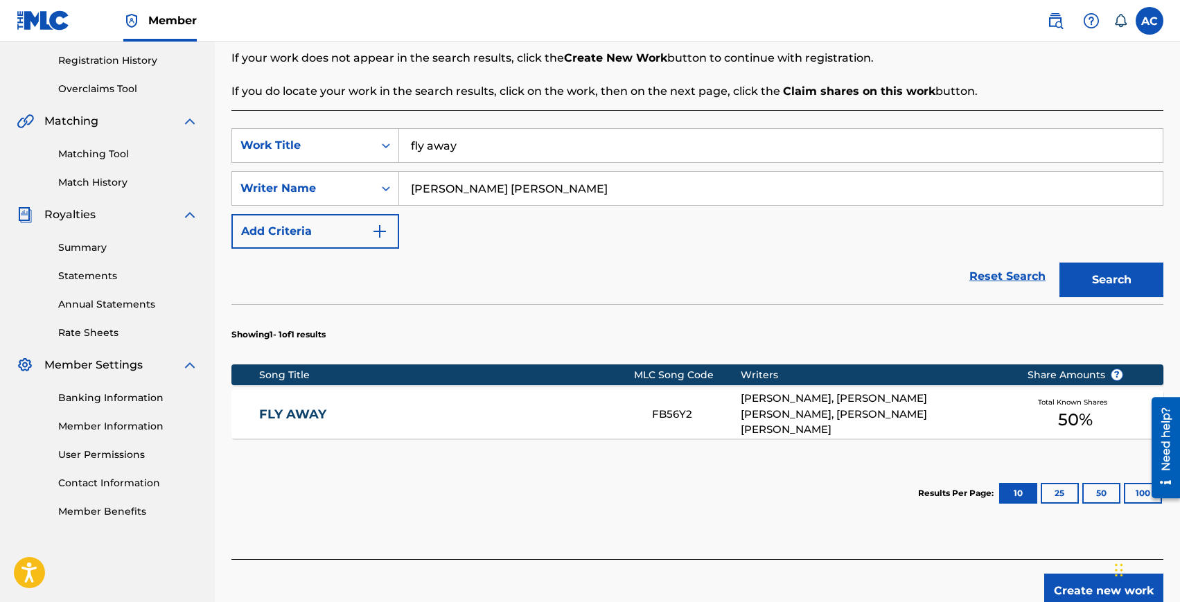
click at [482, 153] on input "fly away" at bounding box center [781, 145] width 764 height 33
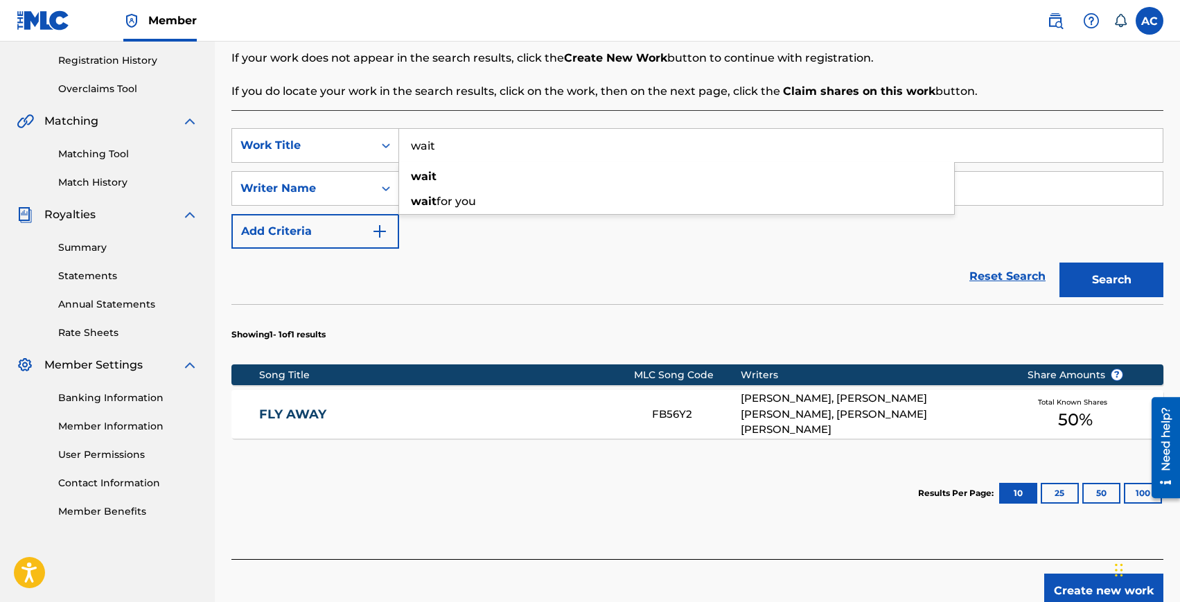
type input "wait"
click at [1060, 263] on button "Search" at bounding box center [1112, 280] width 104 height 35
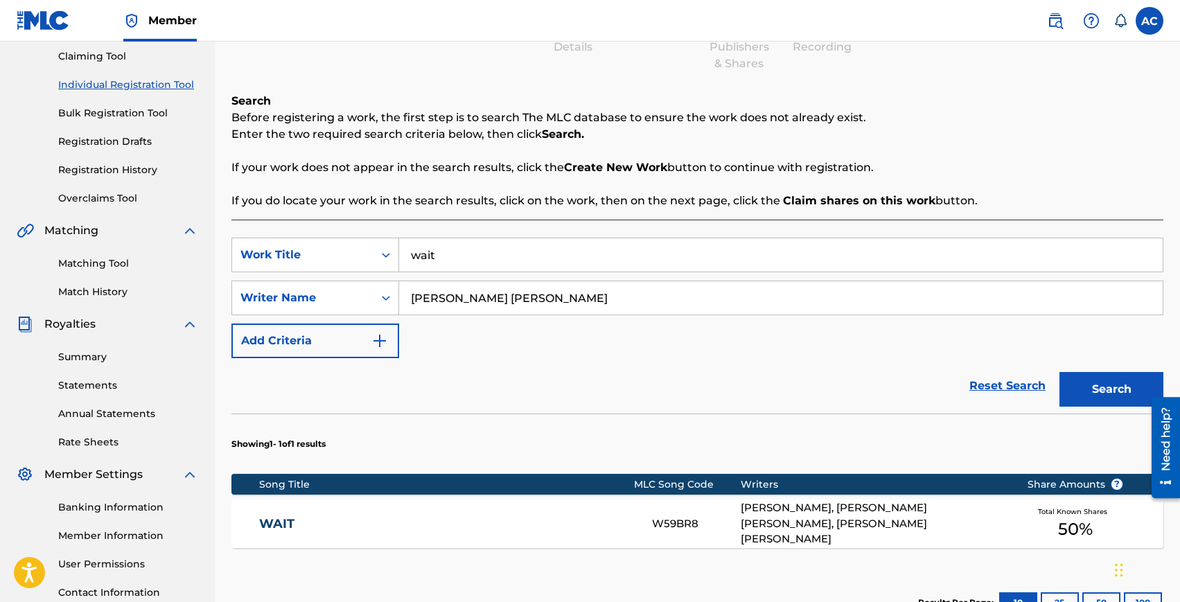
scroll to position [158, 0]
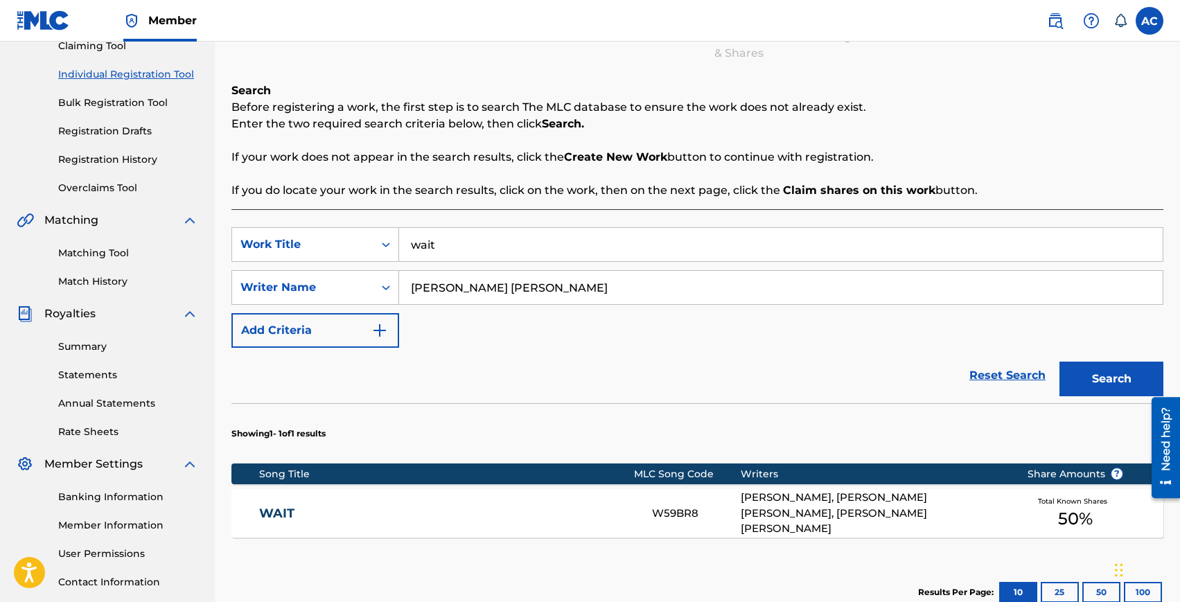
click at [288, 514] on link "WAIT" at bounding box center [446, 514] width 374 height 16
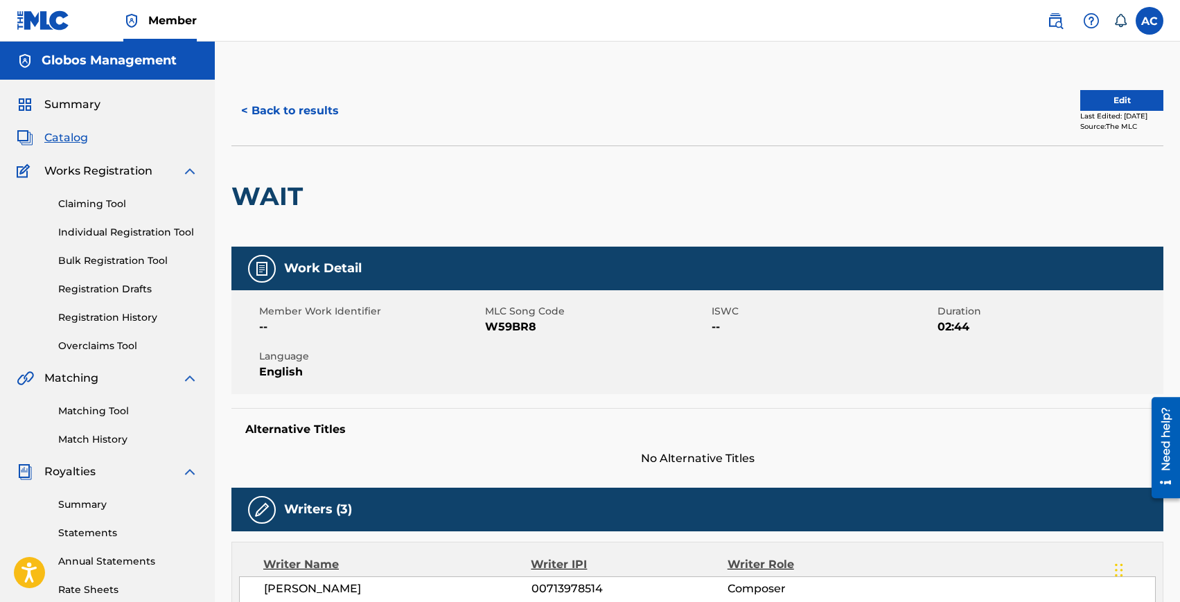
click at [287, 104] on button "< Back to results" at bounding box center [290, 111] width 117 height 35
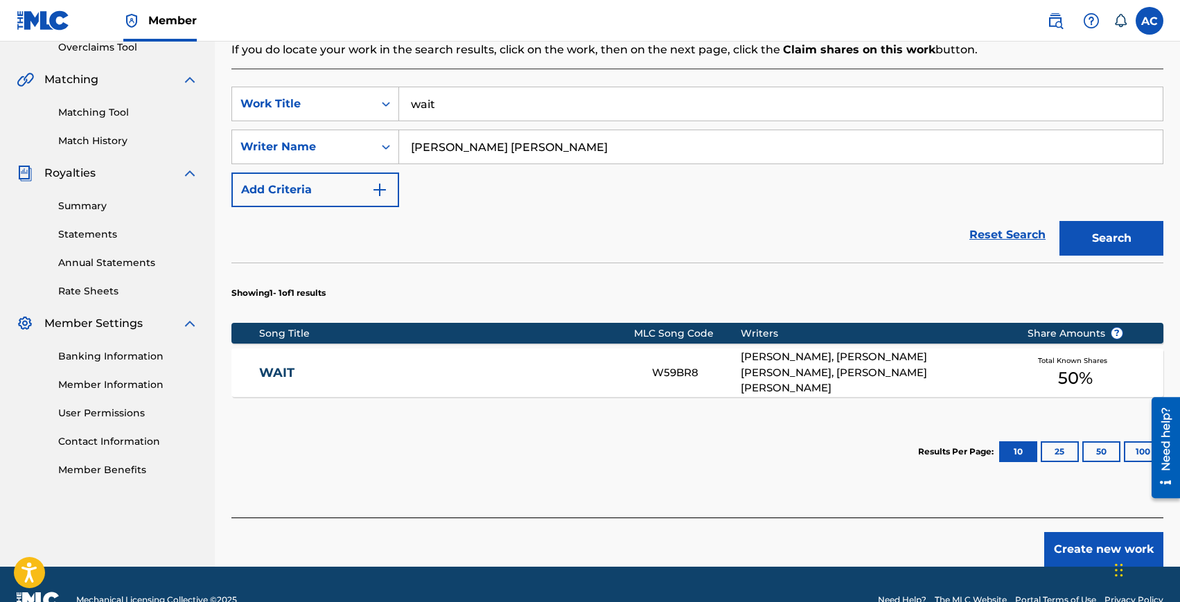
scroll to position [298, 0]
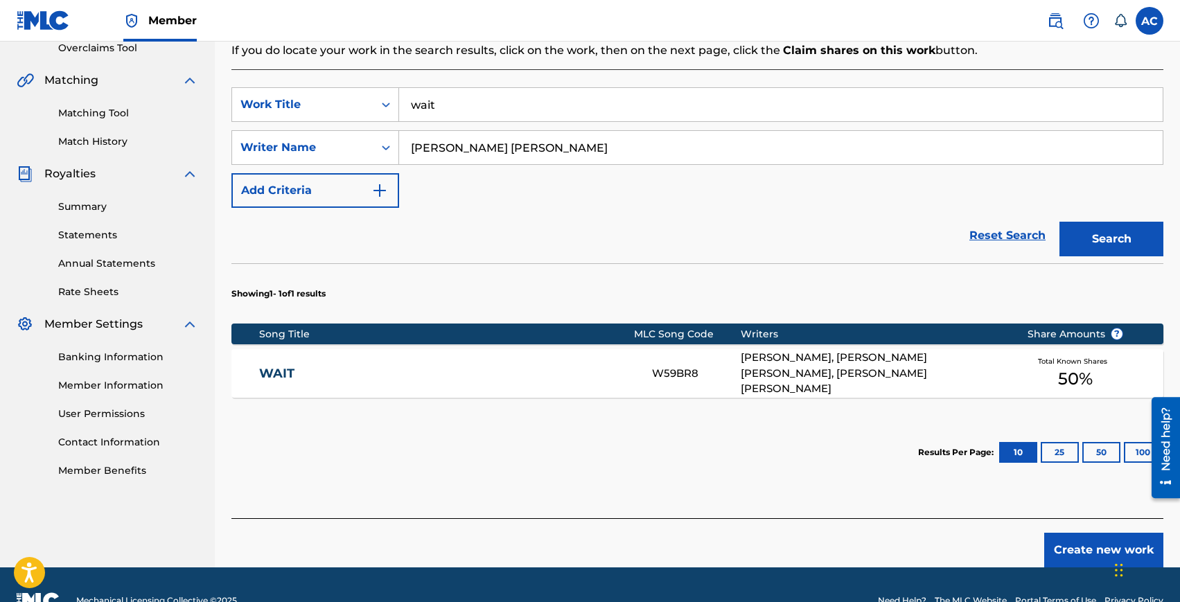
click at [443, 109] on input "wait" at bounding box center [781, 104] width 764 height 33
type input "made of gold"
click at [1060, 222] on button "Search" at bounding box center [1112, 239] width 104 height 35
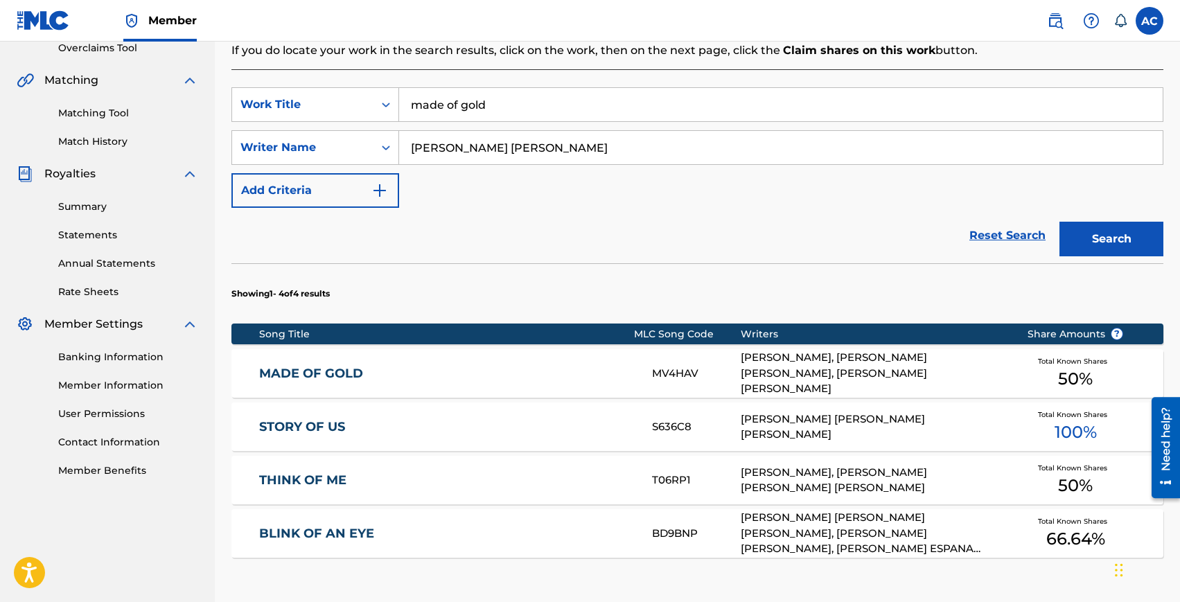
click at [338, 372] on link "MADE OF GOLD" at bounding box center [446, 374] width 374 height 16
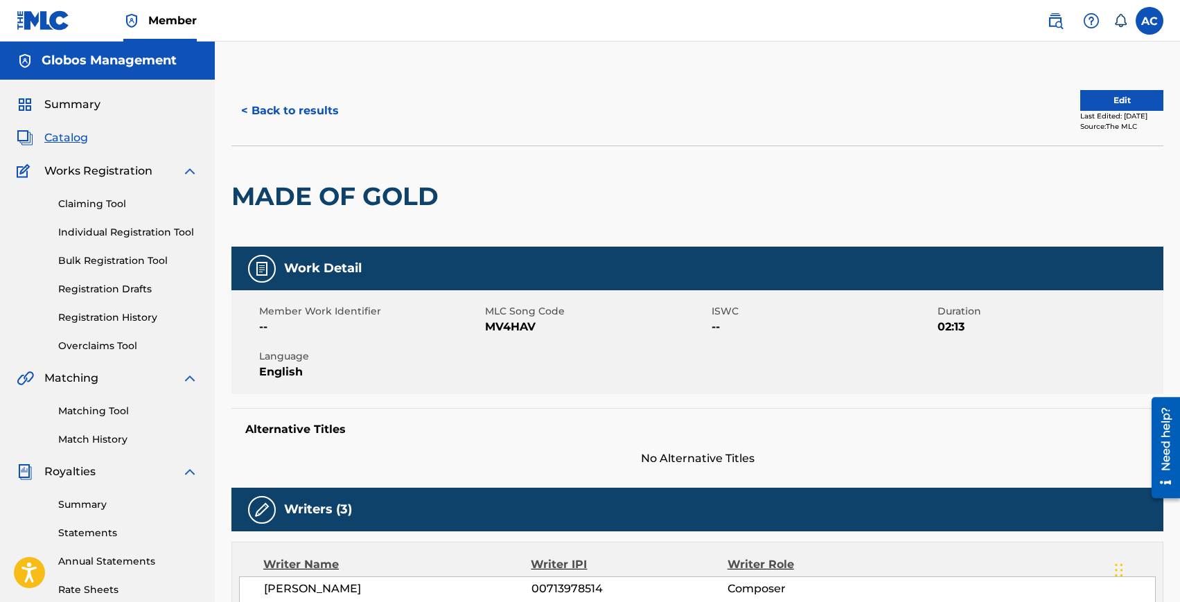
click at [279, 117] on button "< Back to results" at bounding box center [290, 111] width 117 height 35
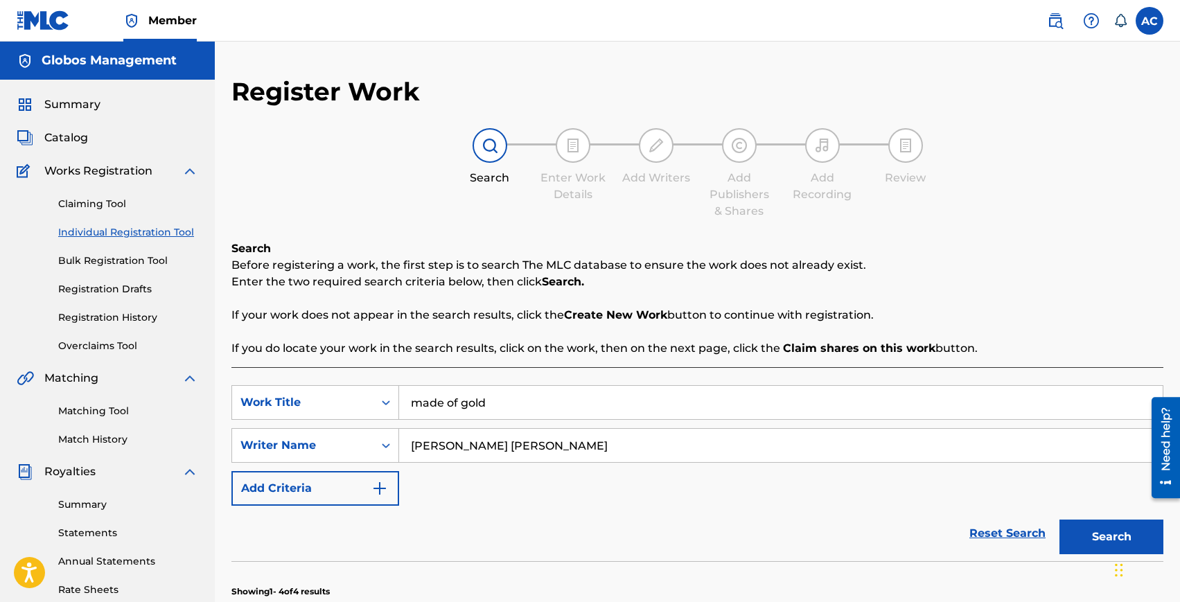
scroll to position [257, 0]
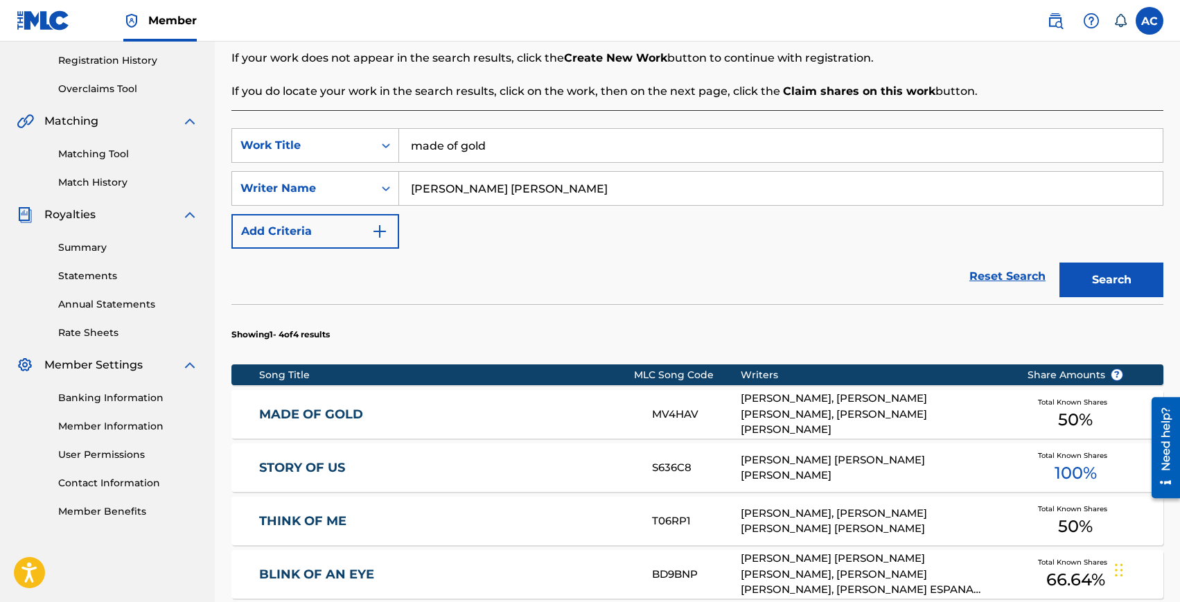
click at [530, 156] on input "made of gold" at bounding box center [781, 145] width 764 height 33
click at [1060, 263] on button "Search" at bounding box center [1112, 280] width 104 height 35
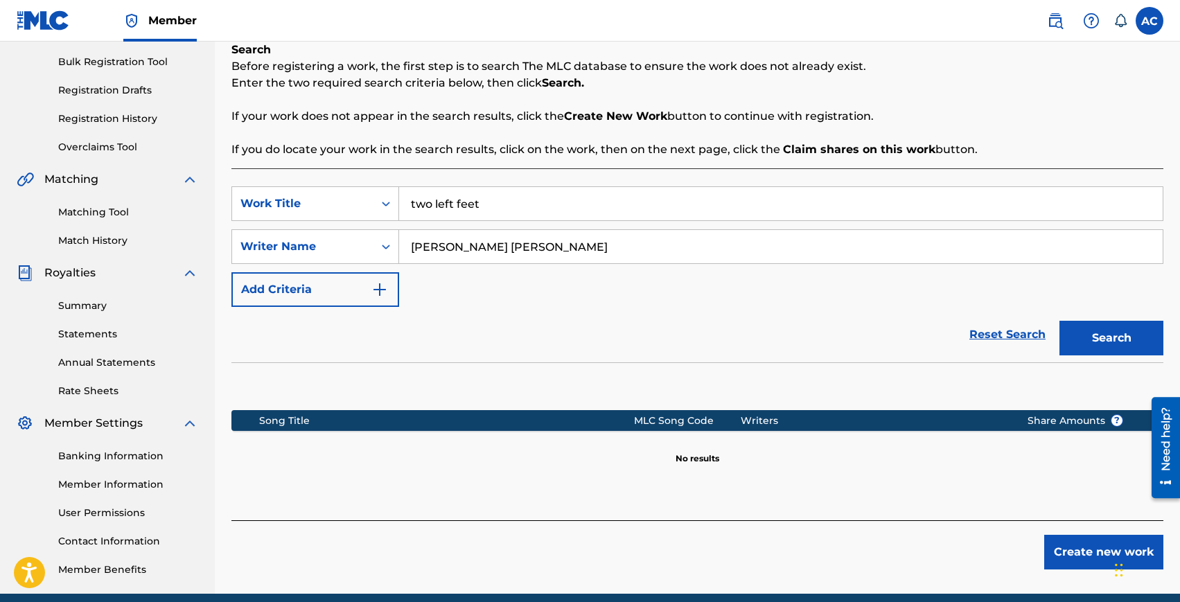
scroll to position [201, 0]
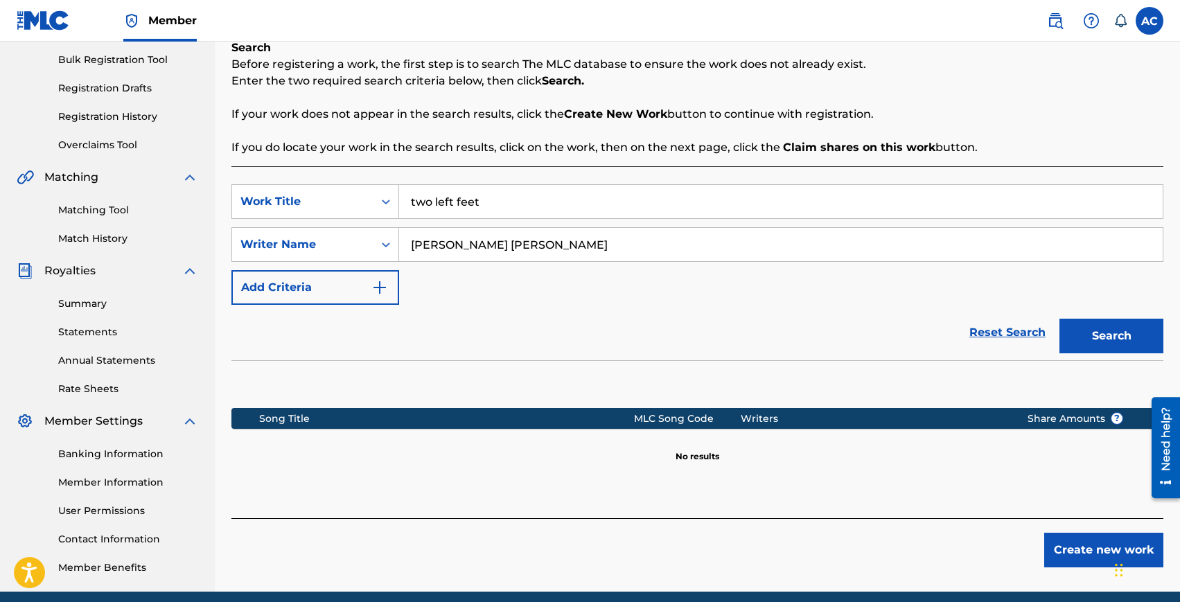
click at [472, 206] on input "two left feet" at bounding box center [781, 201] width 764 height 33
click at [490, 225] on div "slow it down" at bounding box center [676, 232] width 555 height 25
type input "slow it down"
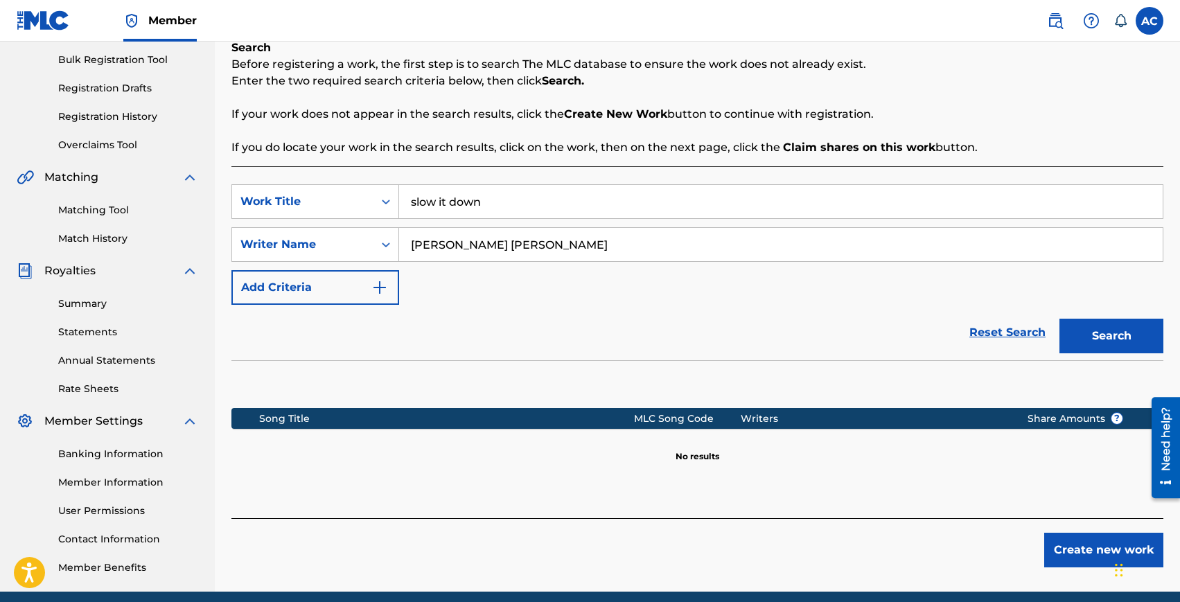
click at [1060, 319] on button "Search" at bounding box center [1112, 336] width 104 height 35
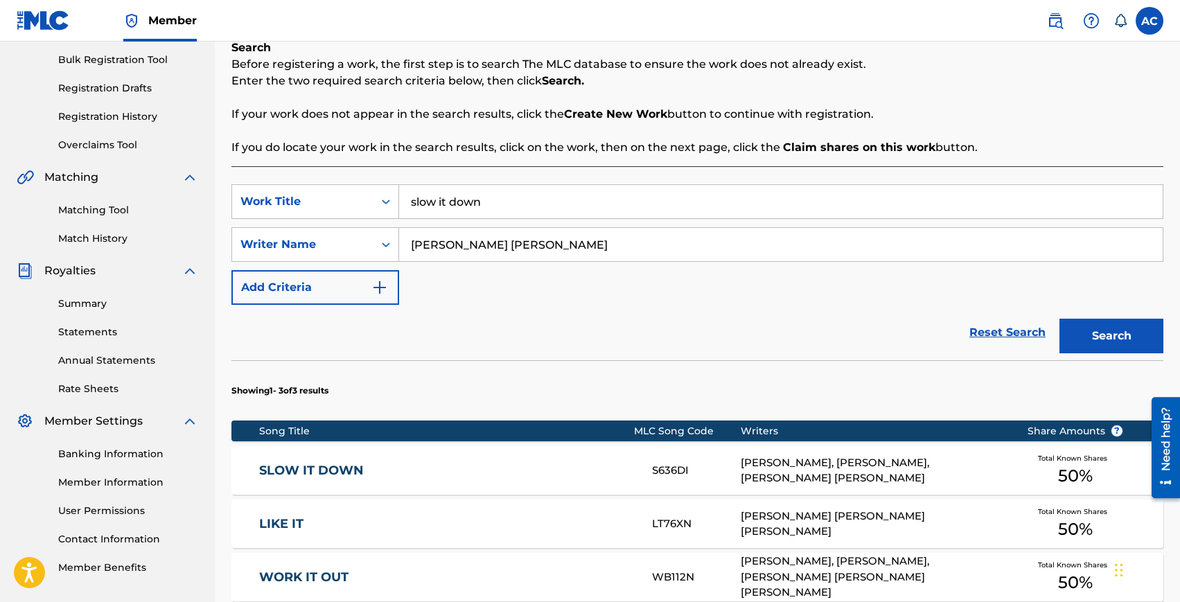
scroll to position [281, 0]
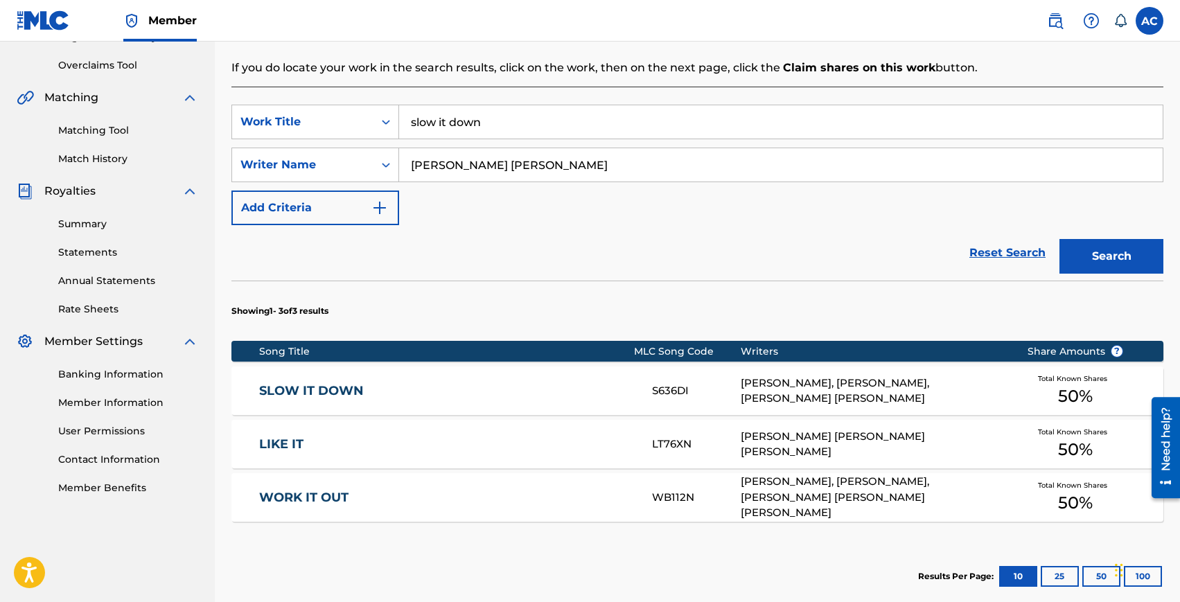
click at [312, 390] on link "SLOW IT DOWN" at bounding box center [446, 391] width 374 height 16
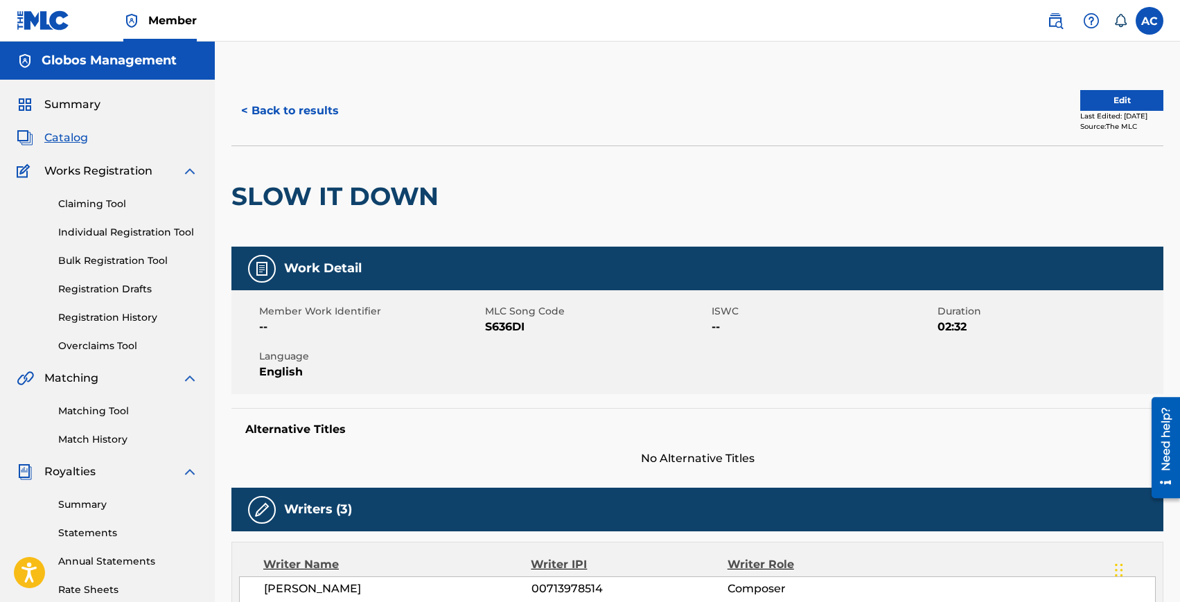
click at [117, 313] on link "Registration History" at bounding box center [128, 318] width 140 height 15
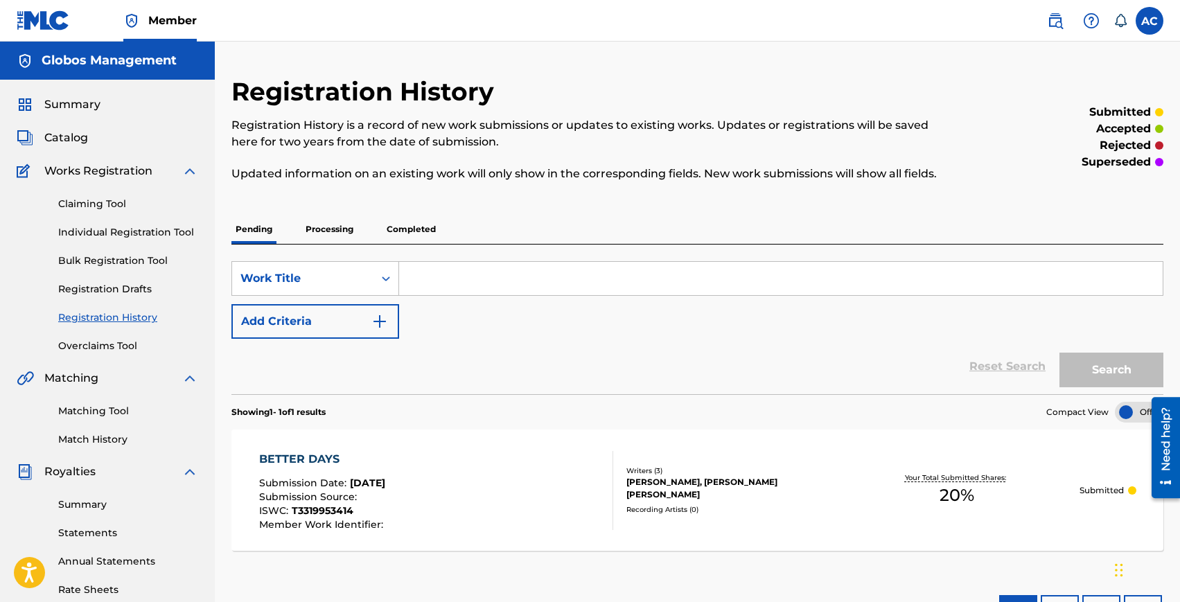
click at [430, 279] on input "Search Form" at bounding box center [781, 278] width 764 height 33
click at [311, 246] on div "SearchWithCriteria913fc84f-0550-4355-a40a-34d62c73a0ec Work Title Add Criteria …" at bounding box center [698, 320] width 932 height 150
click at [328, 225] on p "Processing" at bounding box center [330, 229] width 56 height 29
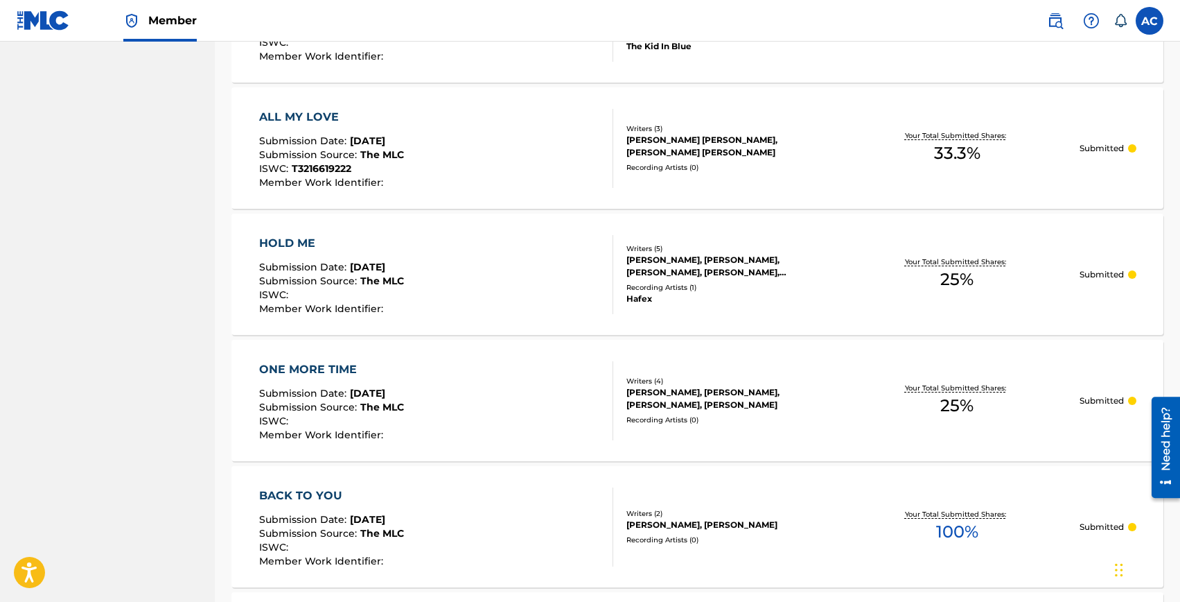
scroll to position [859, 0]
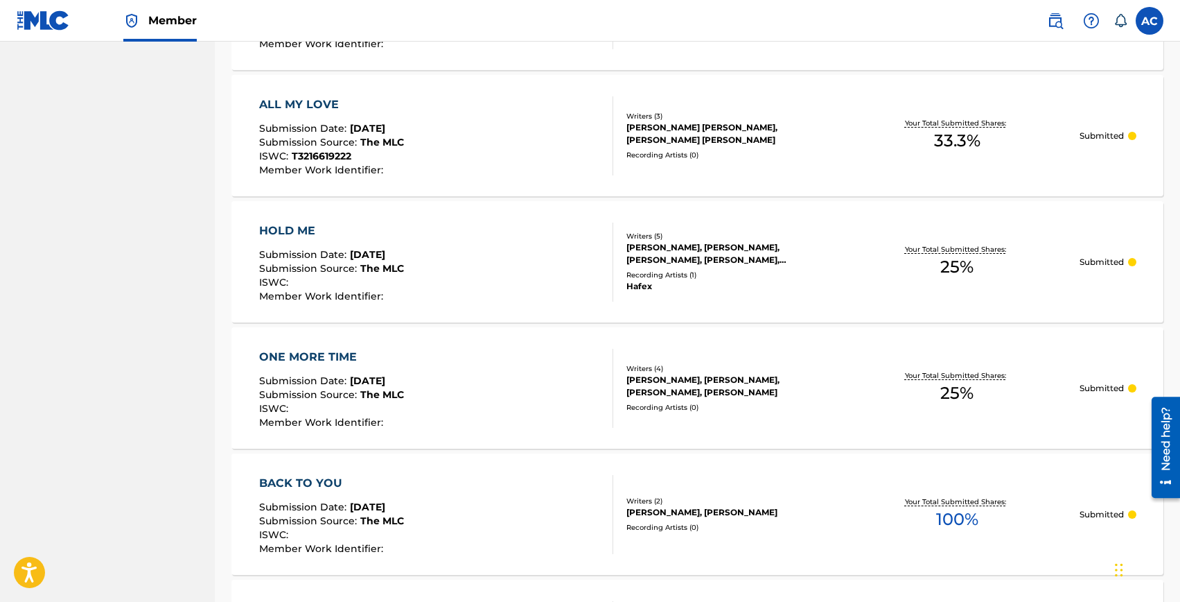
click at [297, 227] on div "HOLD ME" at bounding box center [331, 230] width 145 height 17
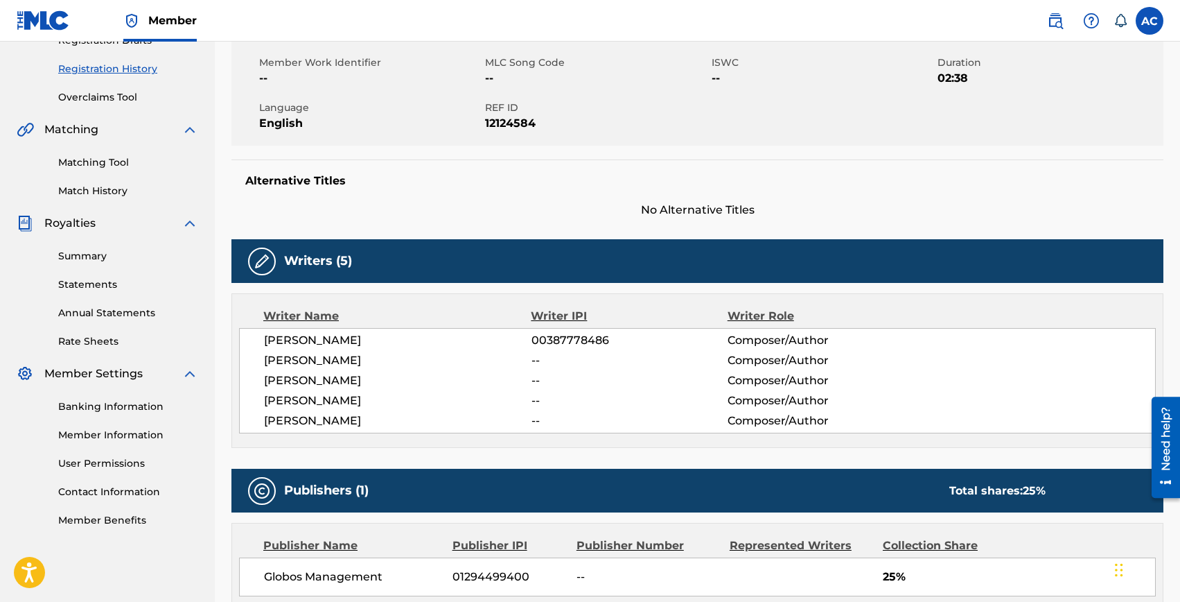
scroll to position [260, 0]
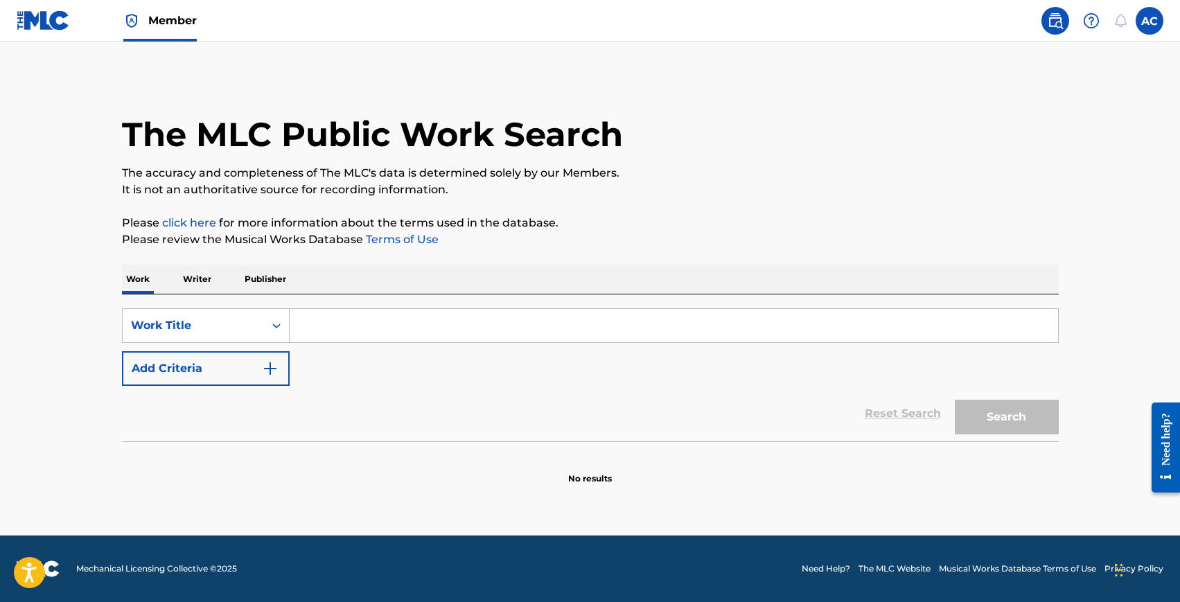
click at [210, 282] on p "Writer" at bounding box center [197, 279] width 37 height 29
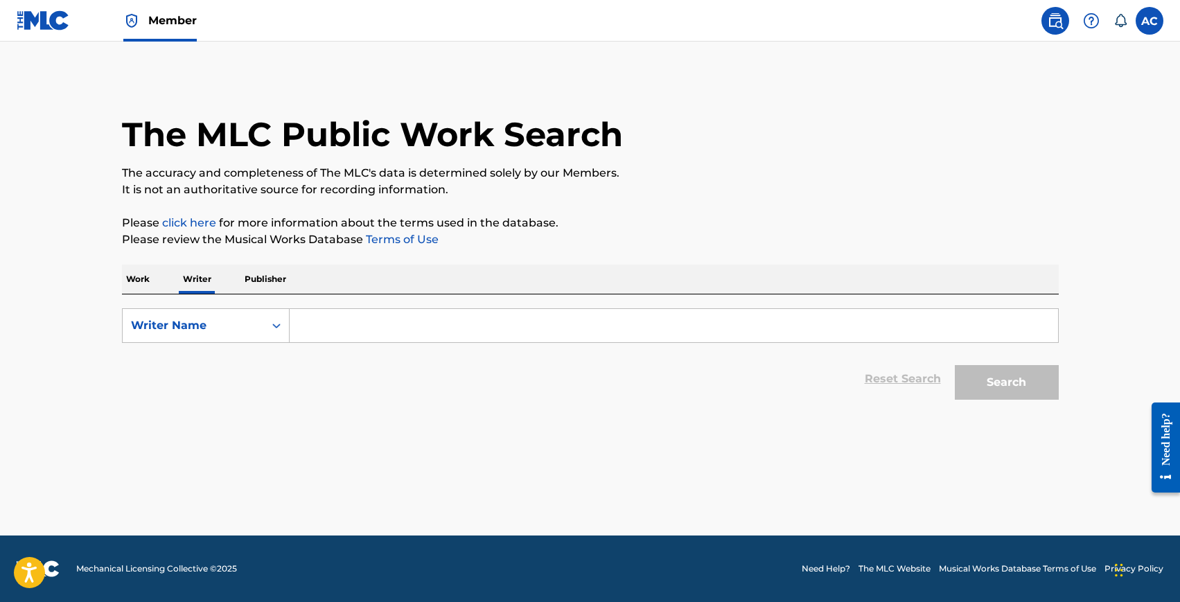
click at [322, 317] on input "Search Form" at bounding box center [674, 325] width 769 height 33
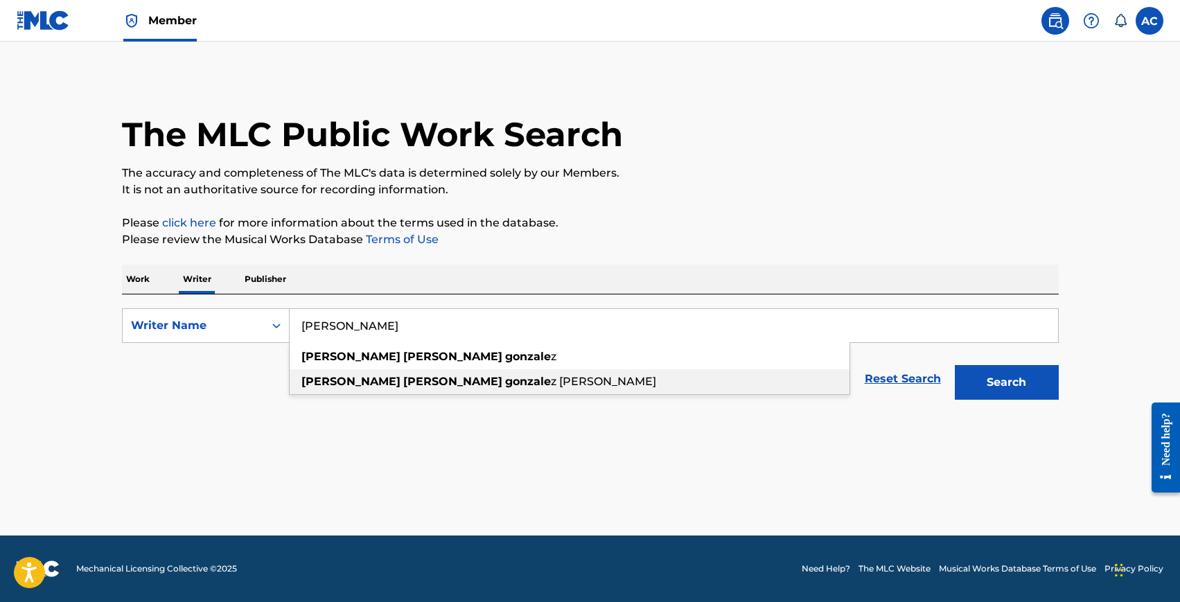
click at [403, 380] on strong "manuel" at bounding box center [452, 381] width 99 height 13
type input "alvaro manuel gonzalez sanchez"
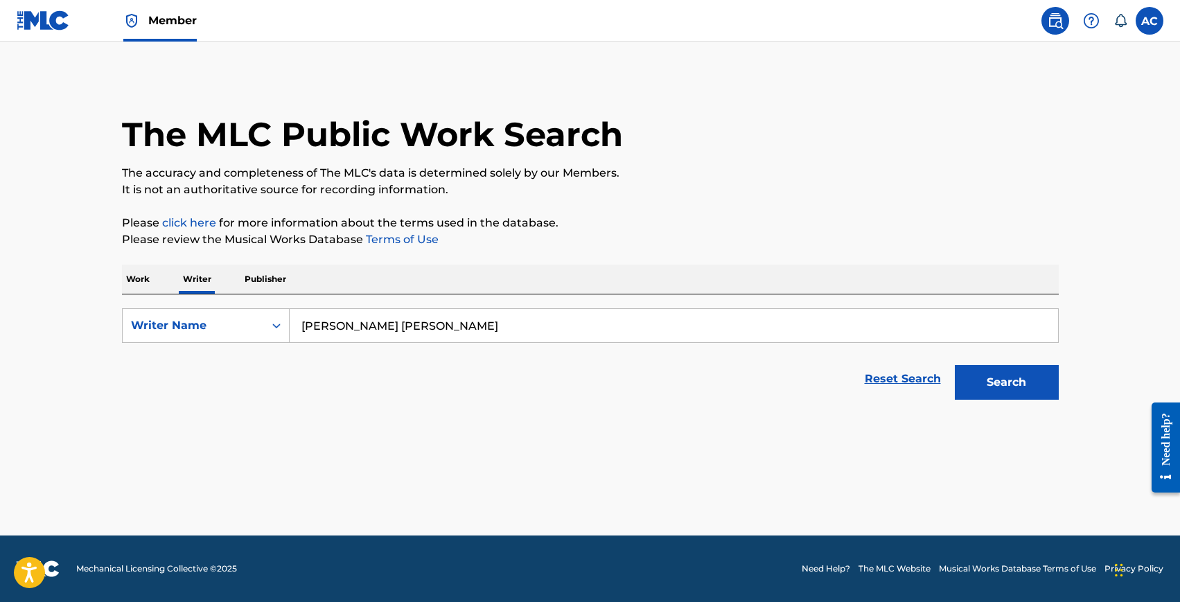
click at [980, 377] on button "Search" at bounding box center [1007, 382] width 104 height 35
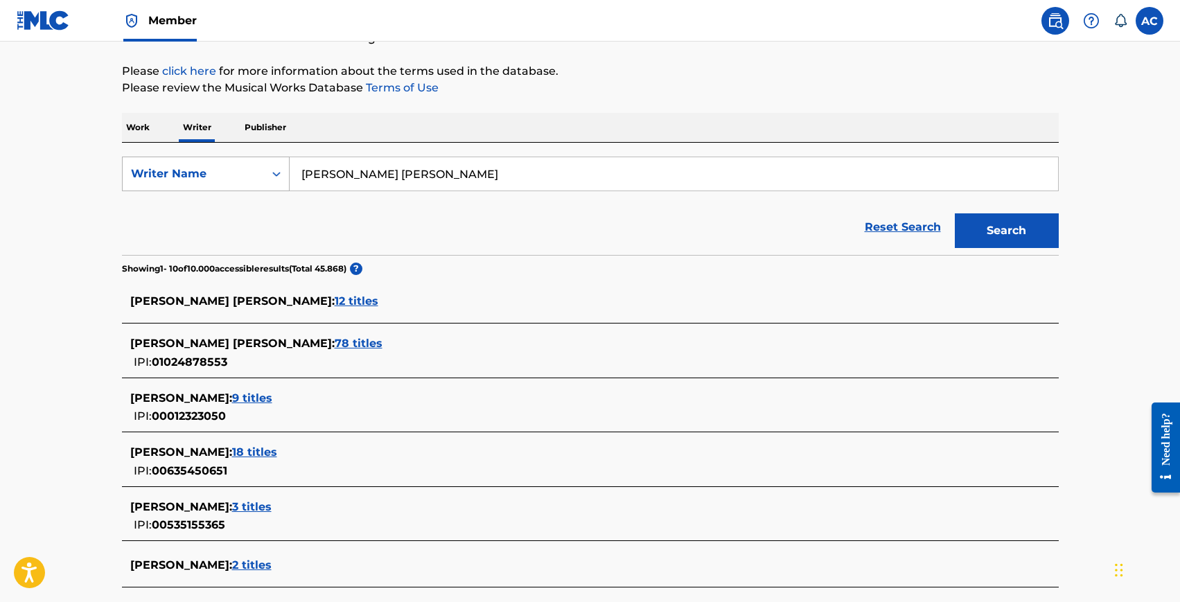
scroll to position [153, 0]
click at [374, 342] on span "78 titles" at bounding box center [359, 341] width 48 height 13
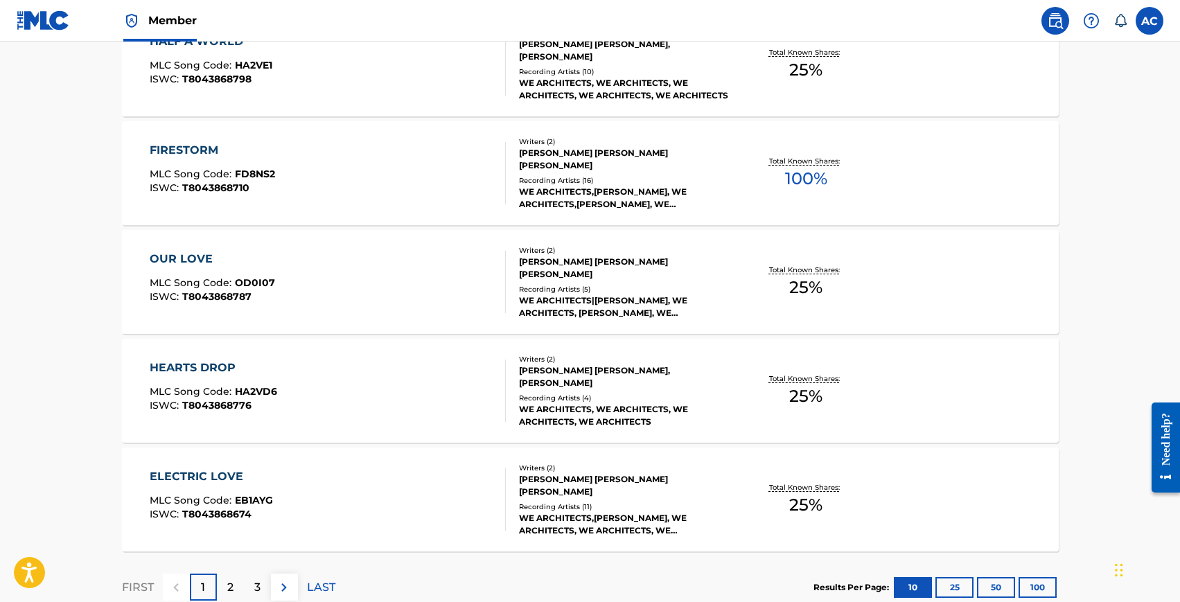
scroll to position [1094, 0]
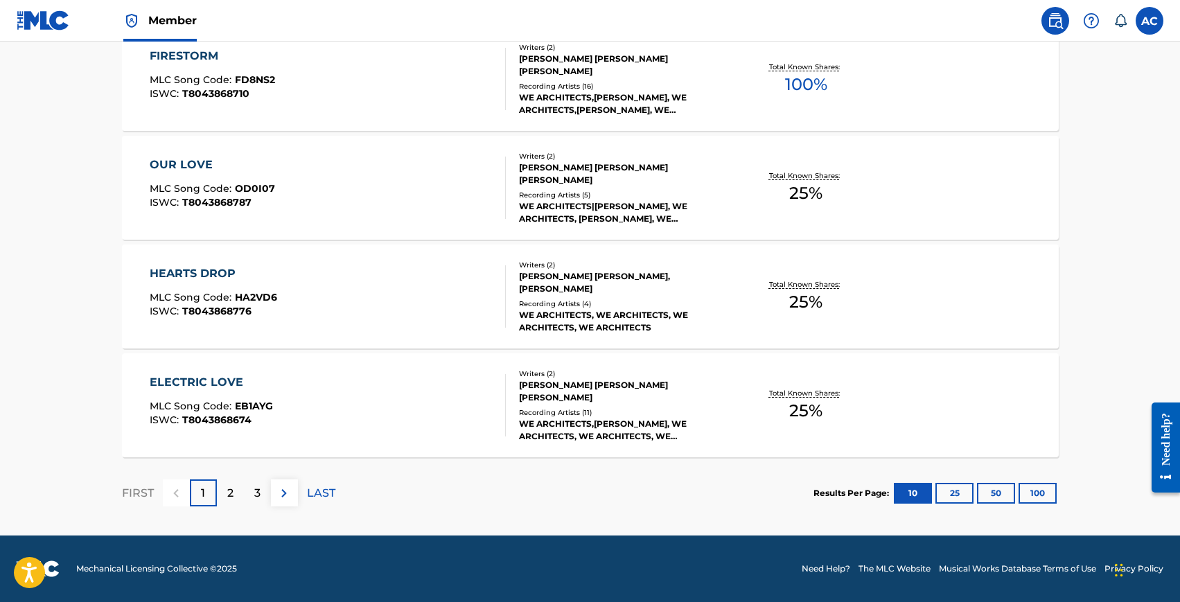
click at [1050, 496] on button "100" at bounding box center [1038, 493] width 38 height 21
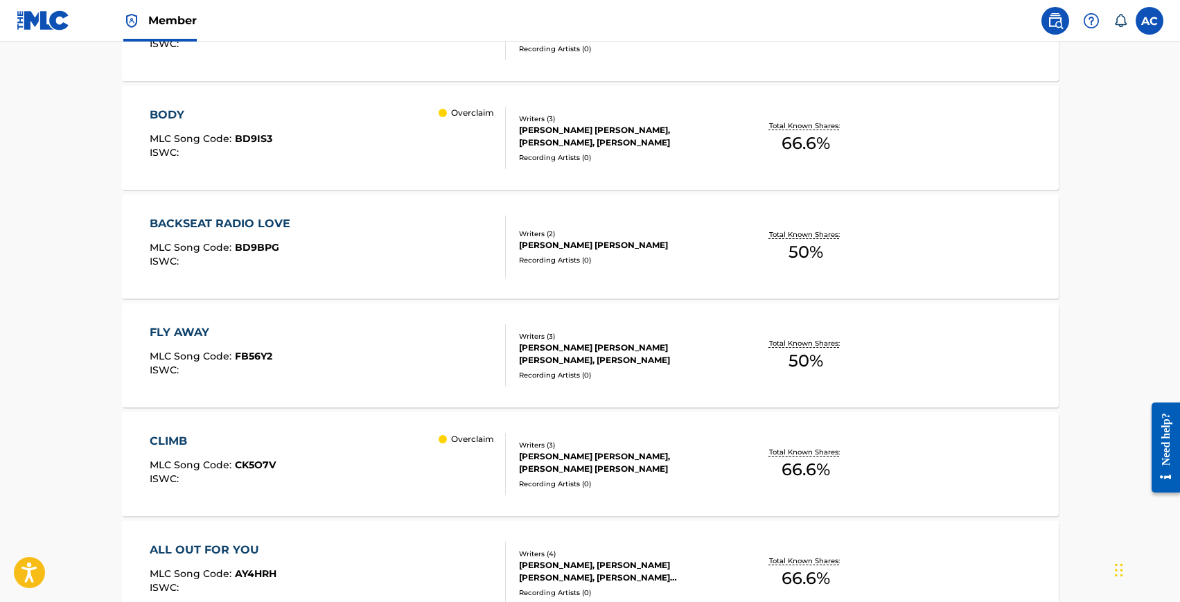
scroll to position [7350, 0]
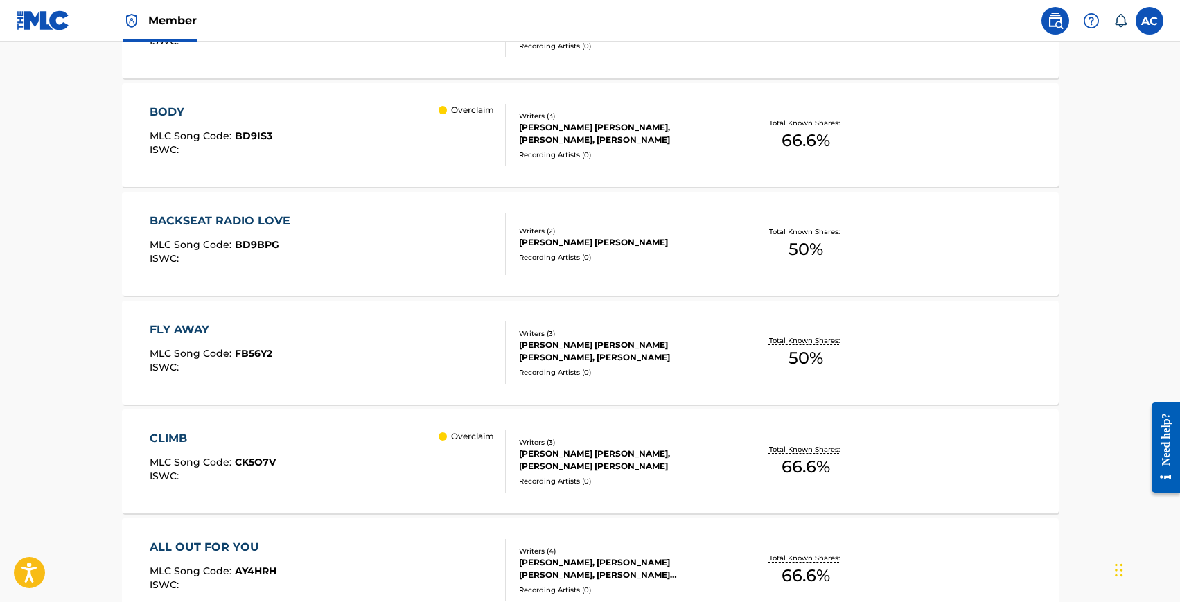
click at [169, 114] on div "BODY" at bounding box center [211, 112] width 123 height 17
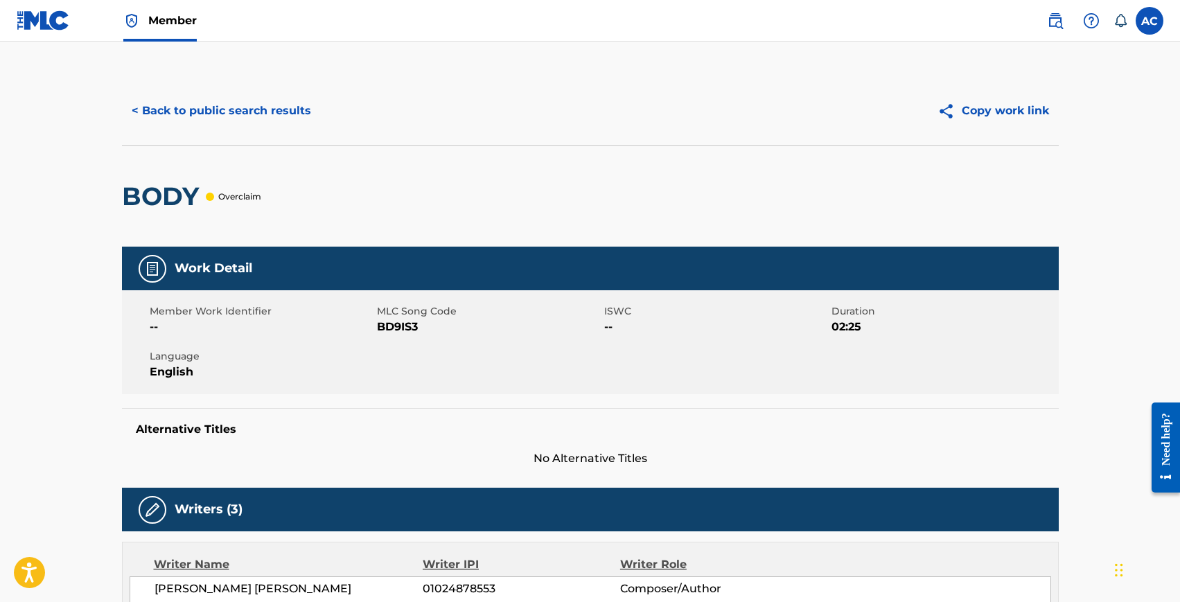
click at [176, 105] on button "< Back to public search results" at bounding box center [221, 111] width 199 height 35
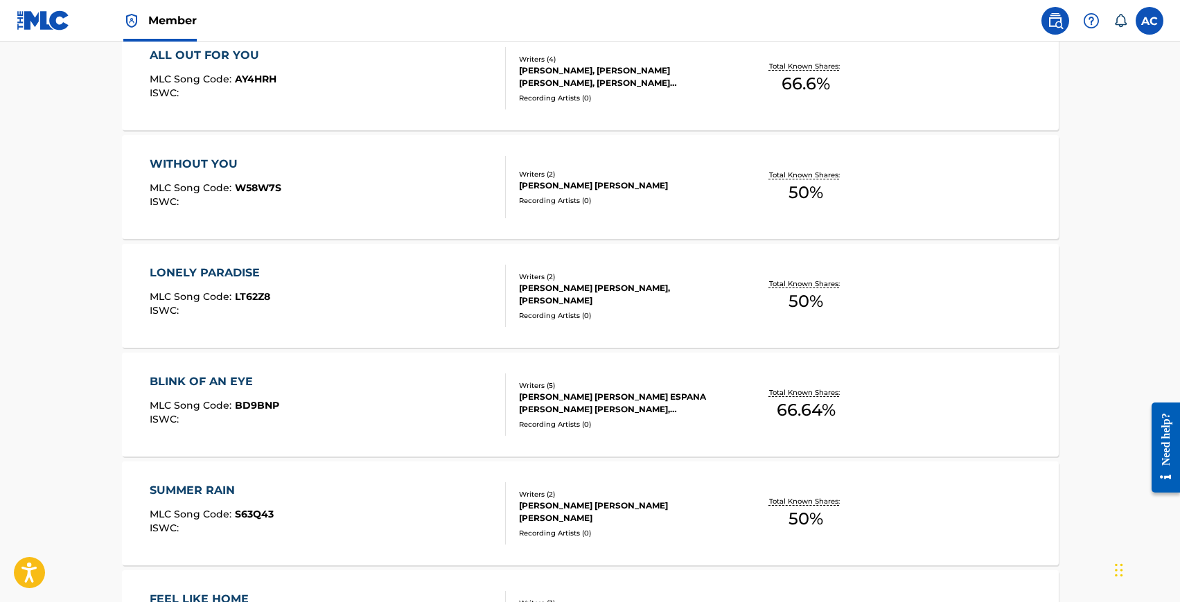
scroll to position [7851, 0]
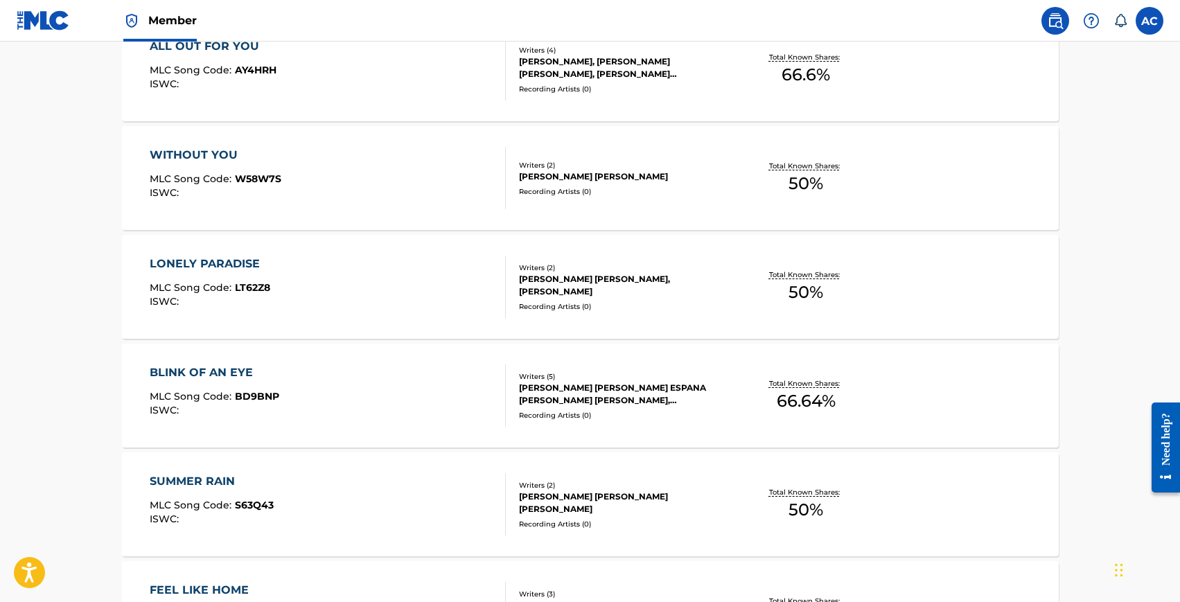
click at [213, 372] on div "BLINK OF AN EYE" at bounding box center [215, 373] width 130 height 17
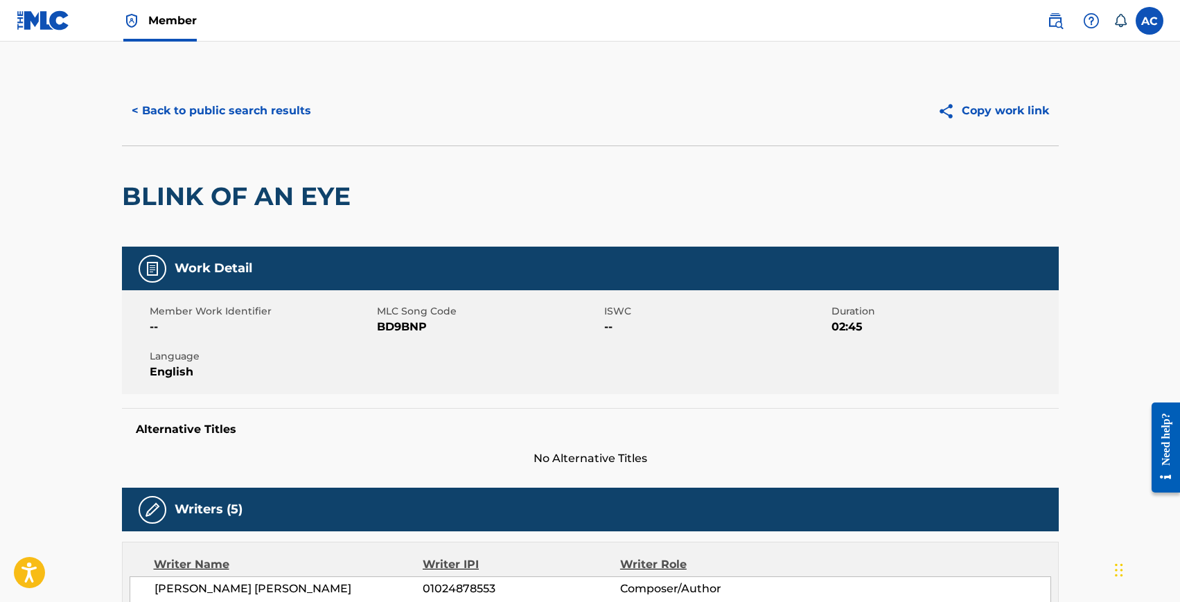
click at [218, 108] on button "< Back to public search results" at bounding box center [221, 111] width 199 height 35
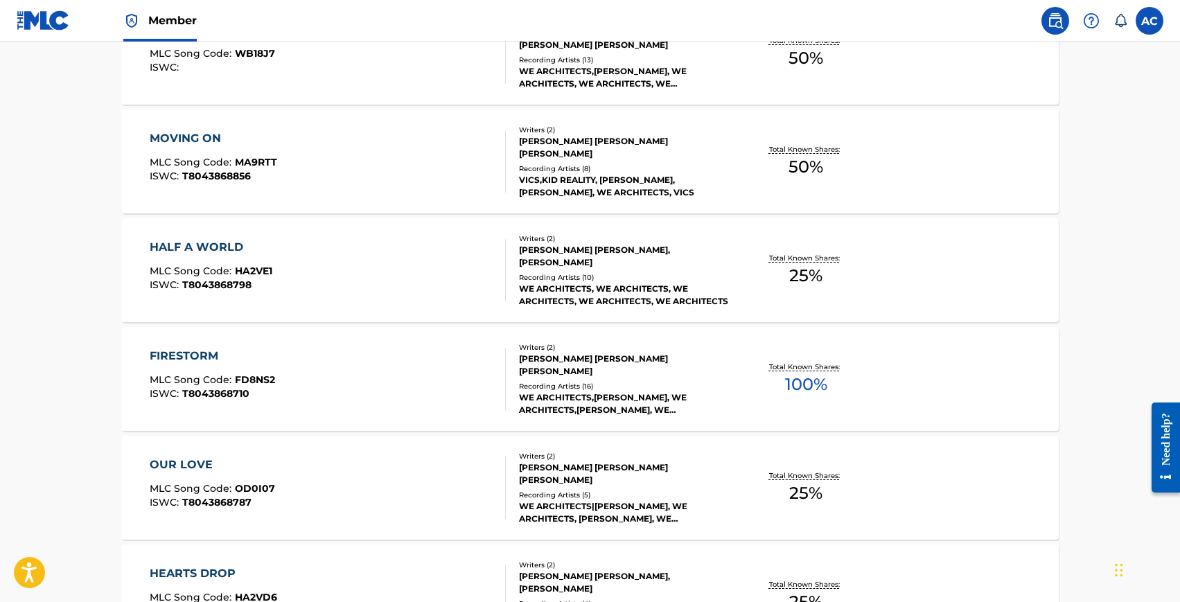
scroll to position [762, 0]
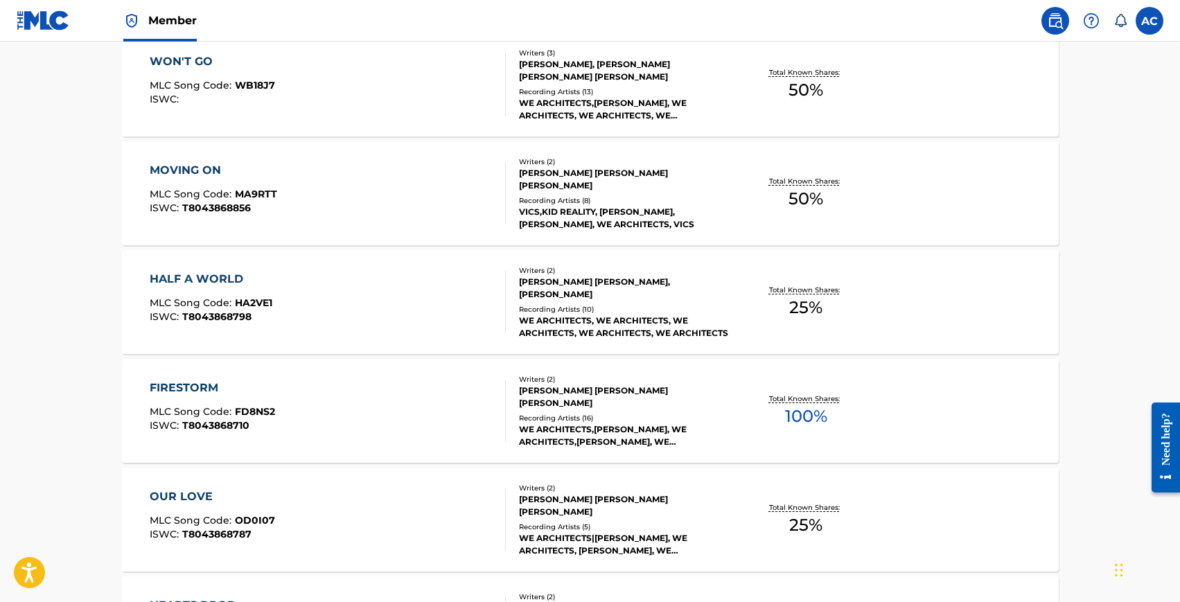
click at [206, 274] on div "HALF A WORLD" at bounding box center [211, 279] width 123 height 17
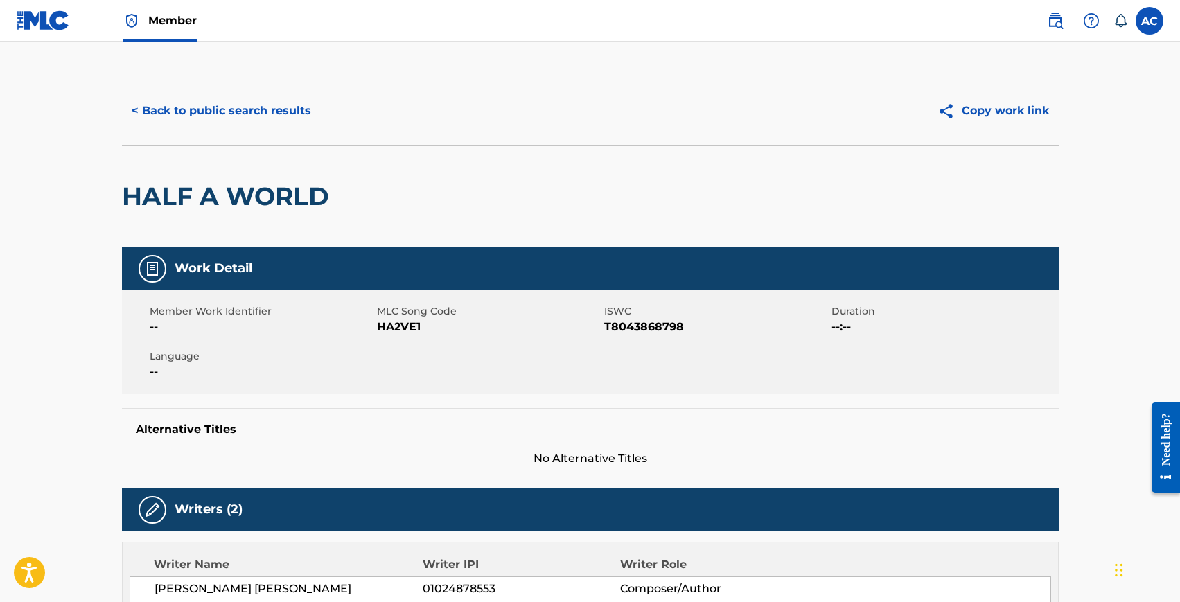
click at [191, 131] on div "< Back to public search results Copy work link" at bounding box center [590, 110] width 937 height 69
click at [199, 119] on button "< Back to public search results" at bounding box center [221, 111] width 199 height 35
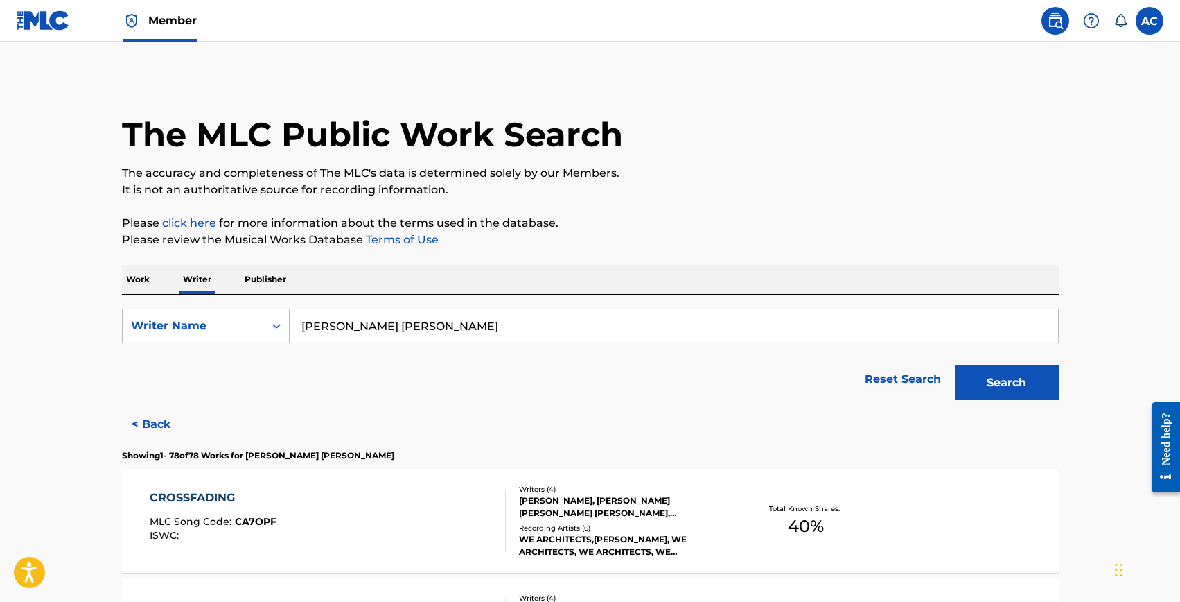
click at [347, 326] on input "alvaro manuel gonzalez sanchez" at bounding box center [674, 325] width 769 height 33
click at [139, 283] on p "Work" at bounding box center [138, 279] width 32 height 29
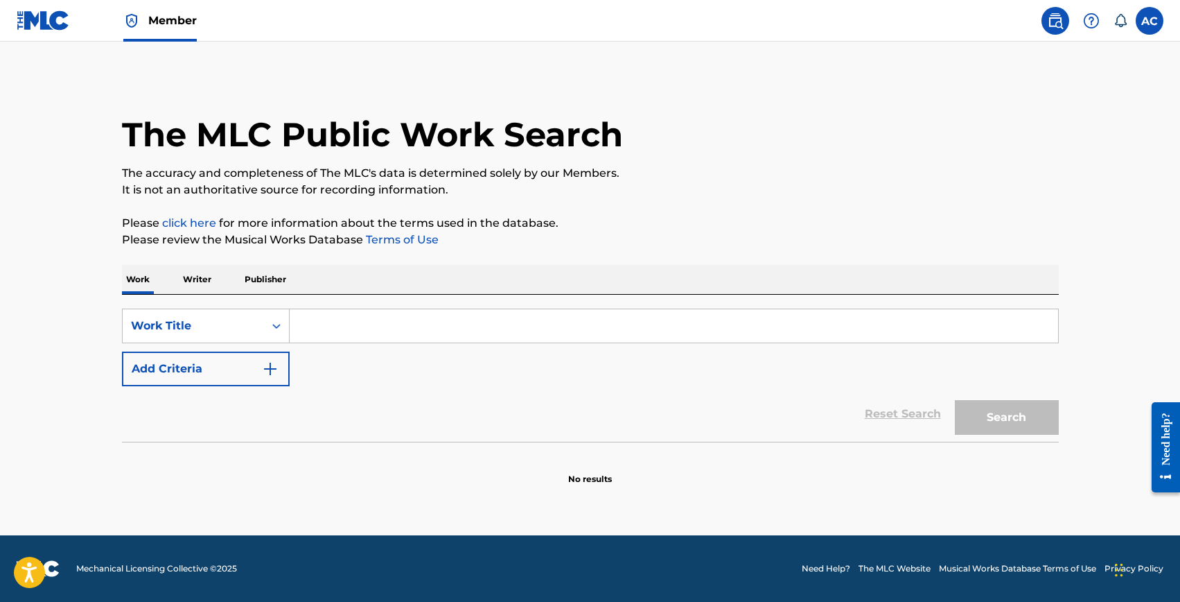
click at [204, 368] on button "Add Criteria" at bounding box center [206, 368] width 168 height 35
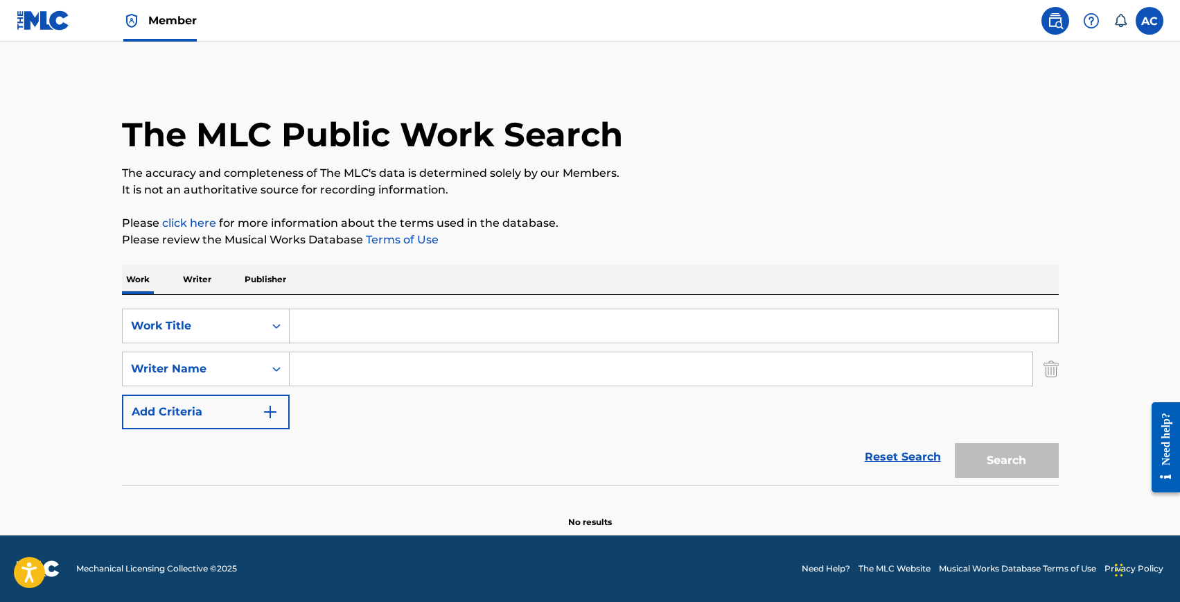
click at [333, 330] on input "Search Form" at bounding box center [674, 325] width 769 height 33
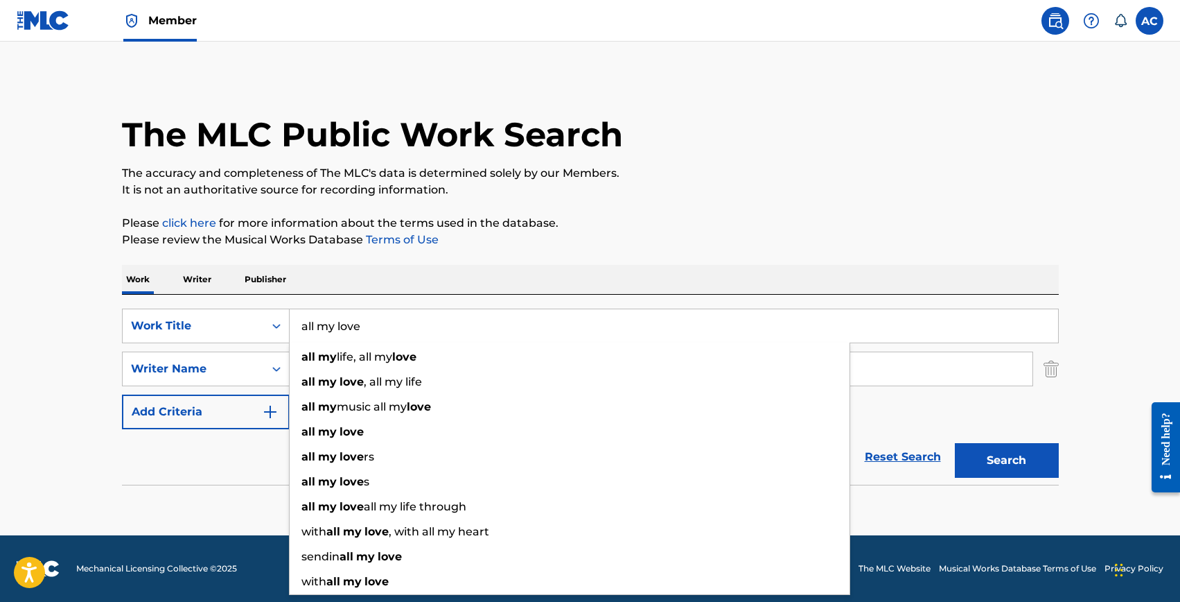
type input "all my love"
click at [268, 464] on div "Reset Search Search" at bounding box center [590, 456] width 937 height 55
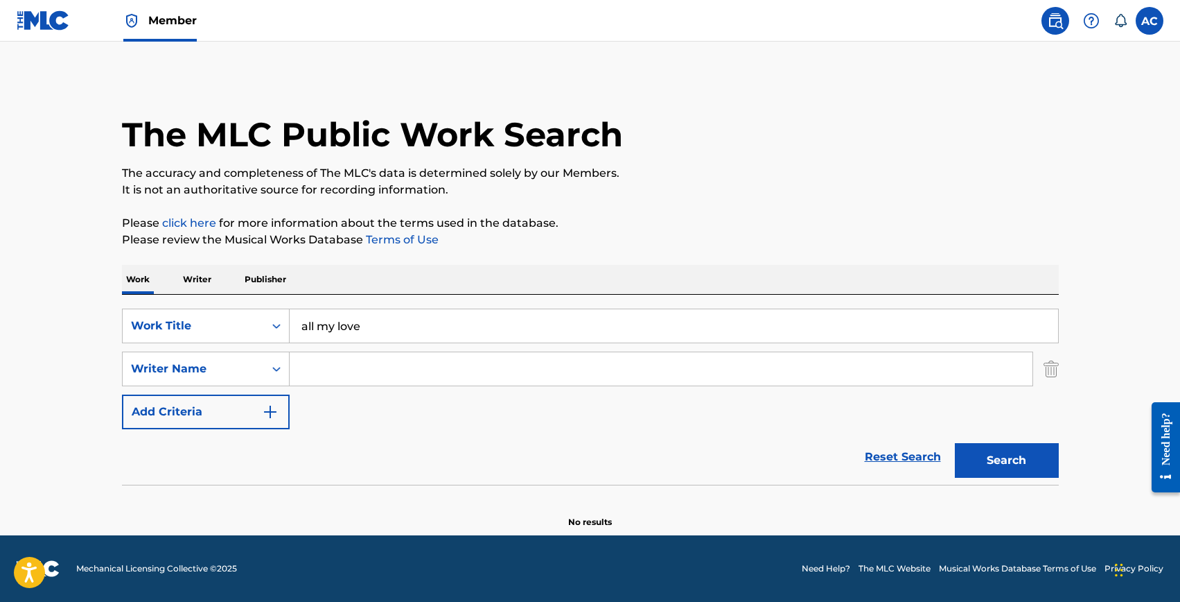
click at [360, 371] on input "Search Form" at bounding box center [661, 368] width 743 height 33
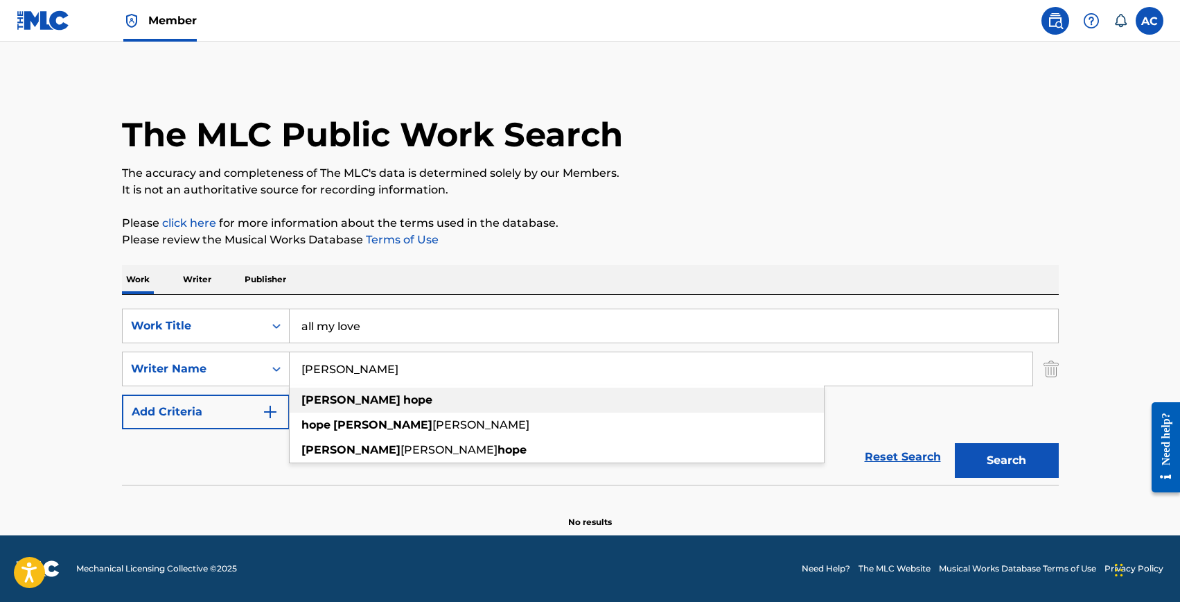
type input "rory hope"
click at [376, 398] on div "rory hope" at bounding box center [557, 399] width 534 height 25
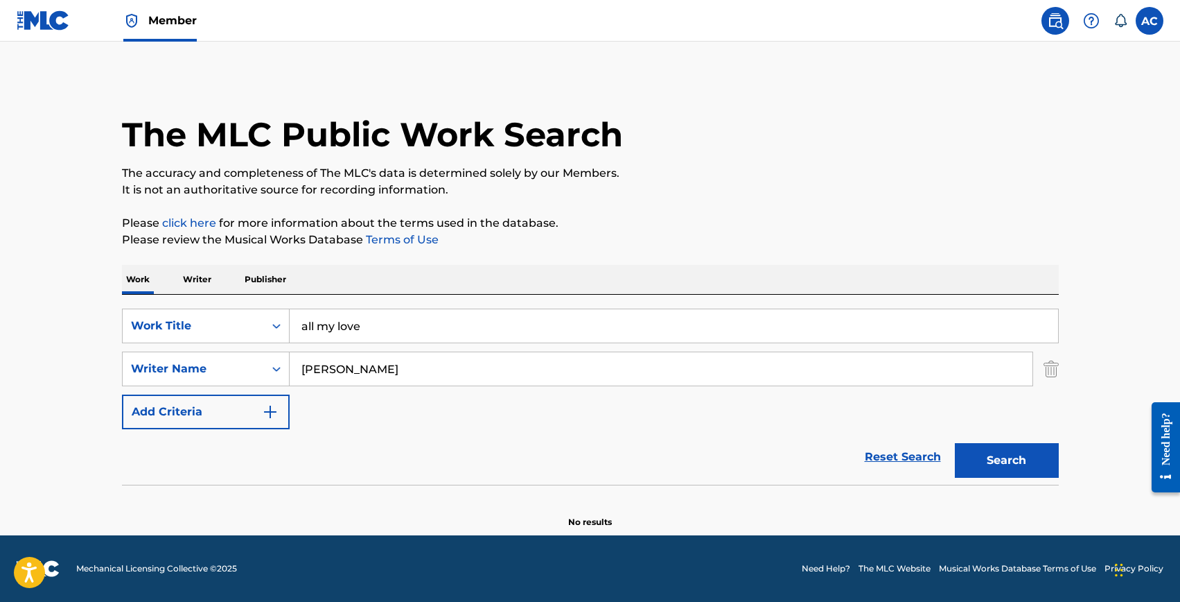
click at [986, 447] on button "Search" at bounding box center [1007, 460] width 104 height 35
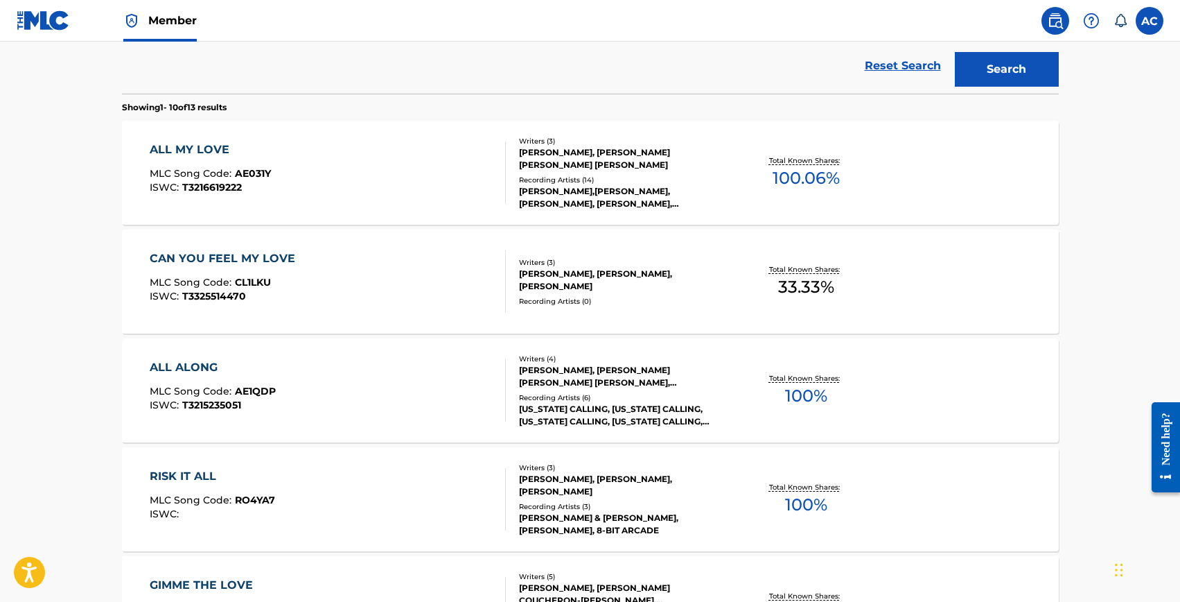
scroll to position [378, 0]
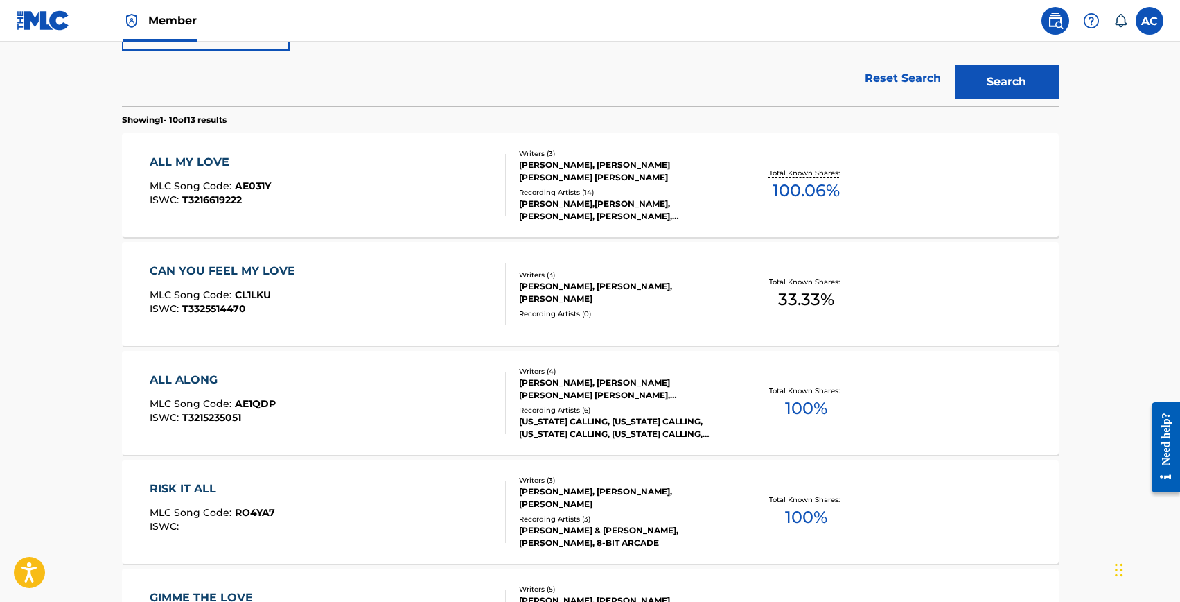
click at [184, 167] on div "ALL MY LOVE" at bounding box center [210, 162] width 121 height 17
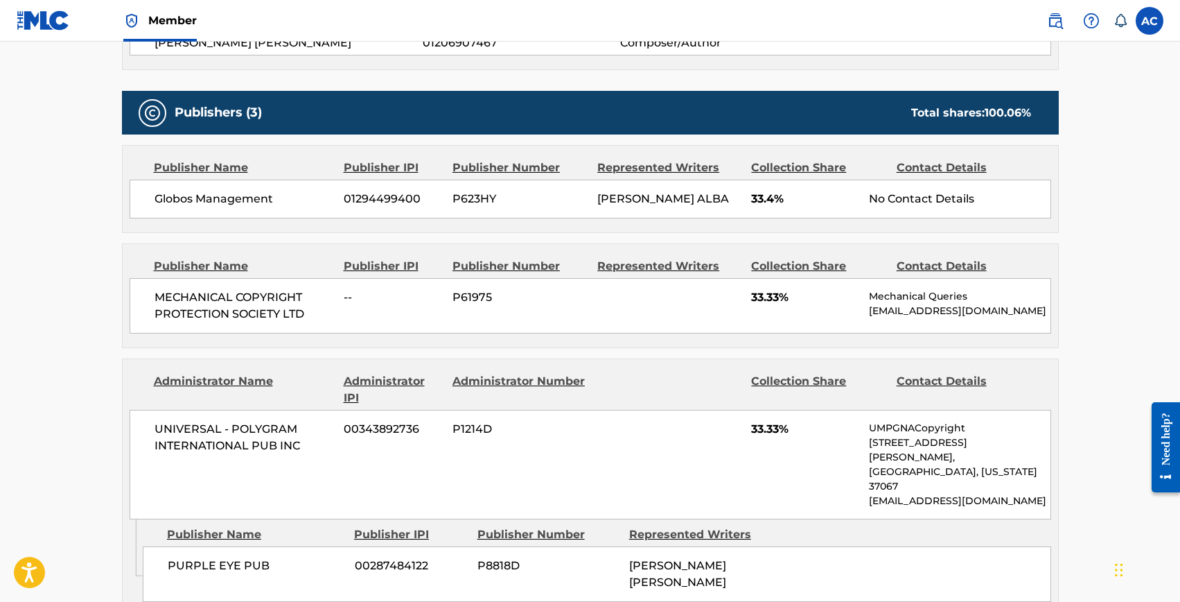
scroll to position [659, 0]
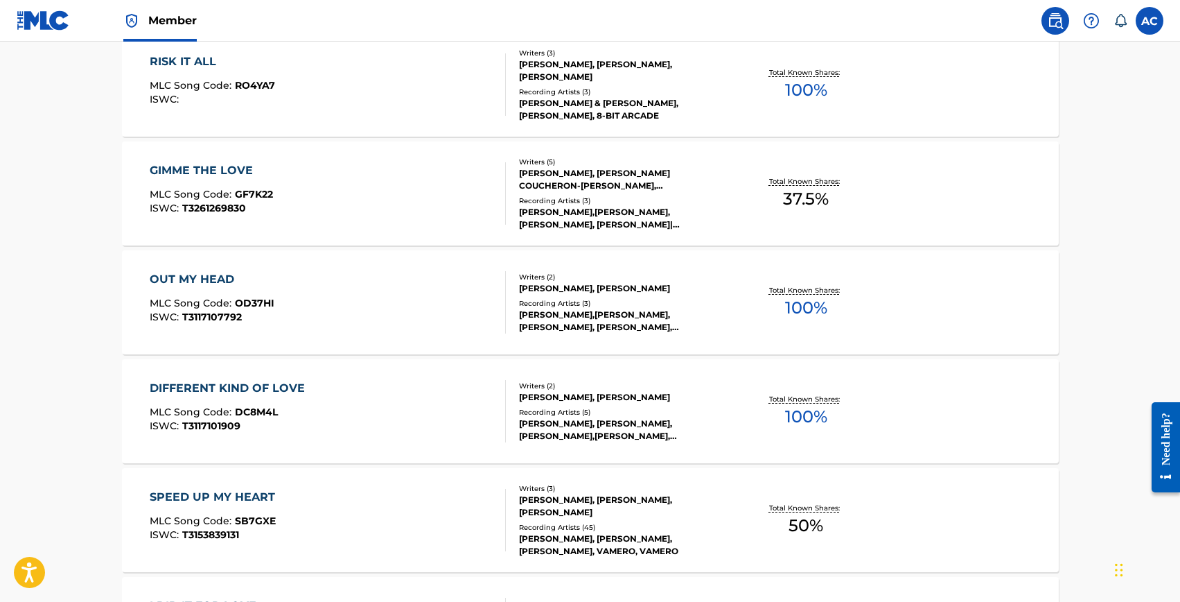
scroll to position [770, 0]
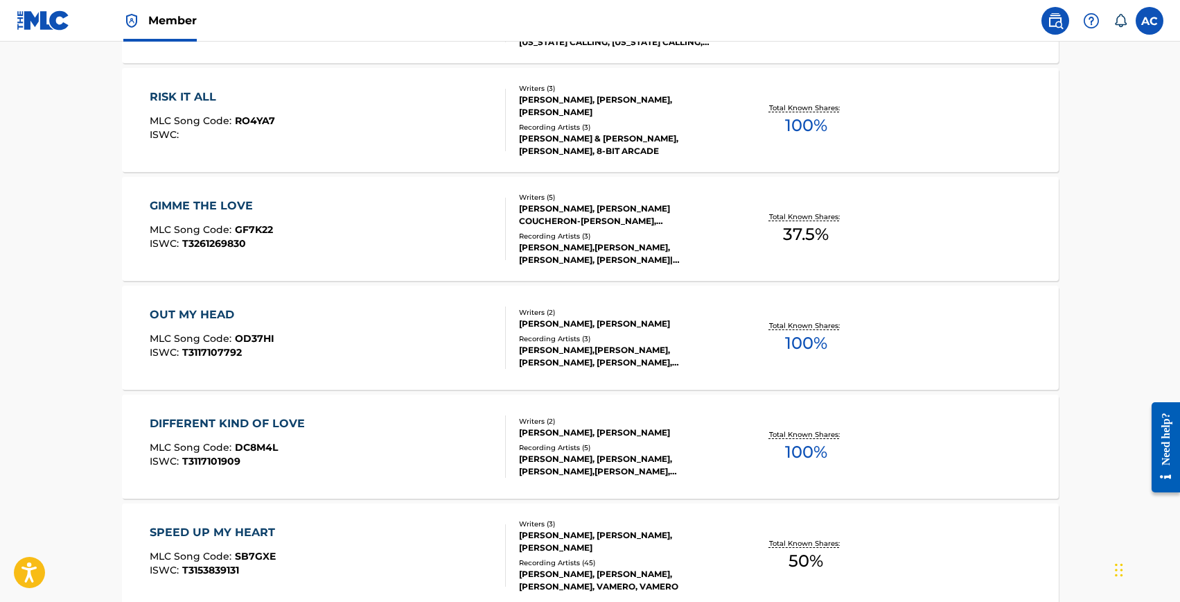
click at [205, 207] on div "GIMME THE LOVE" at bounding box center [211, 206] width 123 height 17
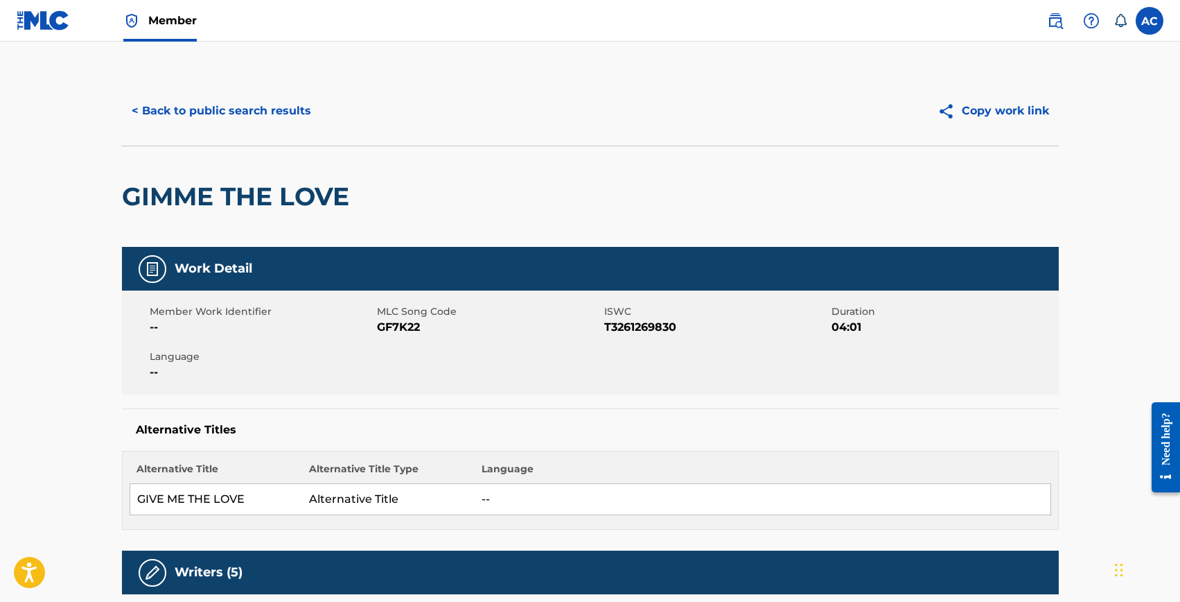
click at [261, 121] on button "< Back to public search results" at bounding box center [221, 111] width 199 height 35
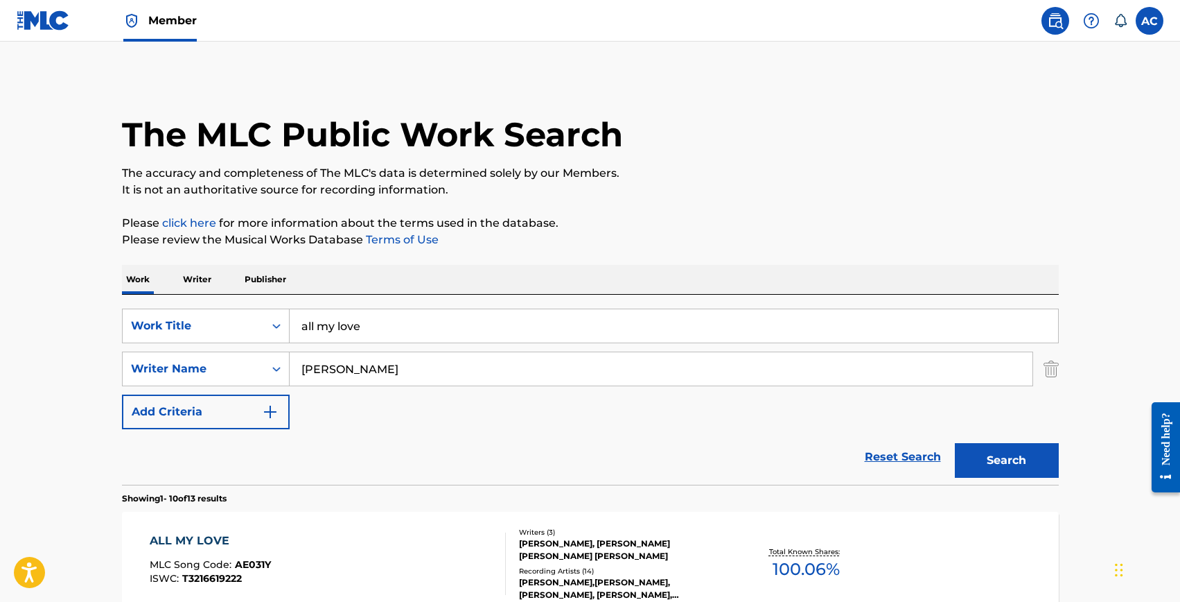
scroll to position [88, 0]
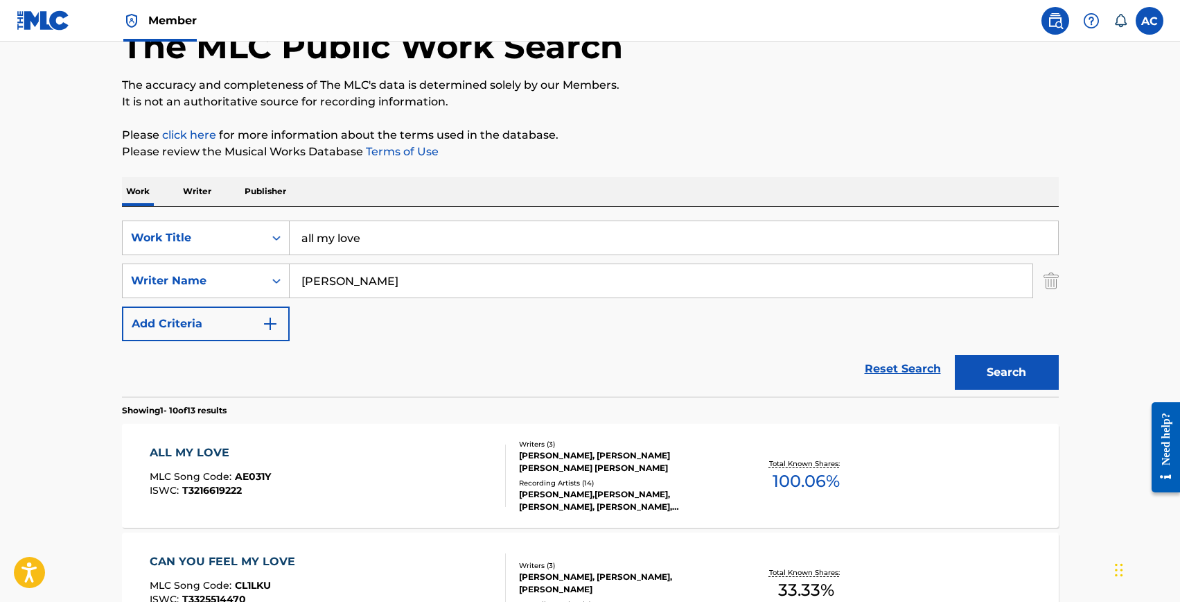
click at [385, 242] on input "all my love" at bounding box center [674, 237] width 769 height 33
type input "g"
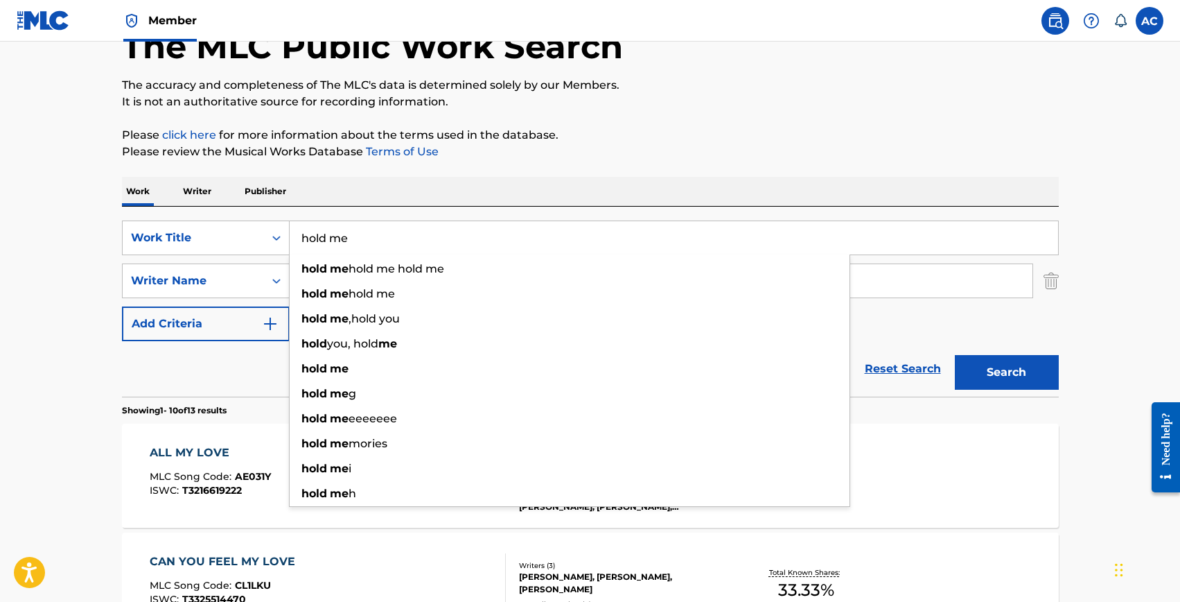
type input "hold me"
click at [250, 390] on div "Reset Search Search" at bounding box center [590, 368] width 937 height 55
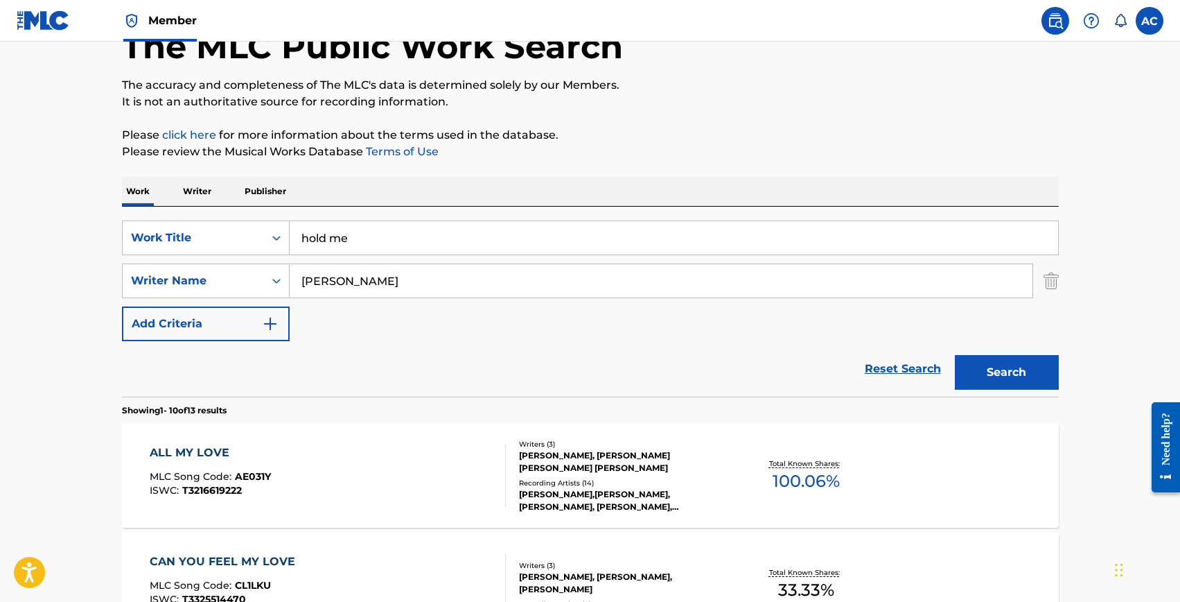
click at [305, 284] on input "rory hope" at bounding box center [661, 280] width 743 height 33
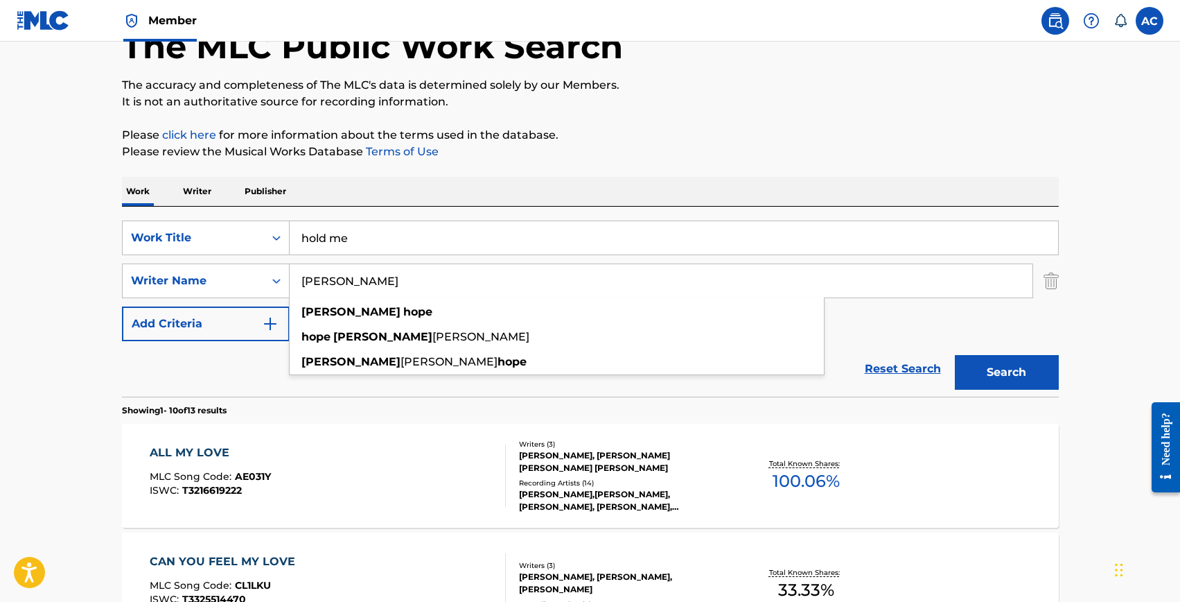
click at [305, 284] on input "rory hope" at bounding box center [661, 280] width 743 height 33
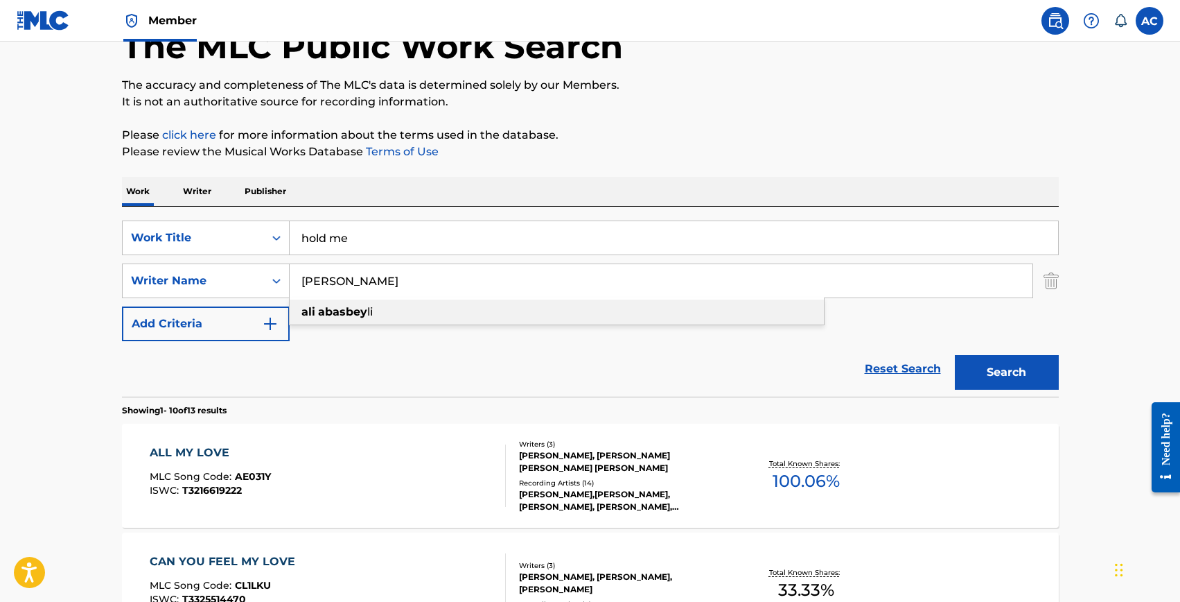
click at [340, 310] on strong "abasbey" at bounding box center [342, 311] width 49 height 13
type input "ali abasbeyli"
click at [955, 355] on button "Search" at bounding box center [1007, 372] width 104 height 35
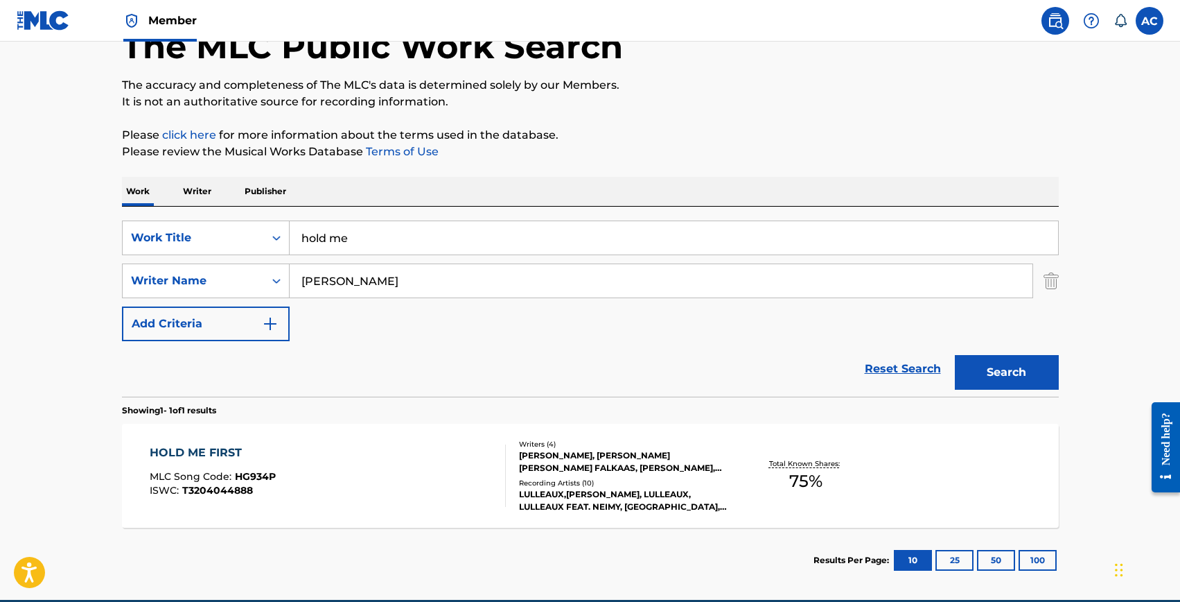
scroll to position [152, 0]
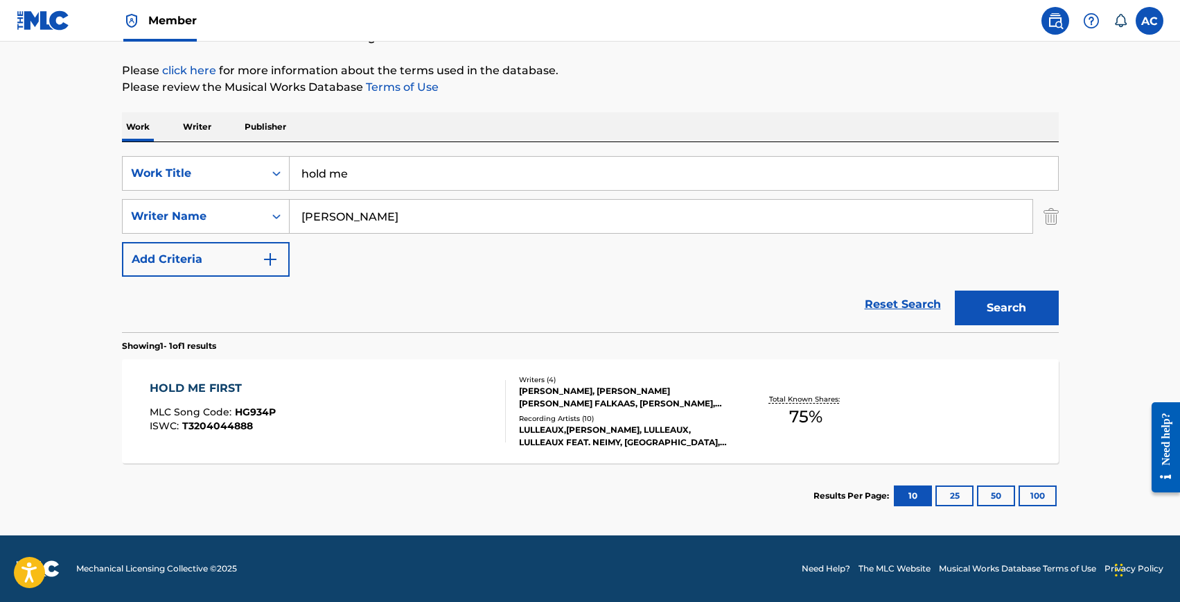
click at [219, 383] on div "HOLD ME FIRST" at bounding box center [213, 388] width 126 height 17
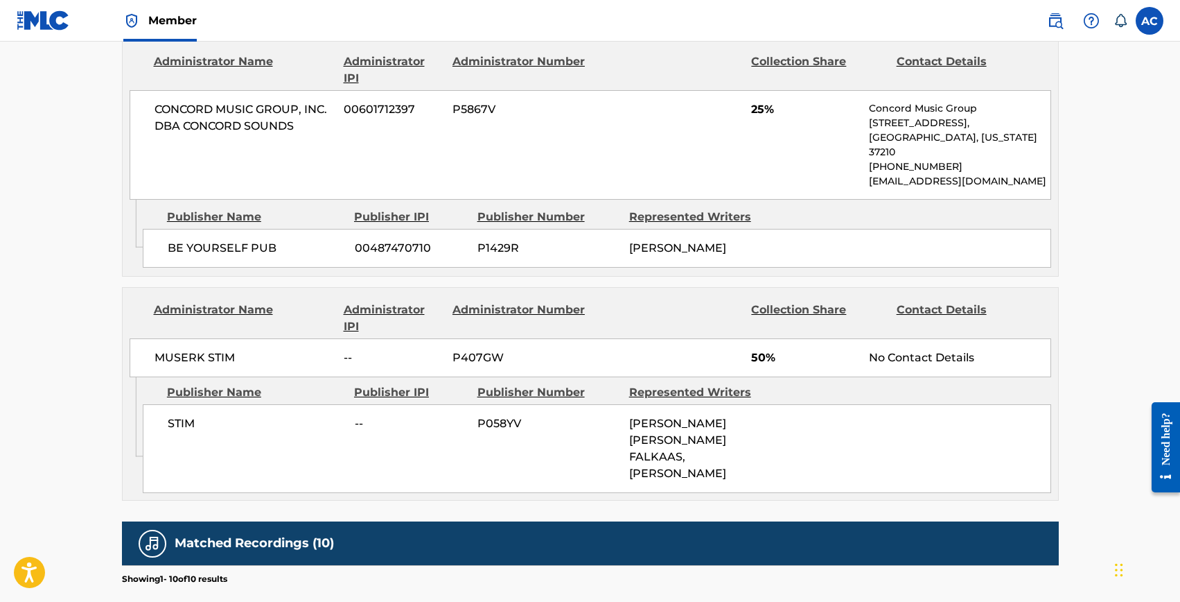
scroll to position [794, 0]
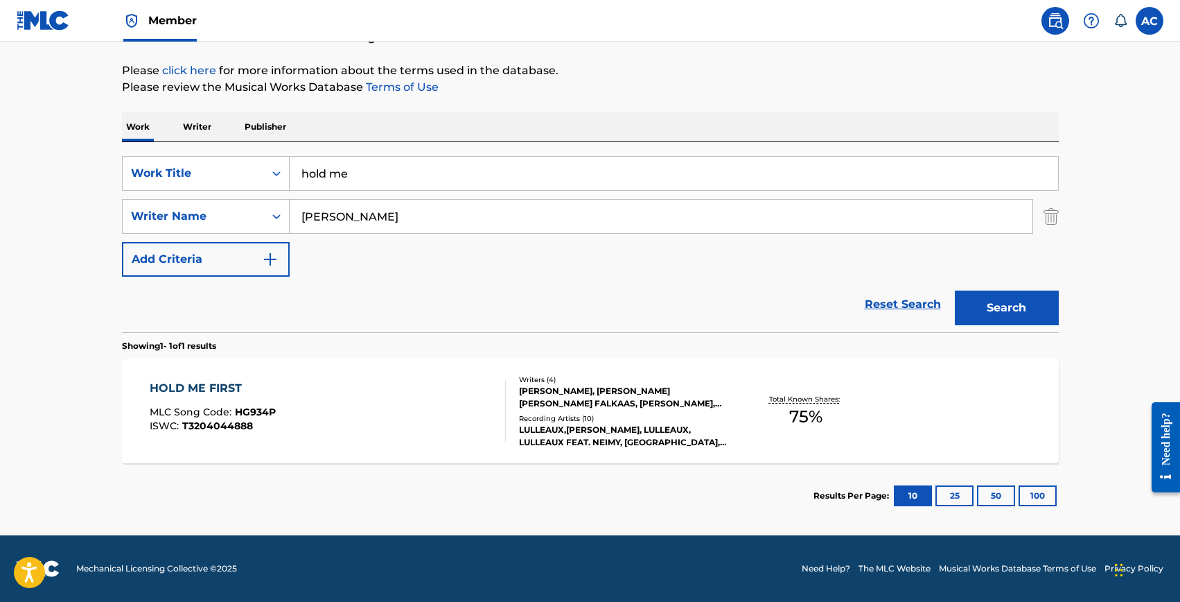
scroll to position [152, 0]
